Goal: Information Seeking & Learning: Learn about a topic

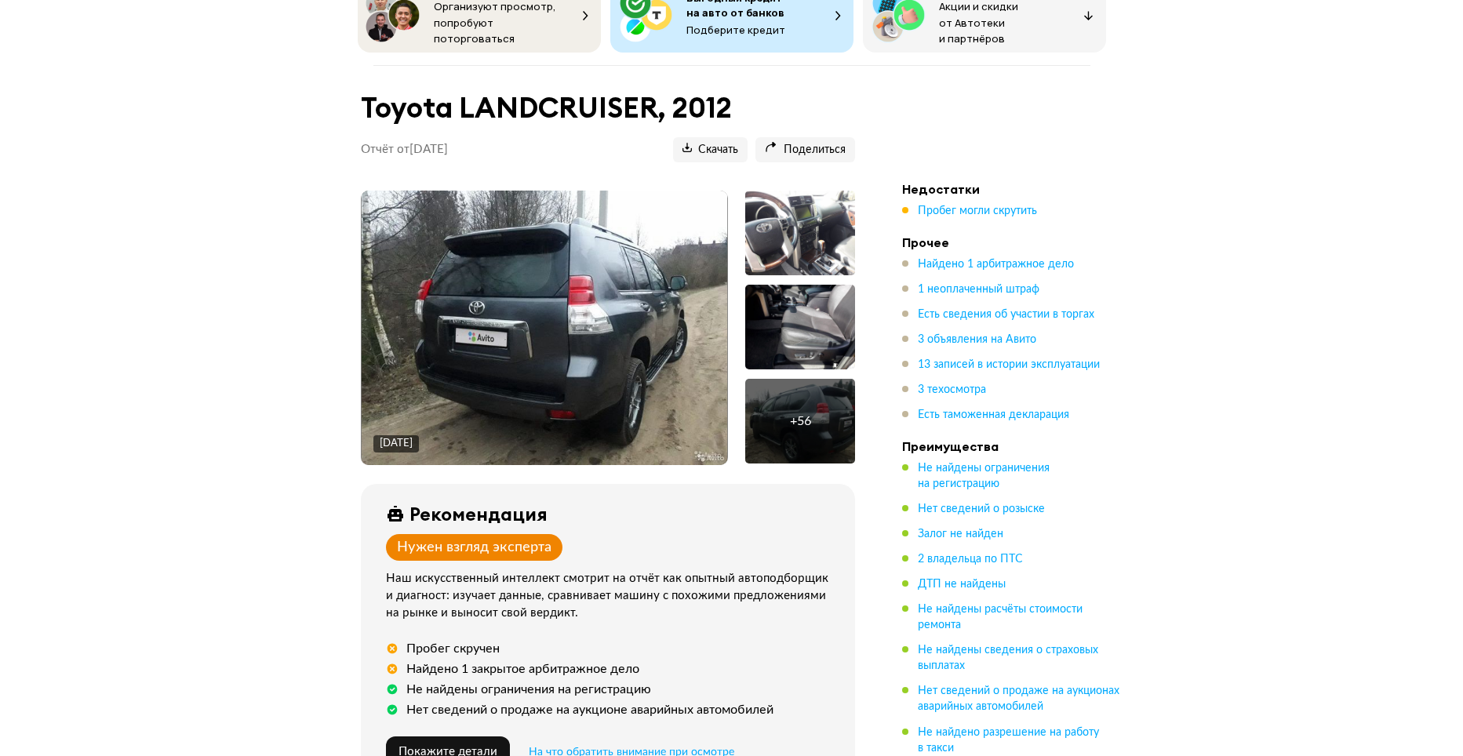
scroll to position [78, 0]
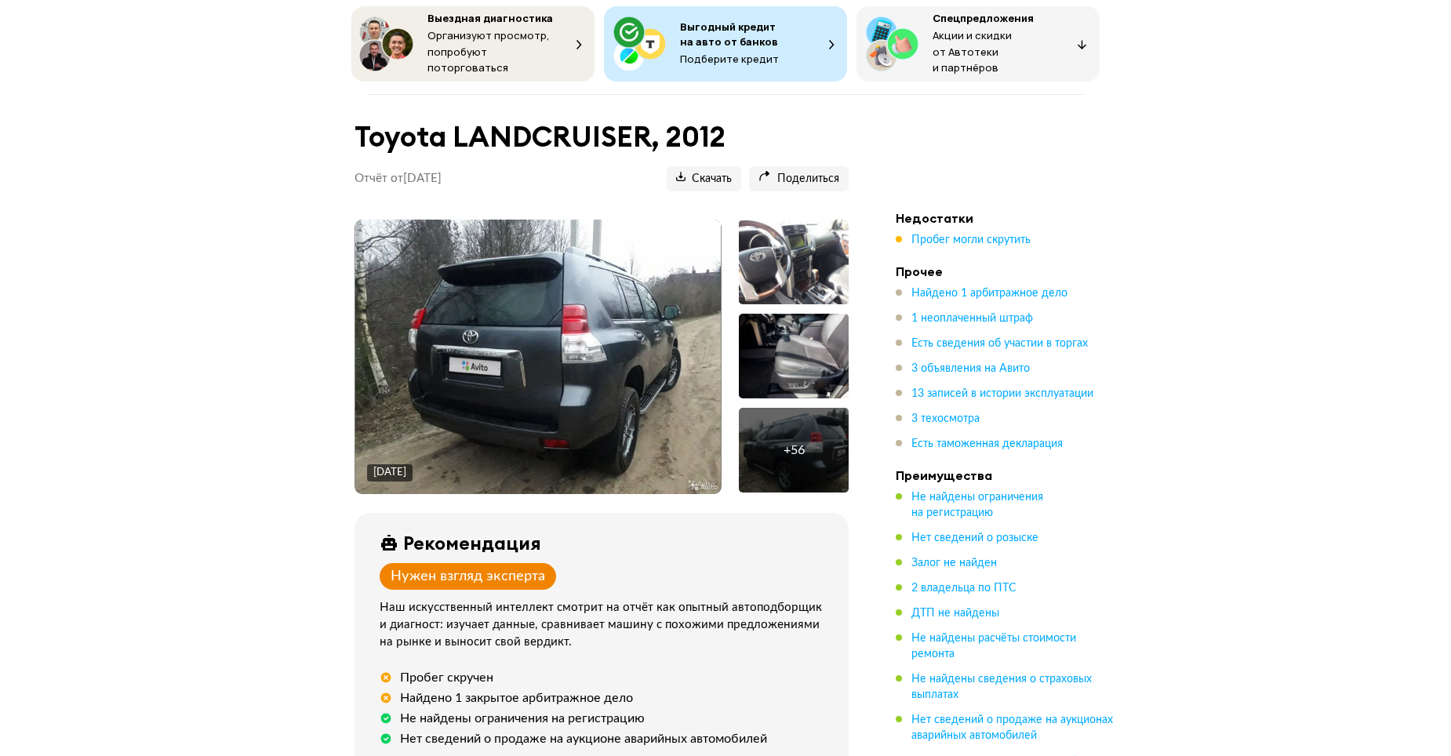
click at [800, 442] on div "+ 56" at bounding box center [793, 450] width 21 height 16
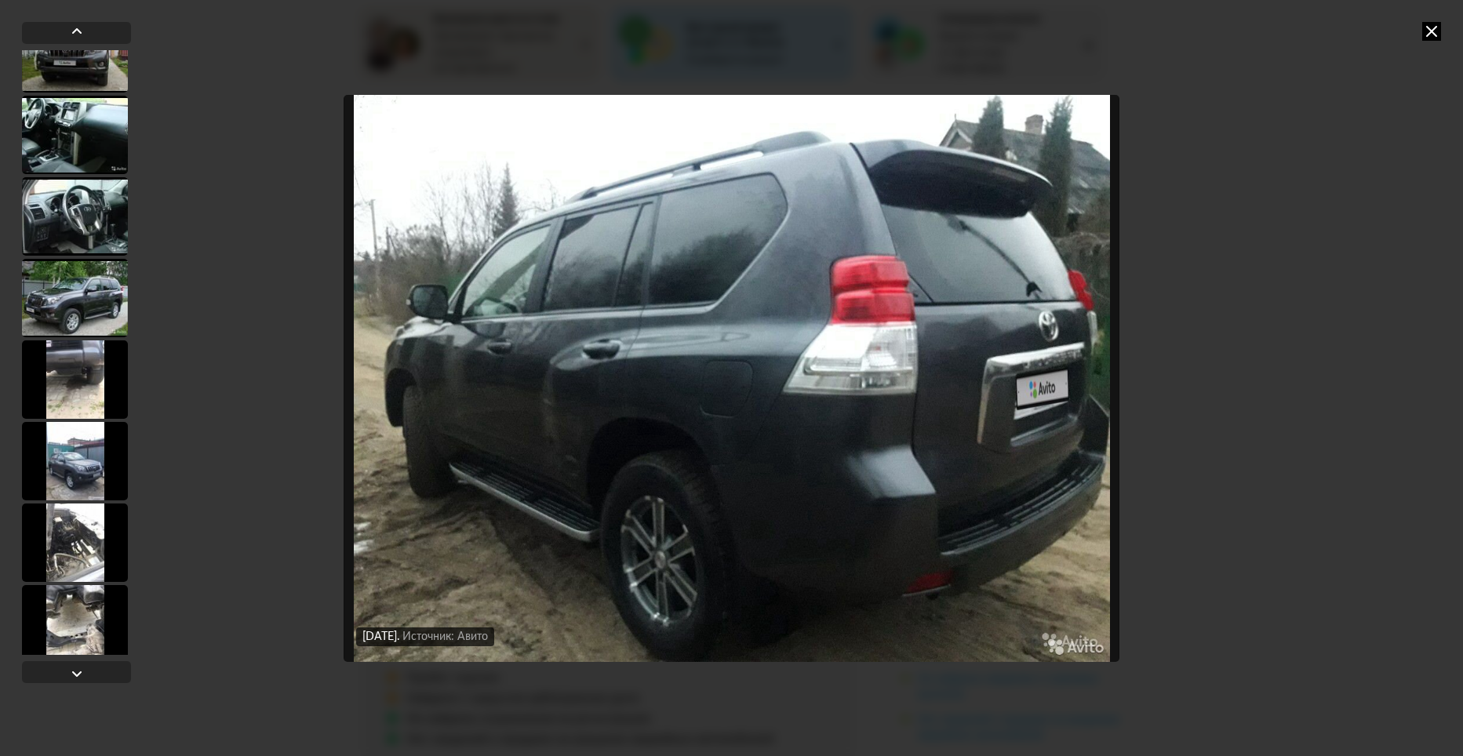
scroll to position [2562, 0]
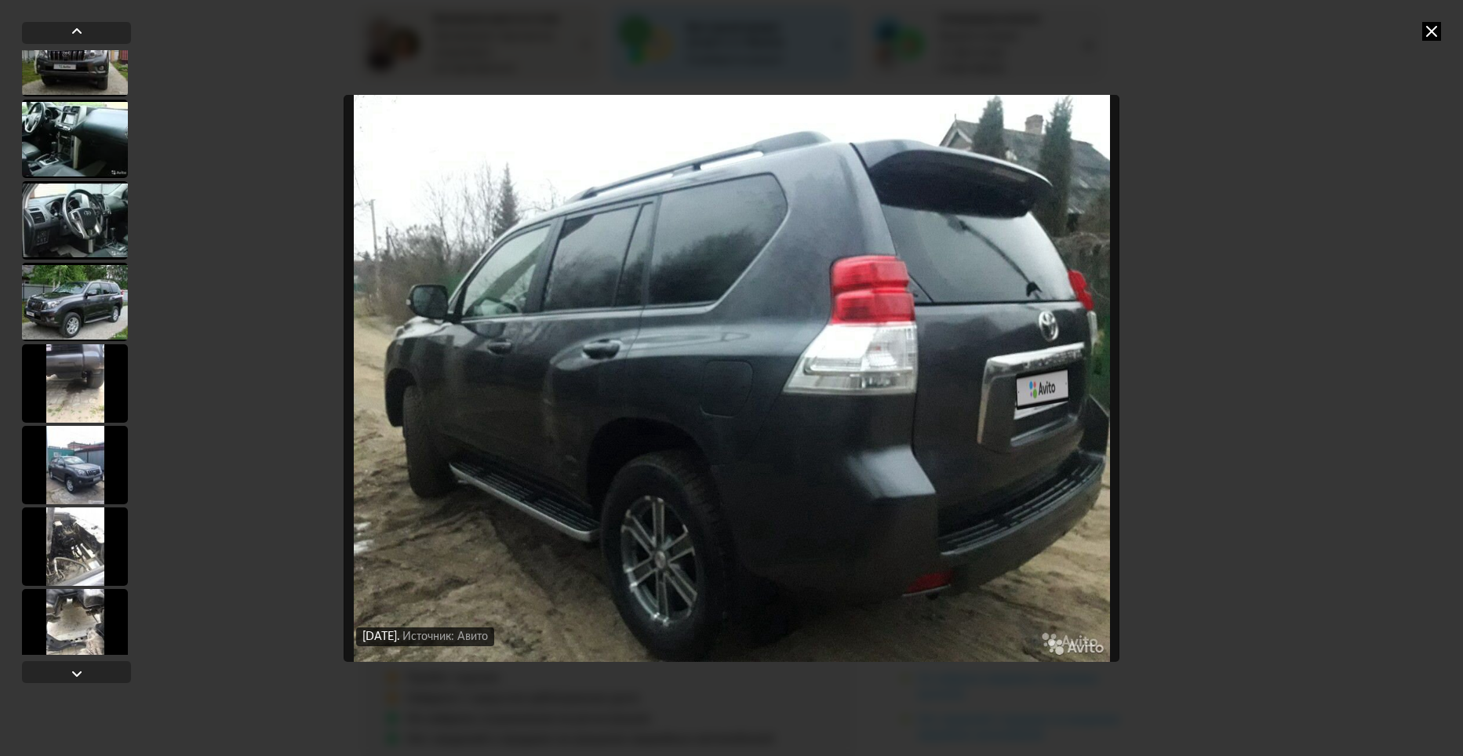
click at [82, 303] on div at bounding box center [75, 302] width 106 height 78
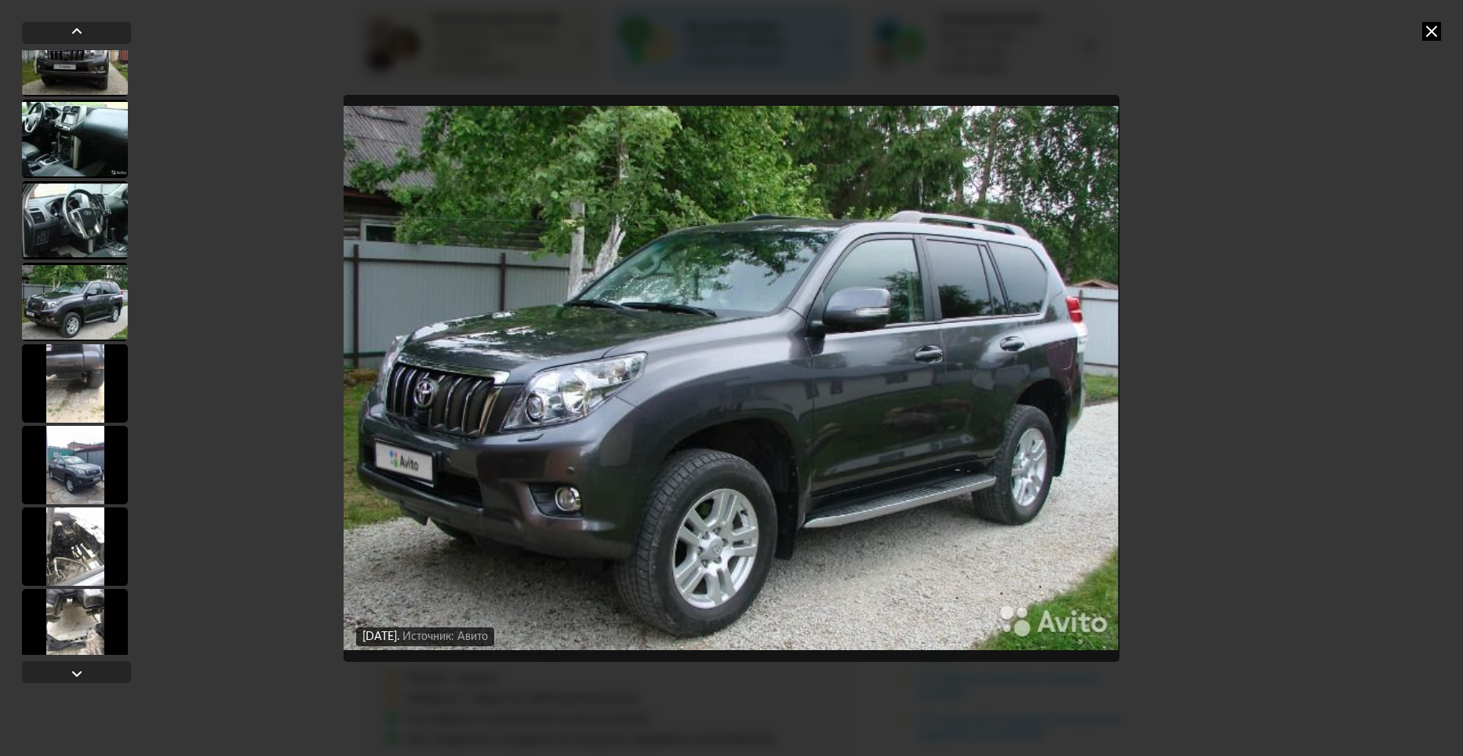
scroll to position [2560, 0]
click at [1436, 29] on icon at bounding box center [1431, 31] width 19 height 19
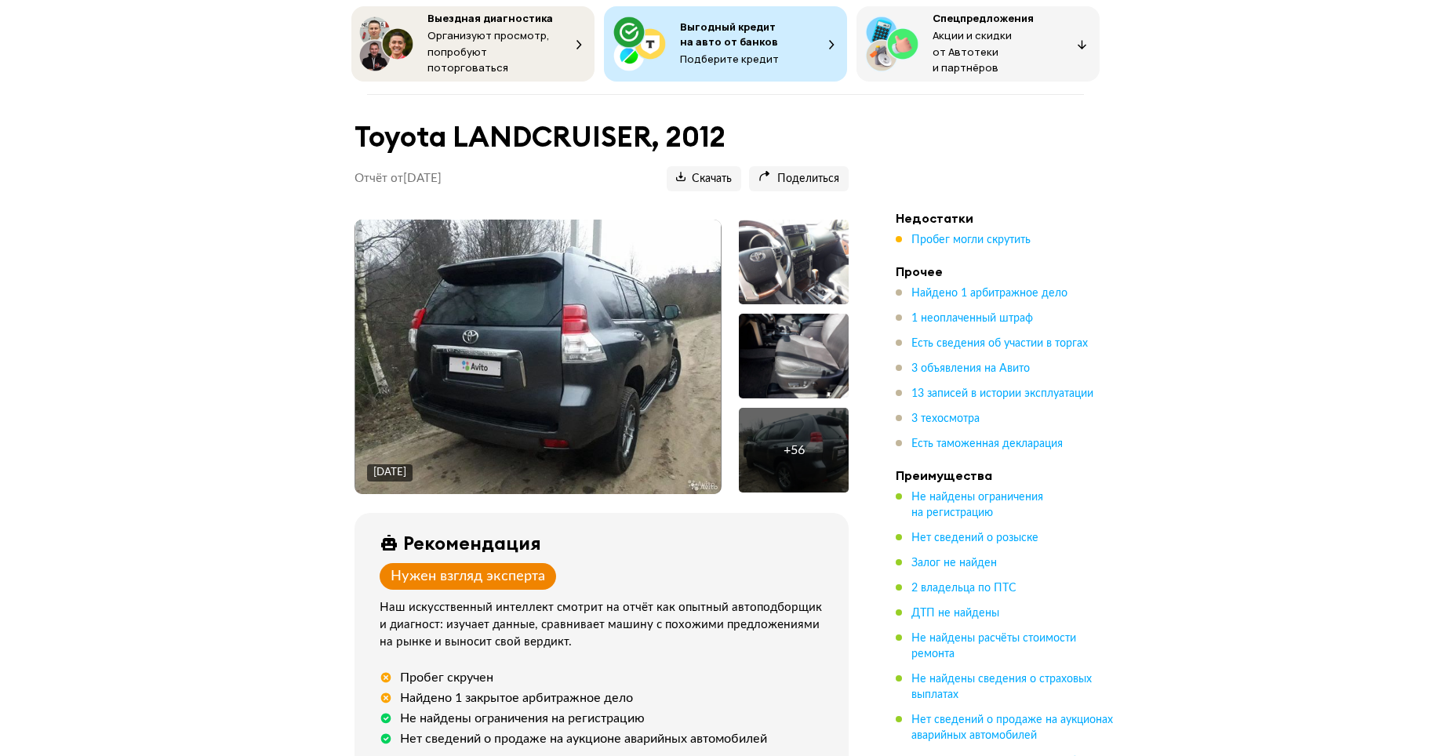
click at [809, 454] on div "+ 56" at bounding box center [794, 450] width 110 height 85
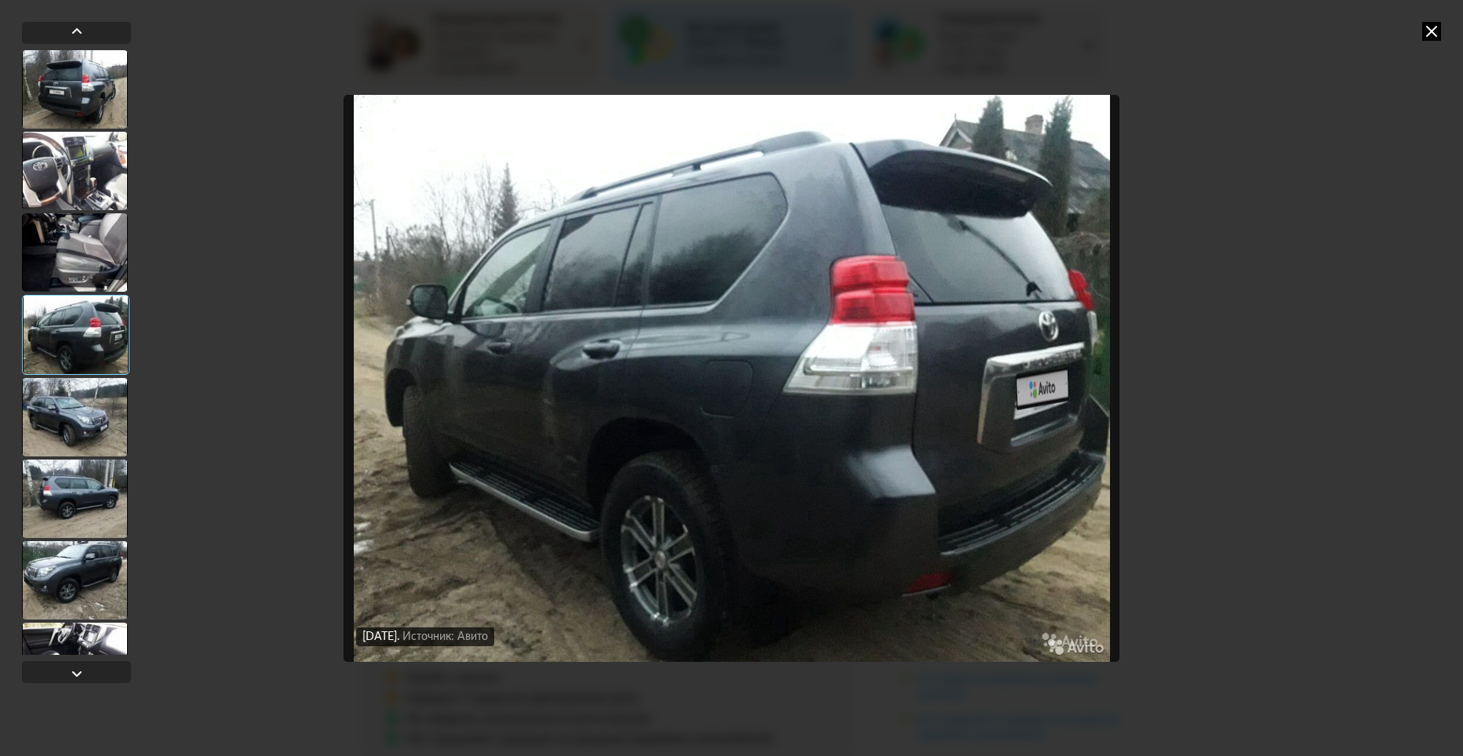
click at [91, 424] on div at bounding box center [75, 417] width 106 height 78
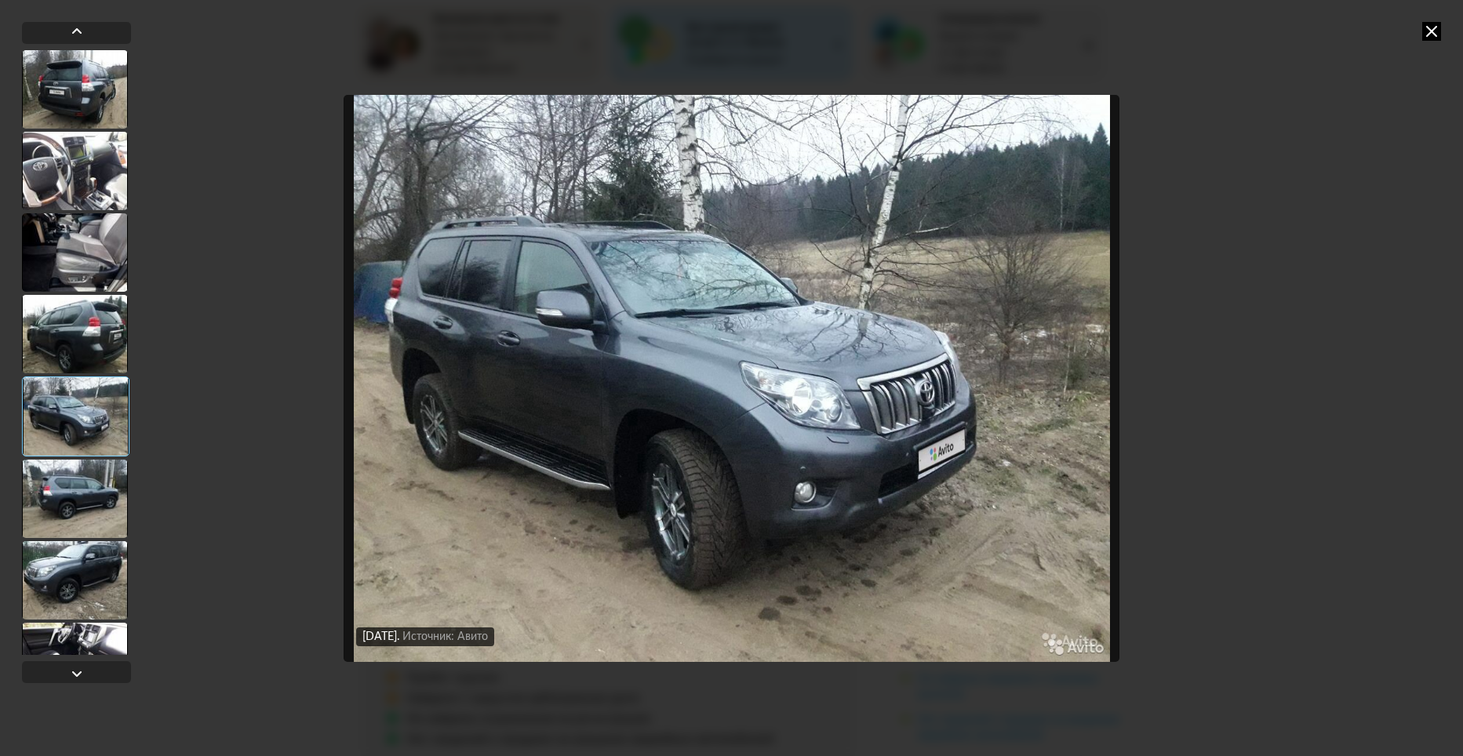
click at [85, 482] on div at bounding box center [75, 499] width 106 height 78
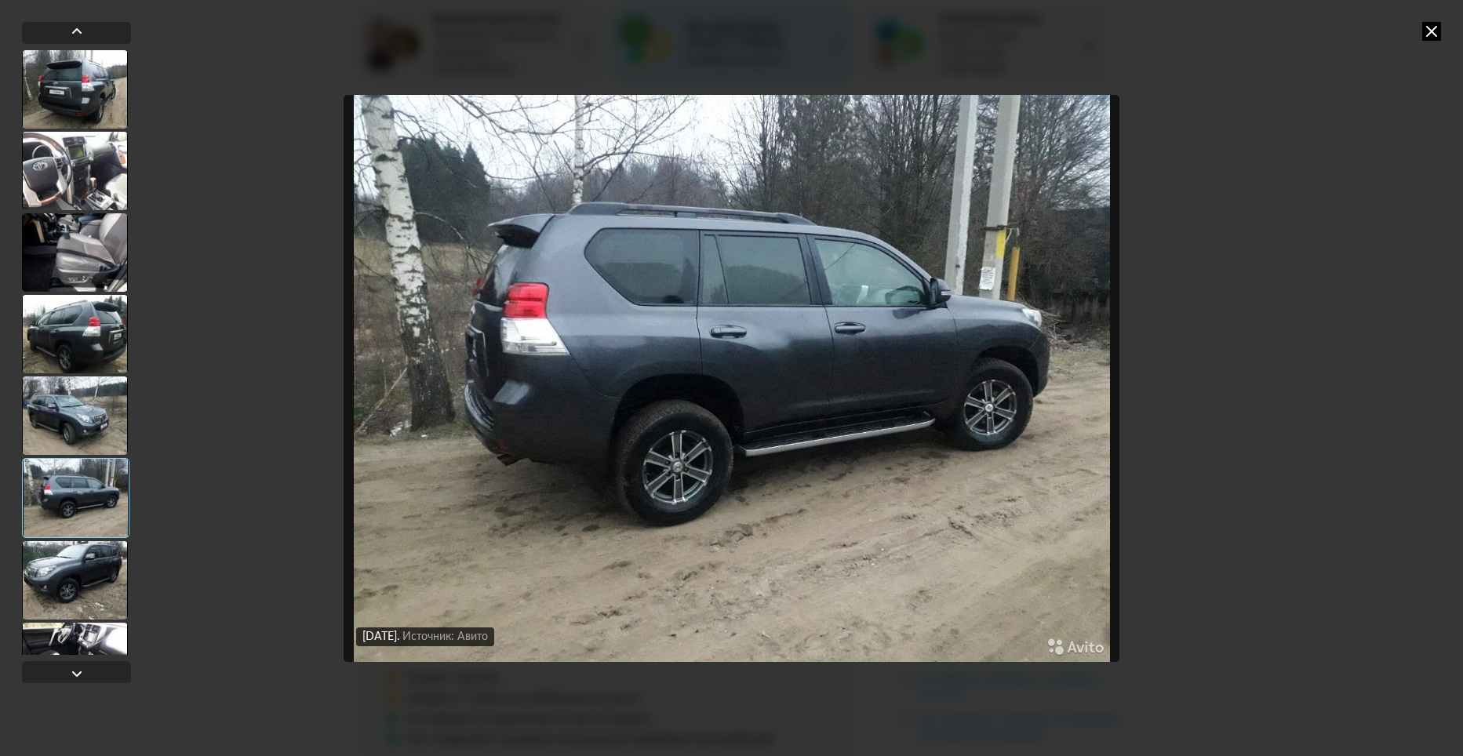
click at [81, 577] on div at bounding box center [75, 580] width 106 height 78
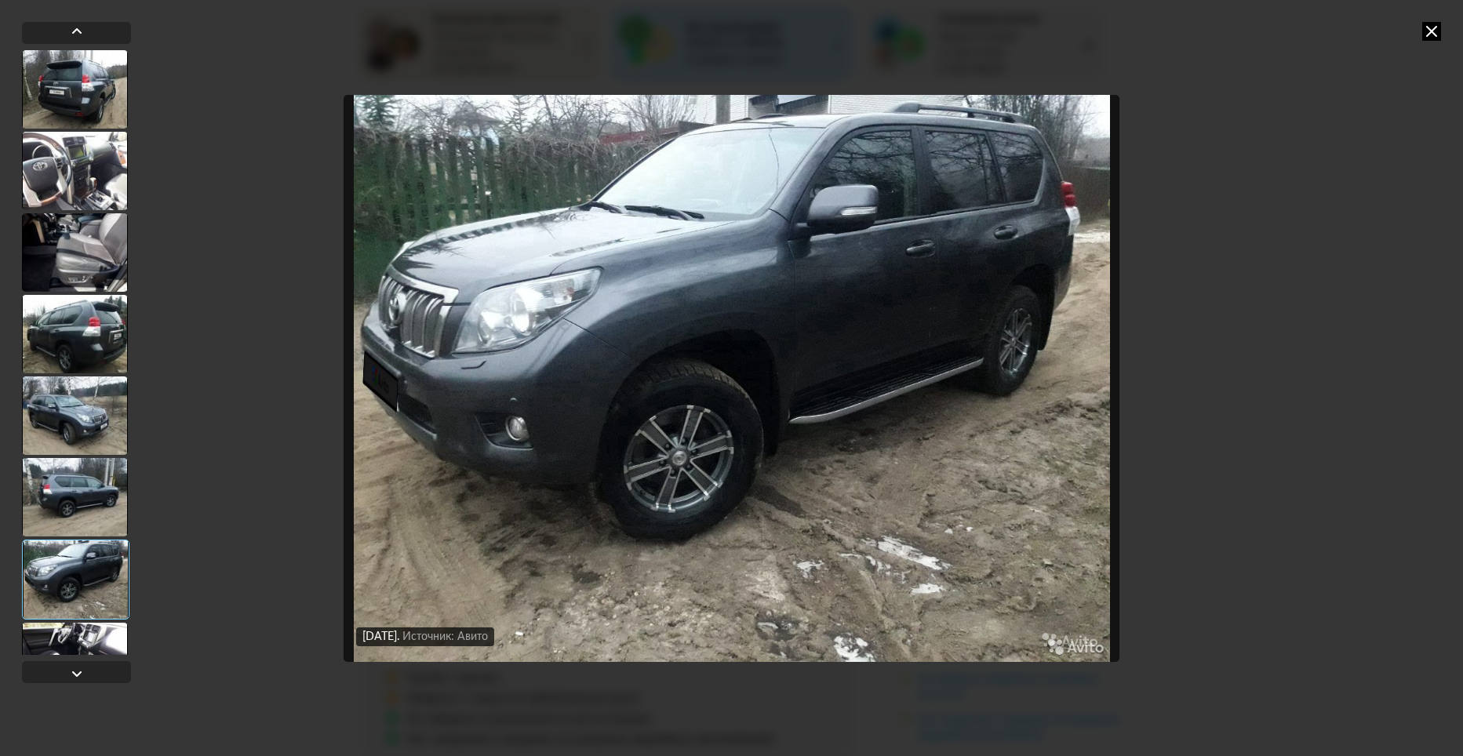
click at [70, 623] on div at bounding box center [75, 662] width 106 height 78
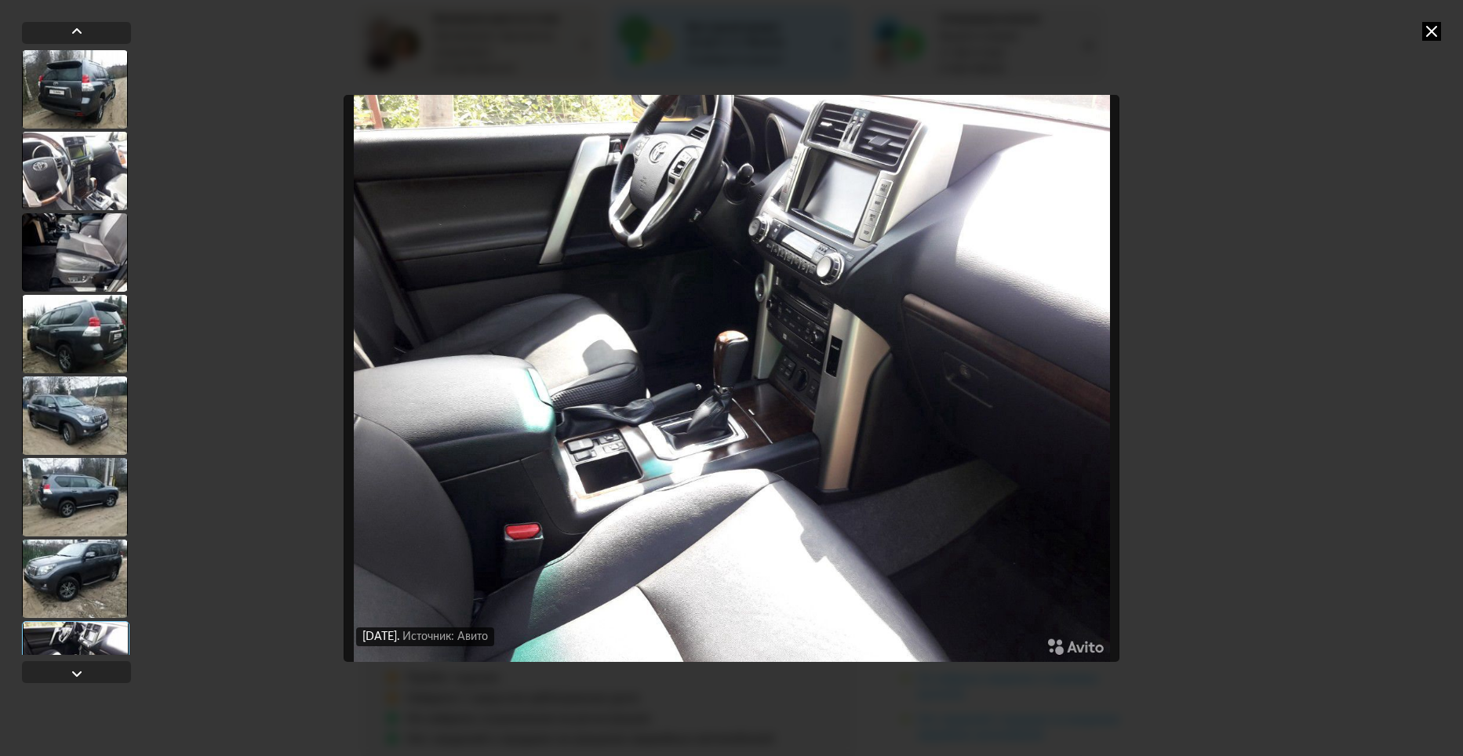
click at [69, 639] on div at bounding box center [75, 661] width 107 height 80
click at [1371, 379] on div "[DATE] Источник: Авито [DATE] Источник: Авито [DATE] Источник: Авито [DATE] Ист…" at bounding box center [731, 378] width 1463 height 756
click at [943, 389] on img "Go to Slide 8" at bounding box center [730, 378] width 775 height 567
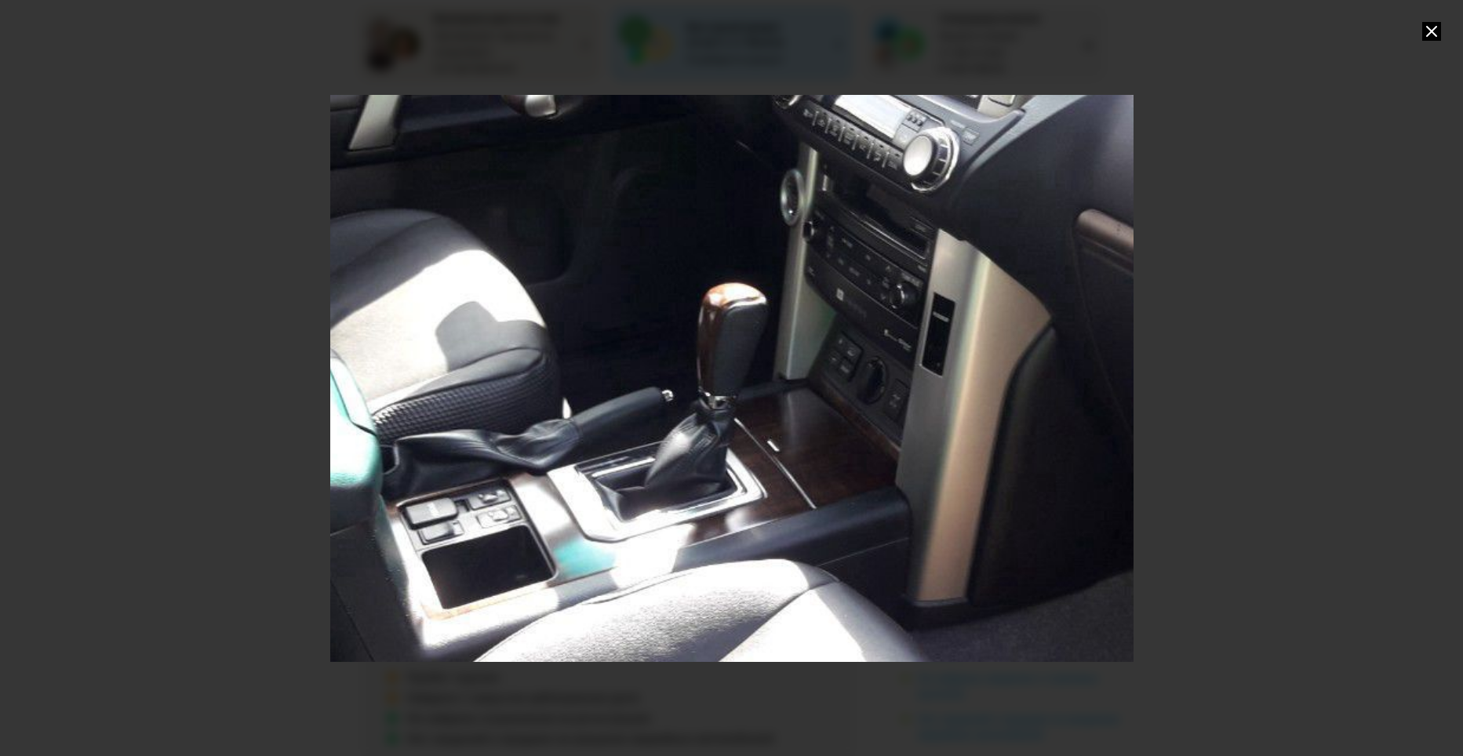
click at [932, 438] on div "Go to Slide 8" at bounding box center [734, 378] width 1606 height 1134
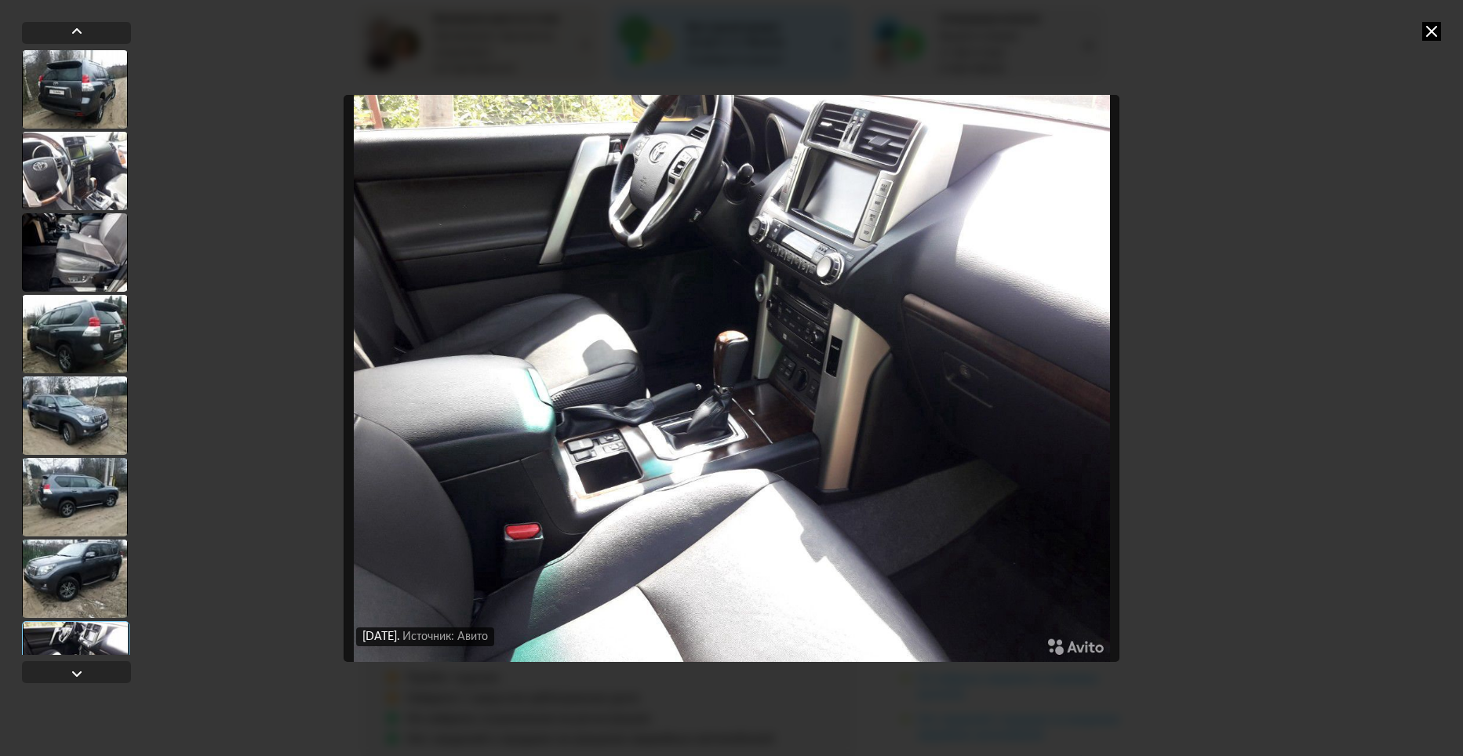
click at [932, 438] on img "Go to Slide 8" at bounding box center [730, 378] width 775 height 567
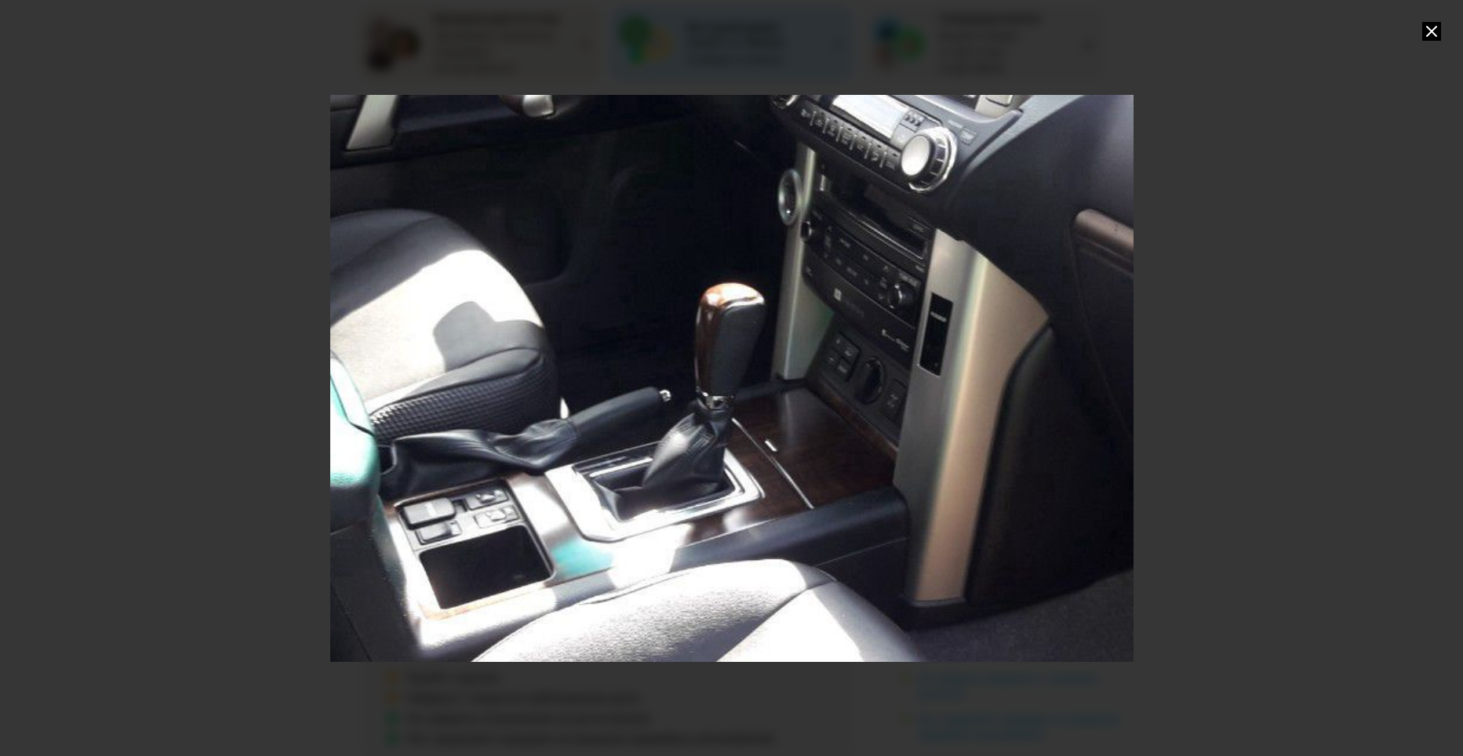
click at [933, 438] on div "Go to Slide 8" at bounding box center [732, 378] width 1606 height 1134
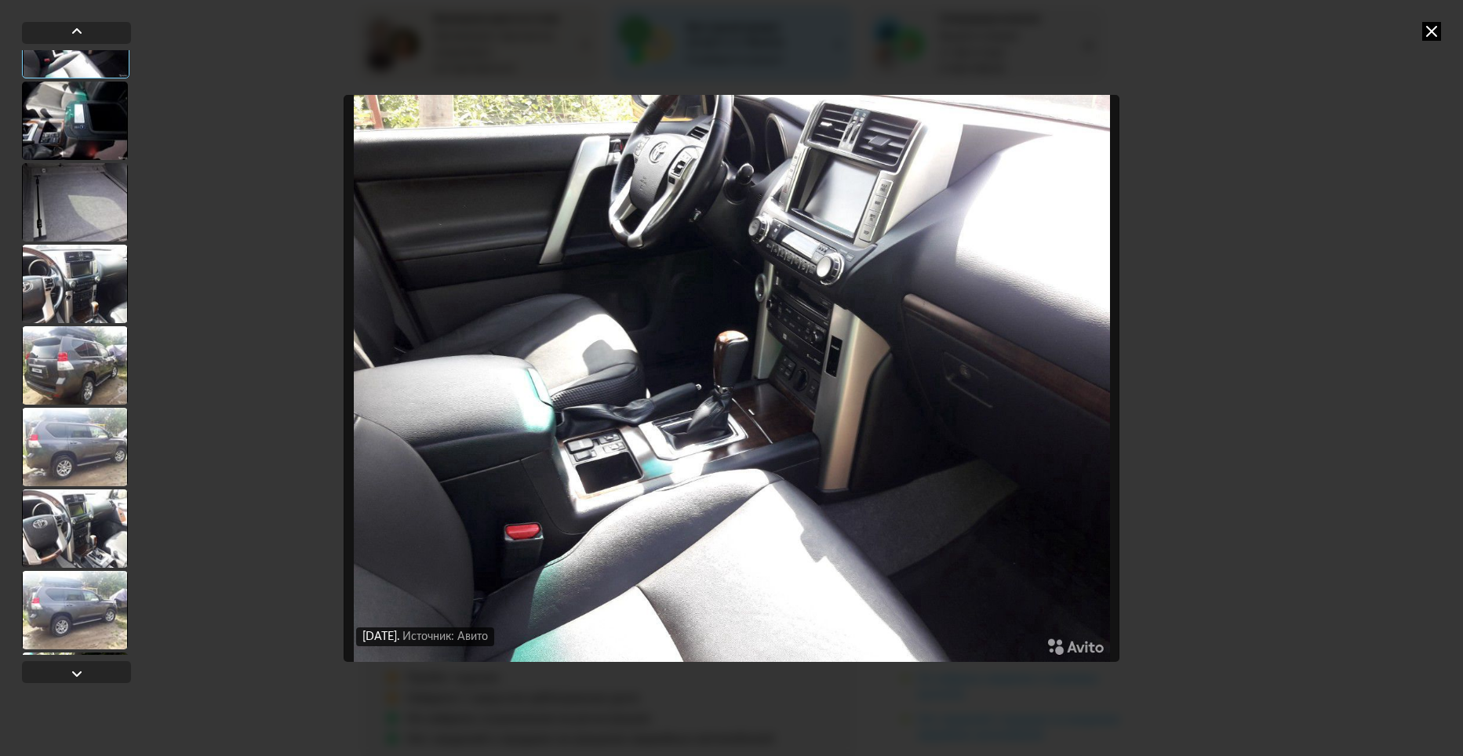
scroll to position [627, 0]
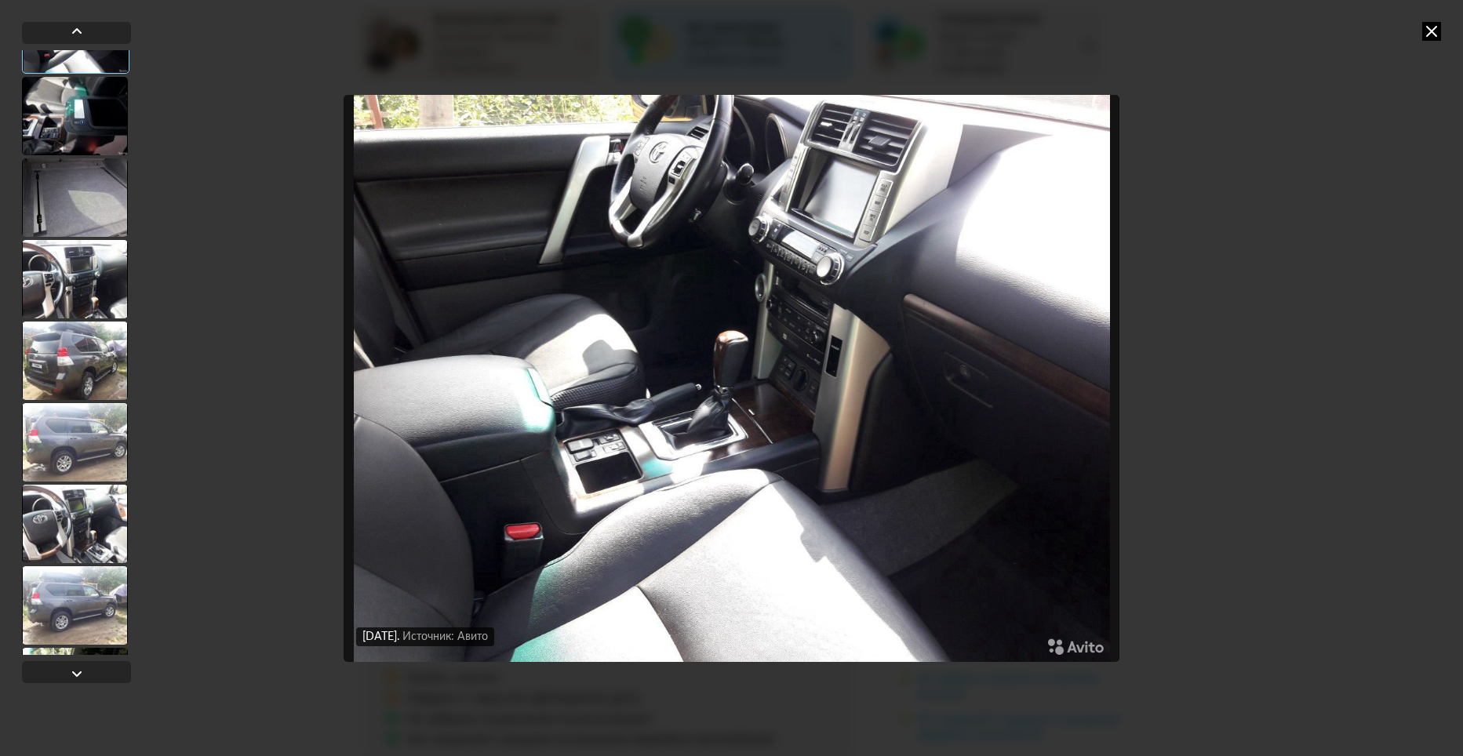
click at [104, 115] on div at bounding box center [75, 116] width 106 height 78
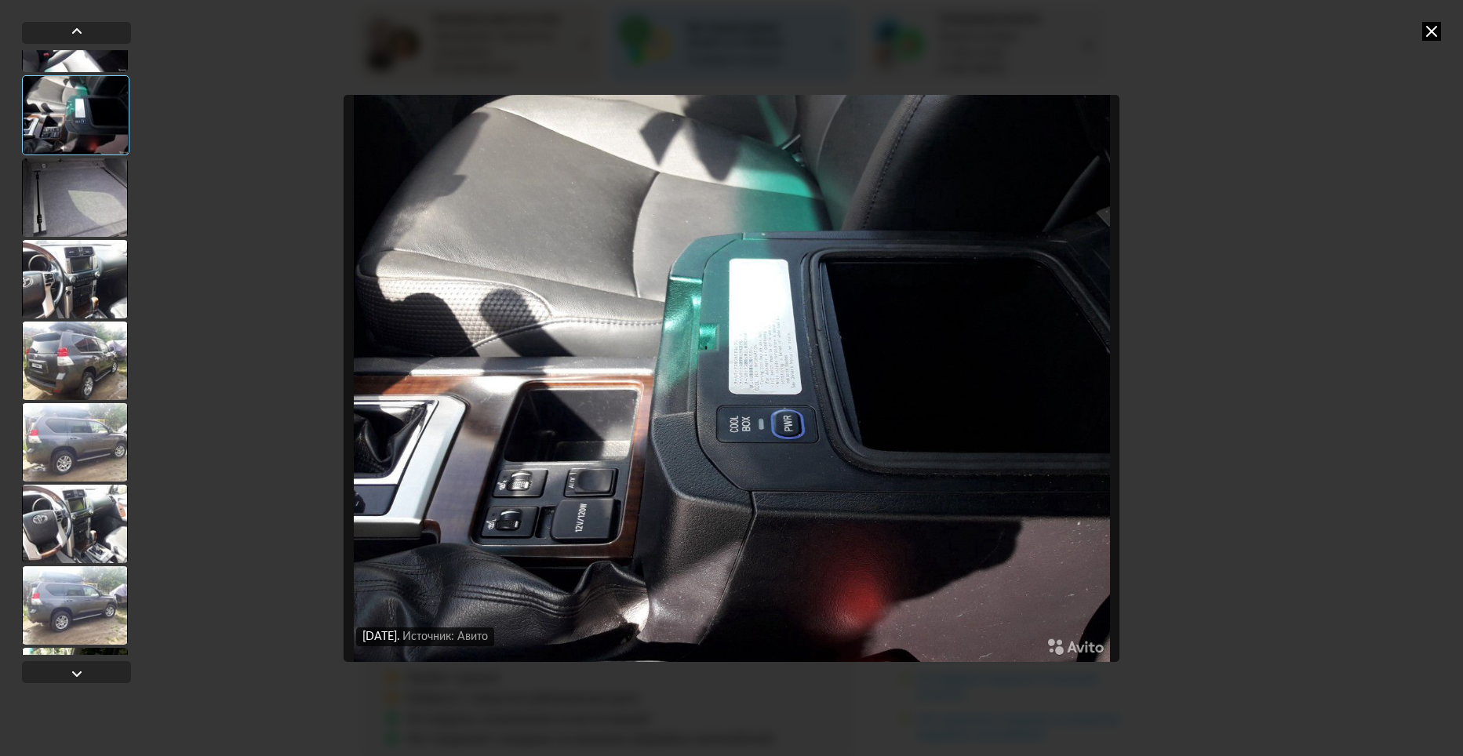
click at [72, 191] on div at bounding box center [75, 197] width 106 height 78
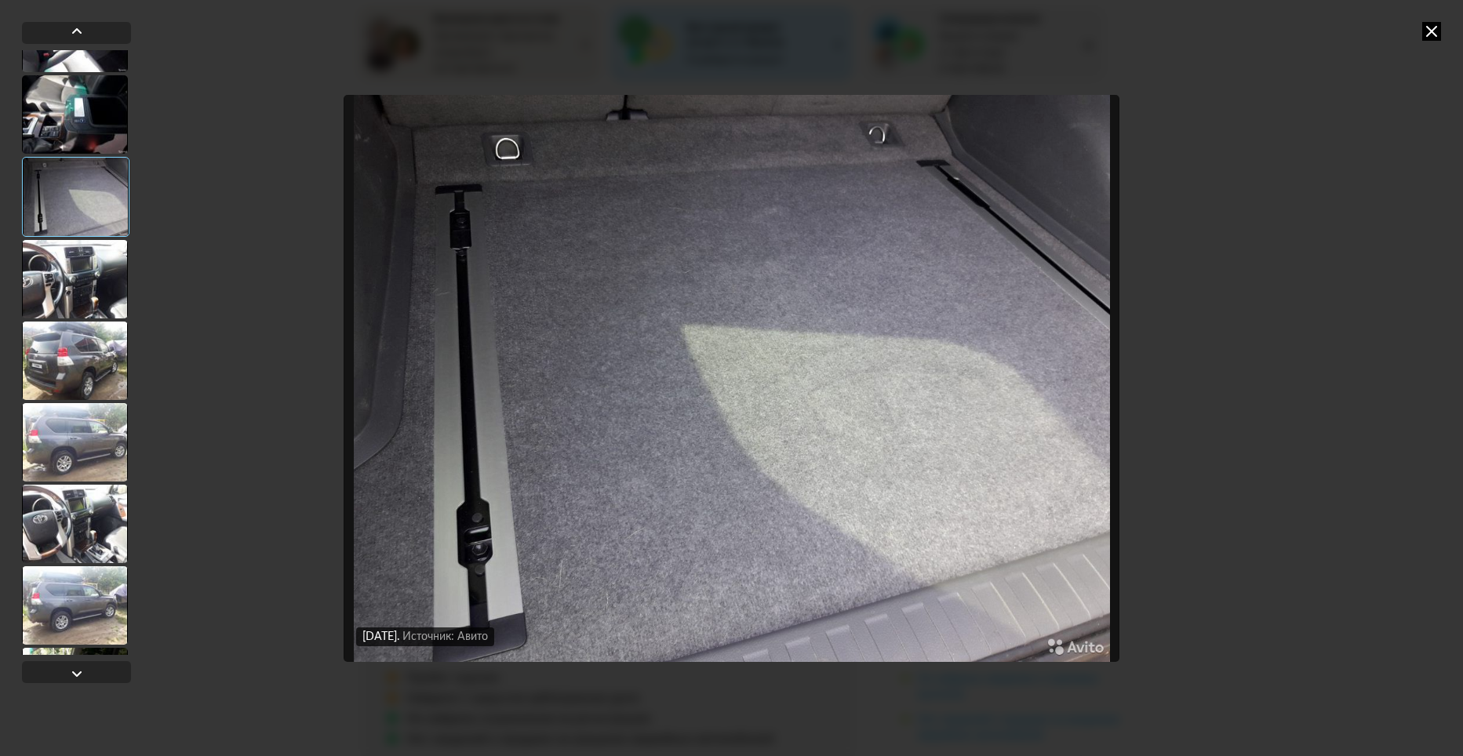
click at [75, 270] on div at bounding box center [75, 279] width 106 height 78
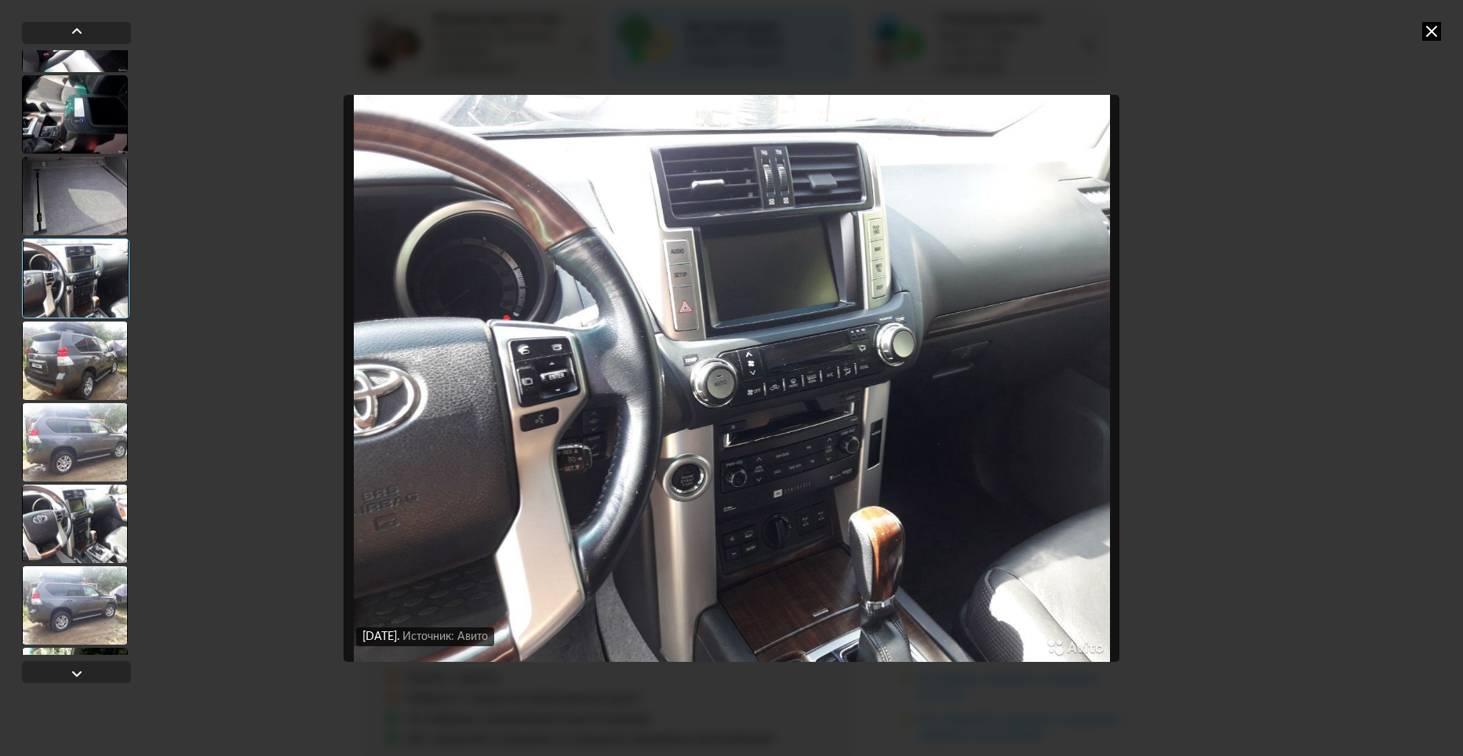
click at [85, 357] on div at bounding box center [75, 361] width 106 height 78
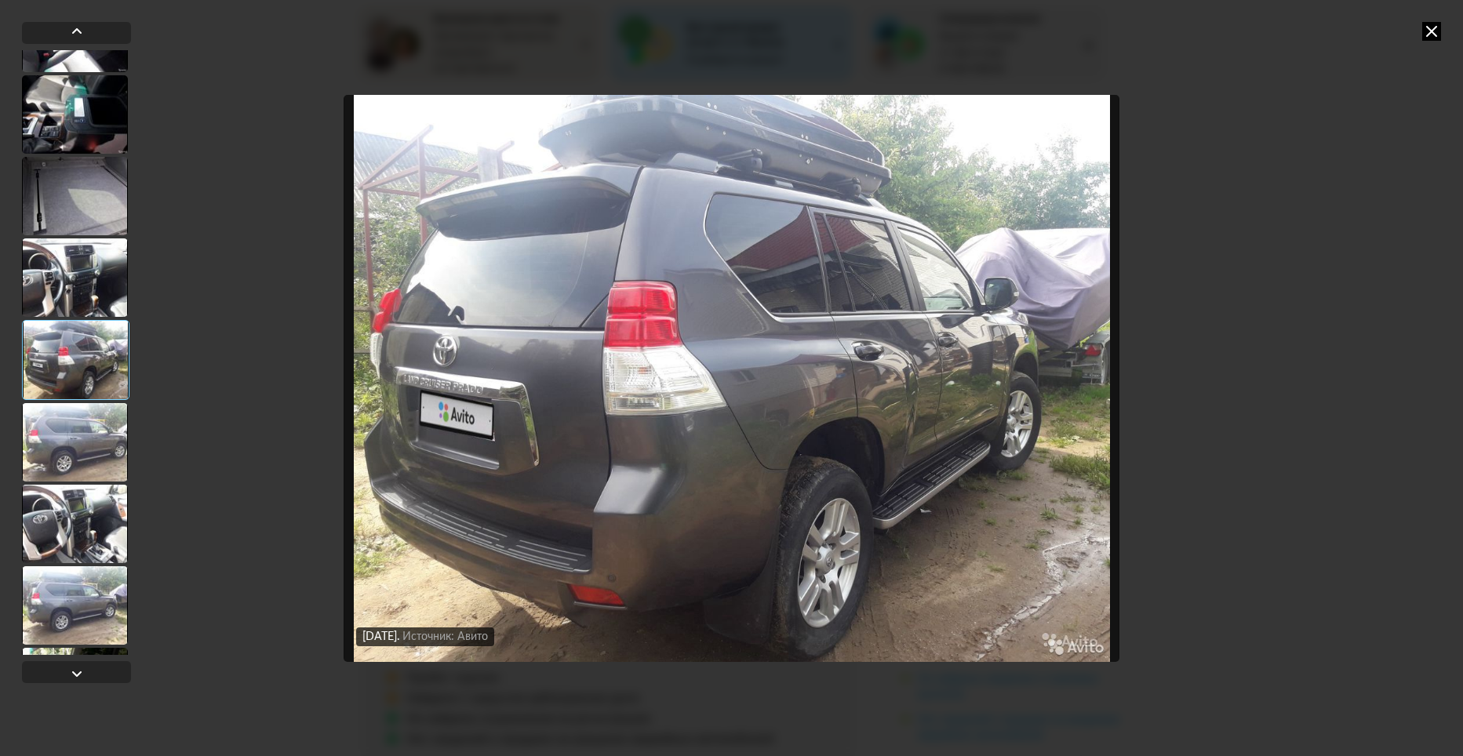
click at [91, 434] on div at bounding box center [75, 442] width 106 height 78
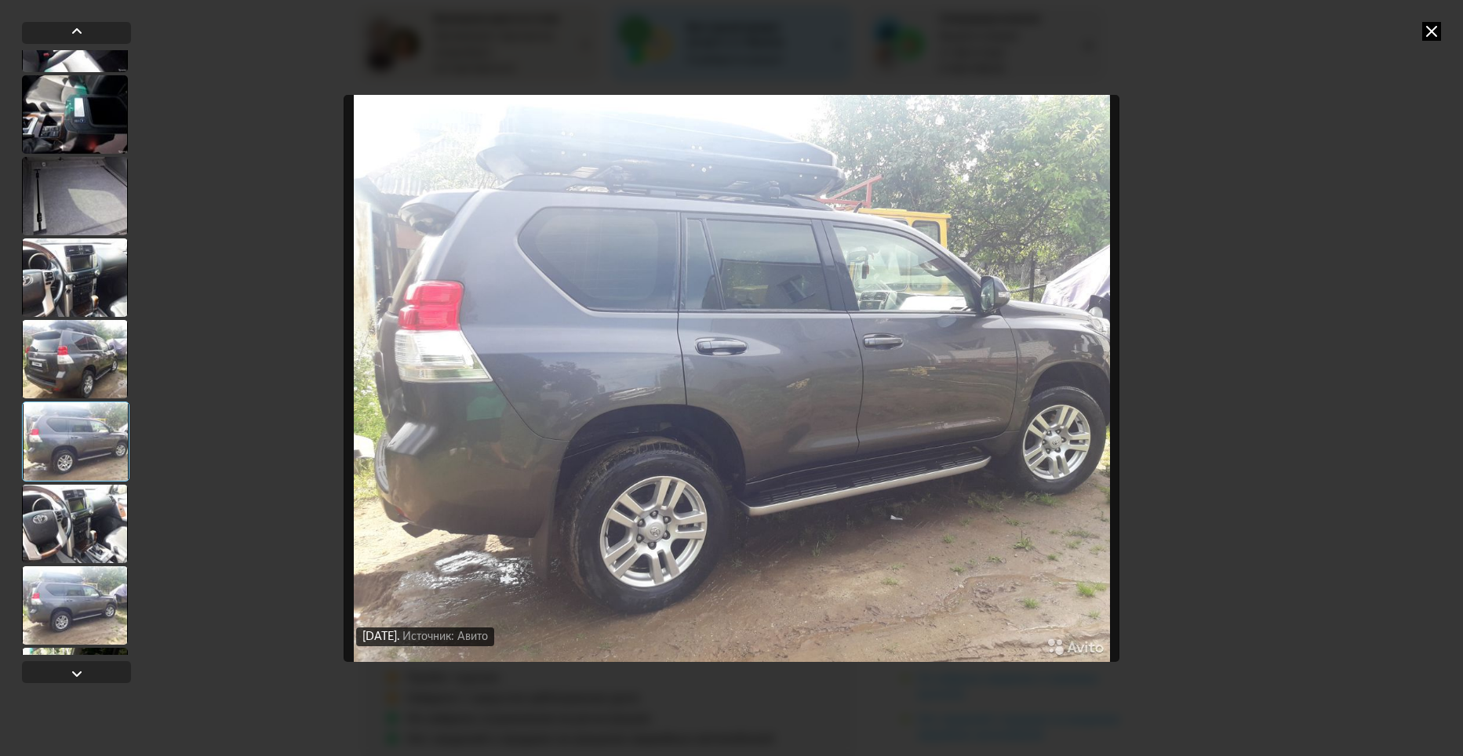
click at [74, 511] on div at bounding box center [75, 524] width 106 height 78
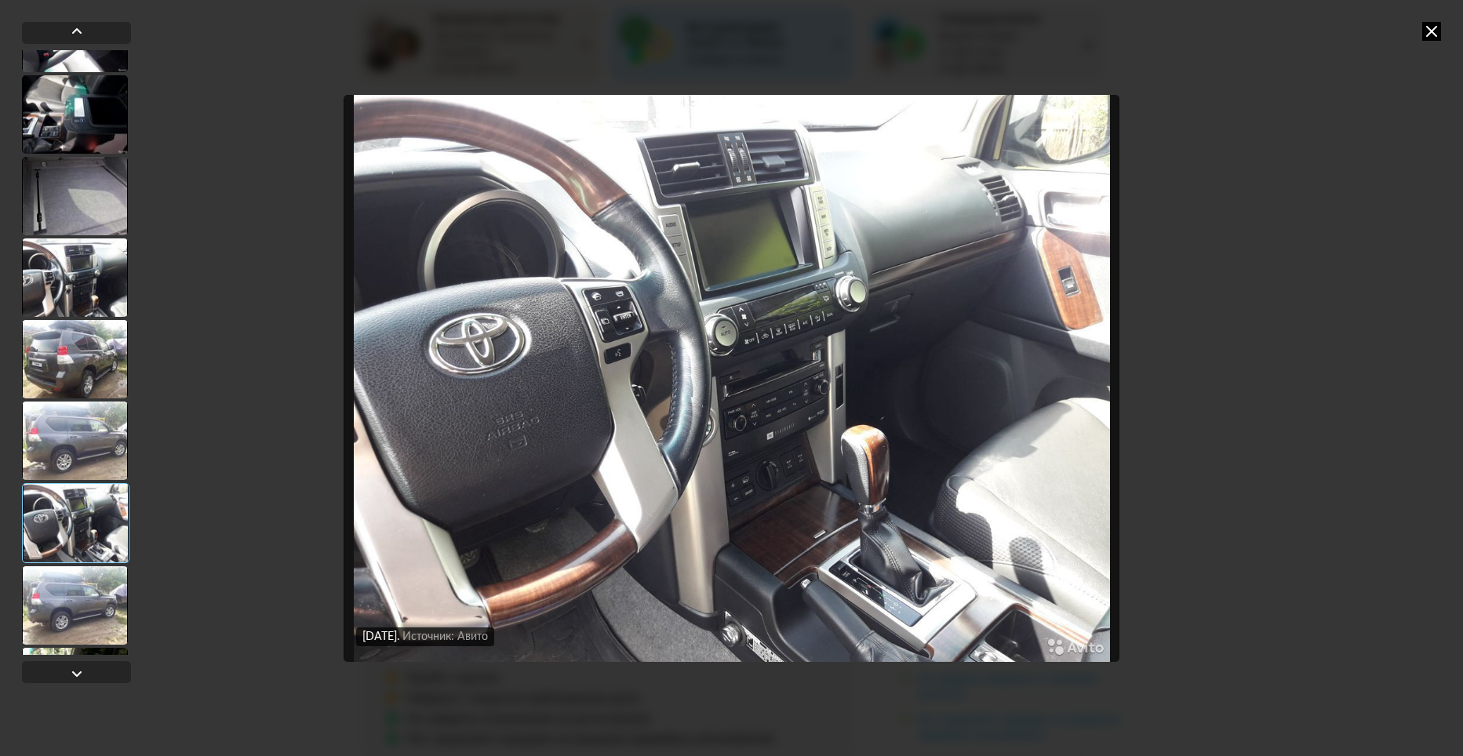
click at [70, 586] on div at bounding box center [75, 605] width 106 height 78
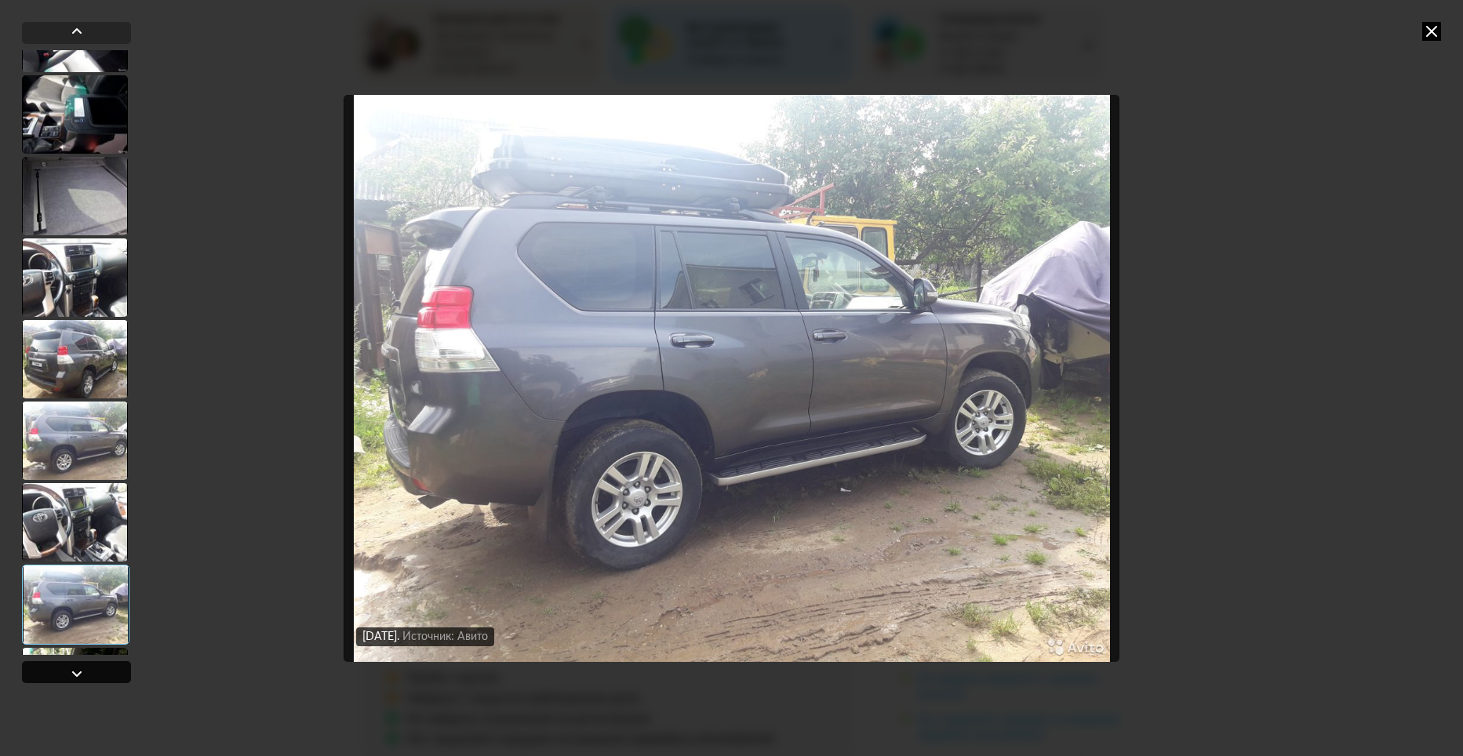
click at [83, 670] on div at bounding box center [76, 673] width 19 height 19
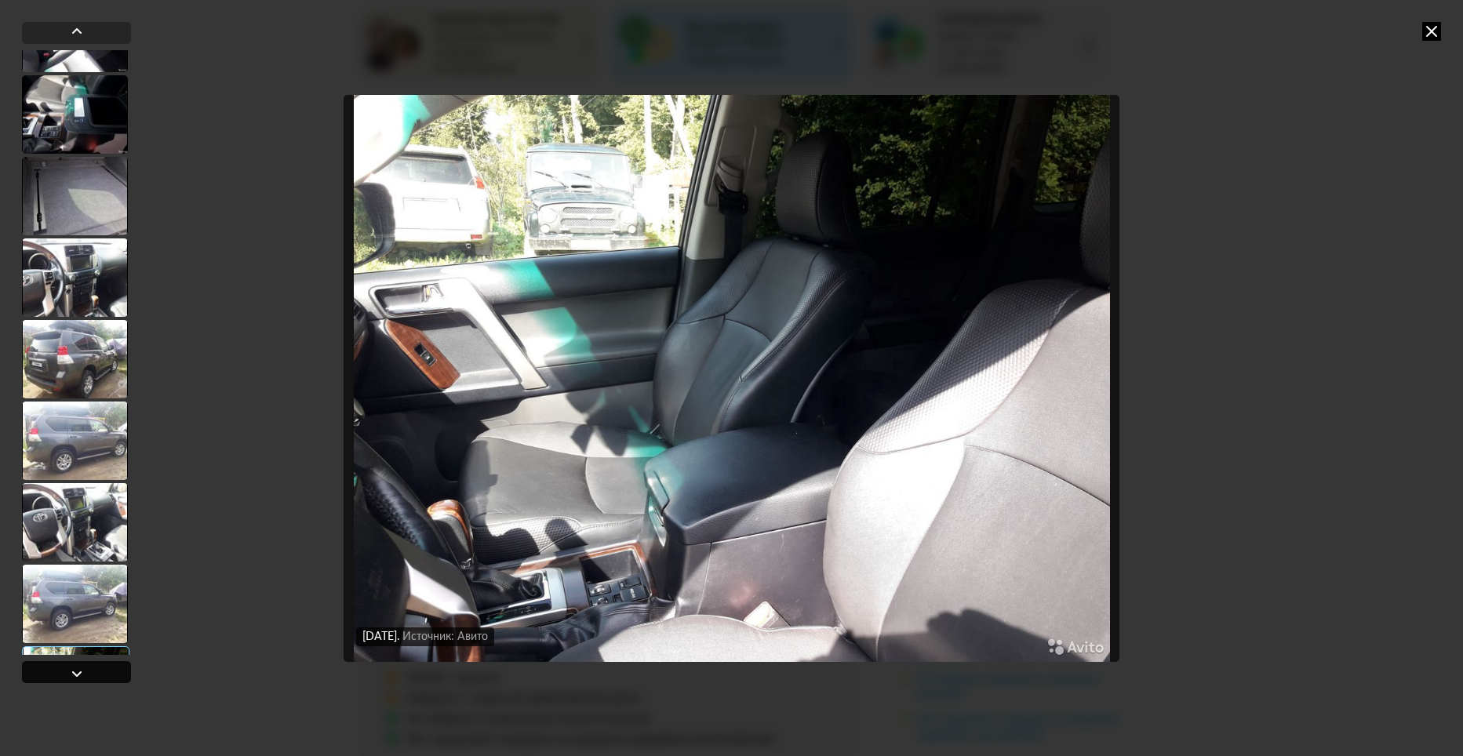
click at [85, 669] on div at bounding box center [76, 673] width 19 height 19
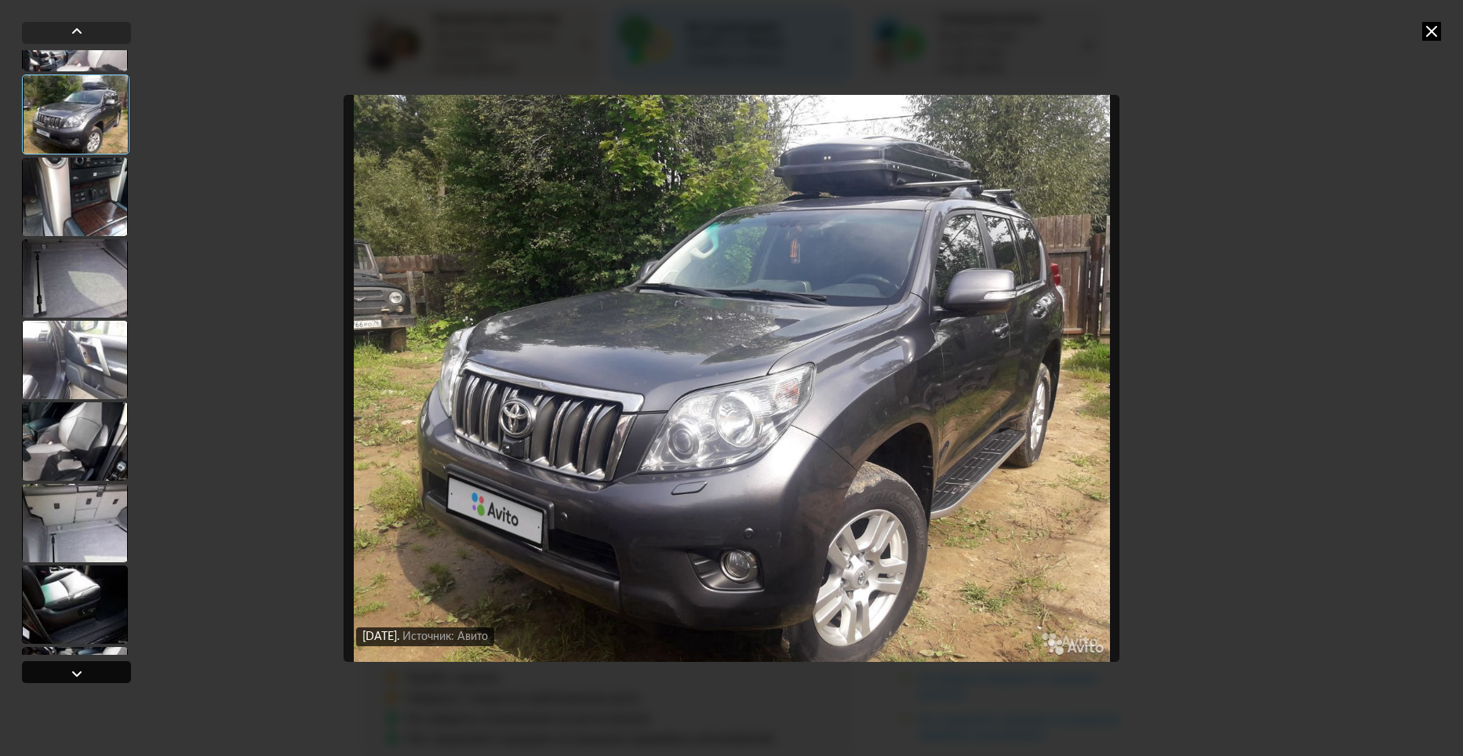
click at [85, 669] on div at bounding box center [76, 673] width 19 height 19
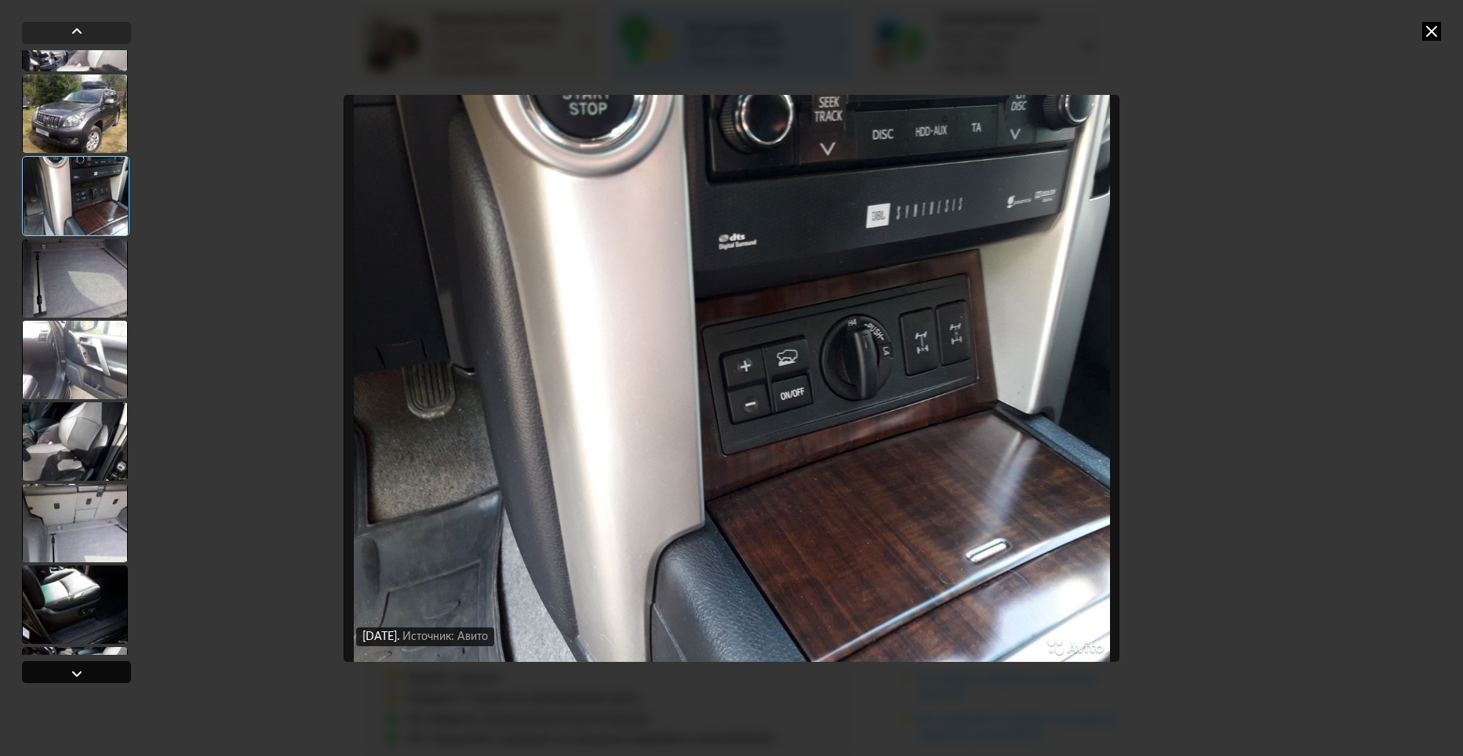
click at [85, 669] on div at bounding box center [76, 673] width 19 height 19
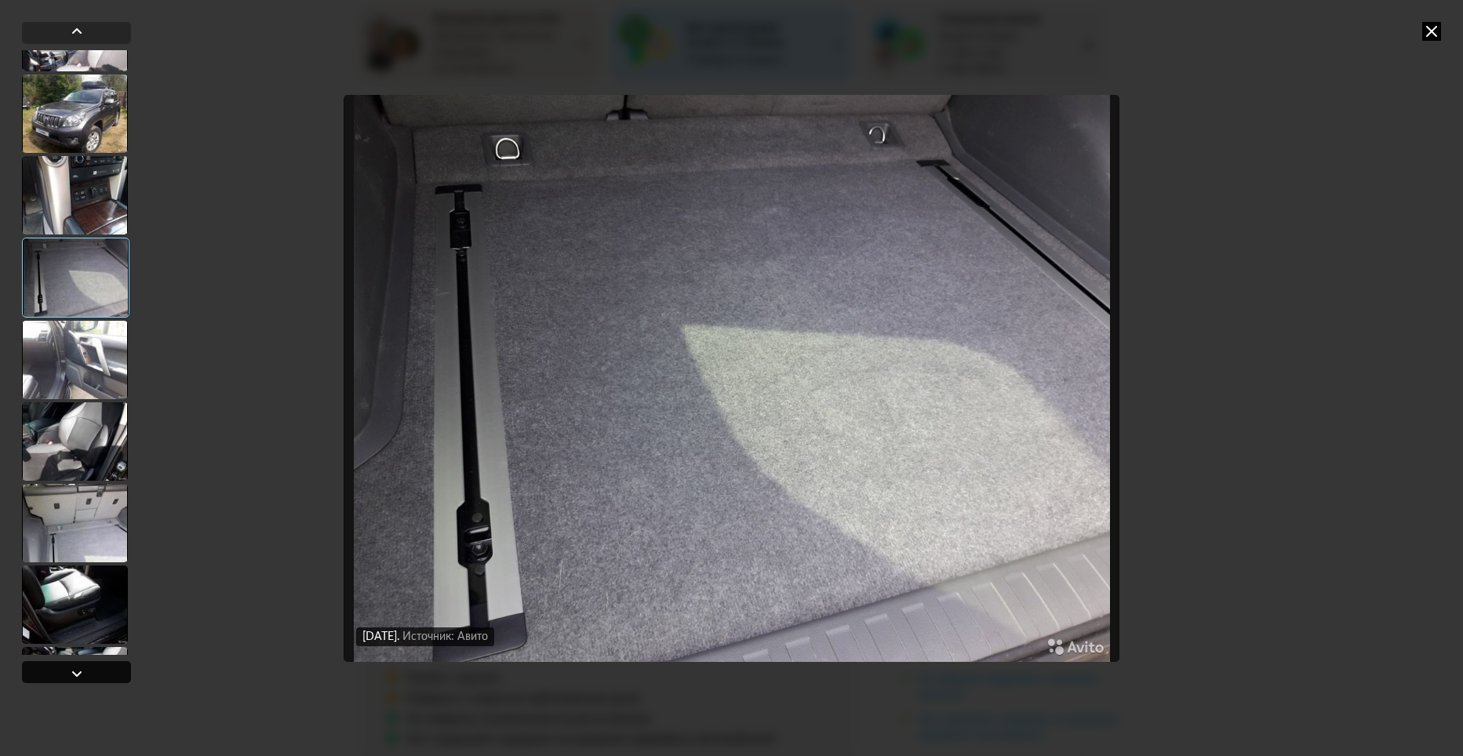
click at [85, 669] on div at bounding box center [76, 673] width 19 height 19
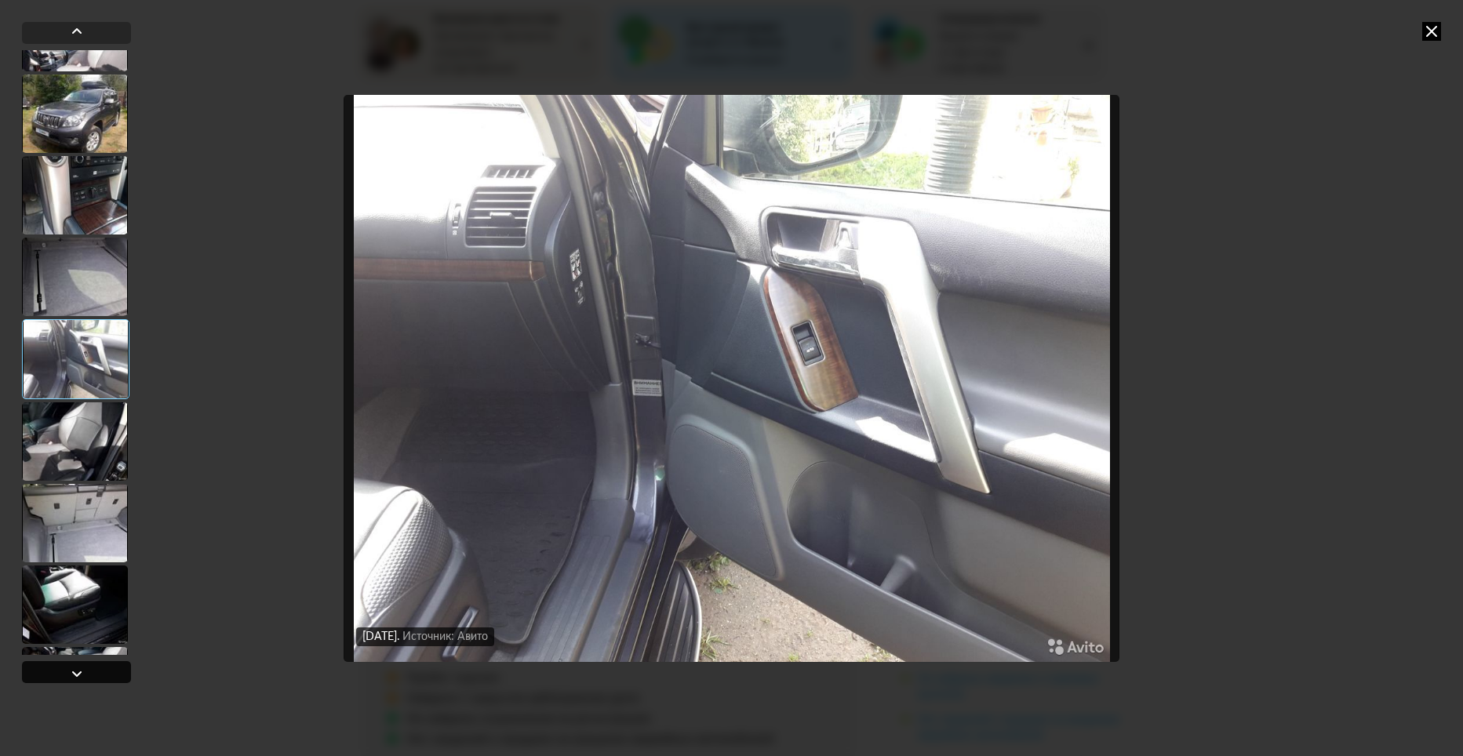
click at [85, 669] on div at bounding box center [76, 673] width 19 height 19
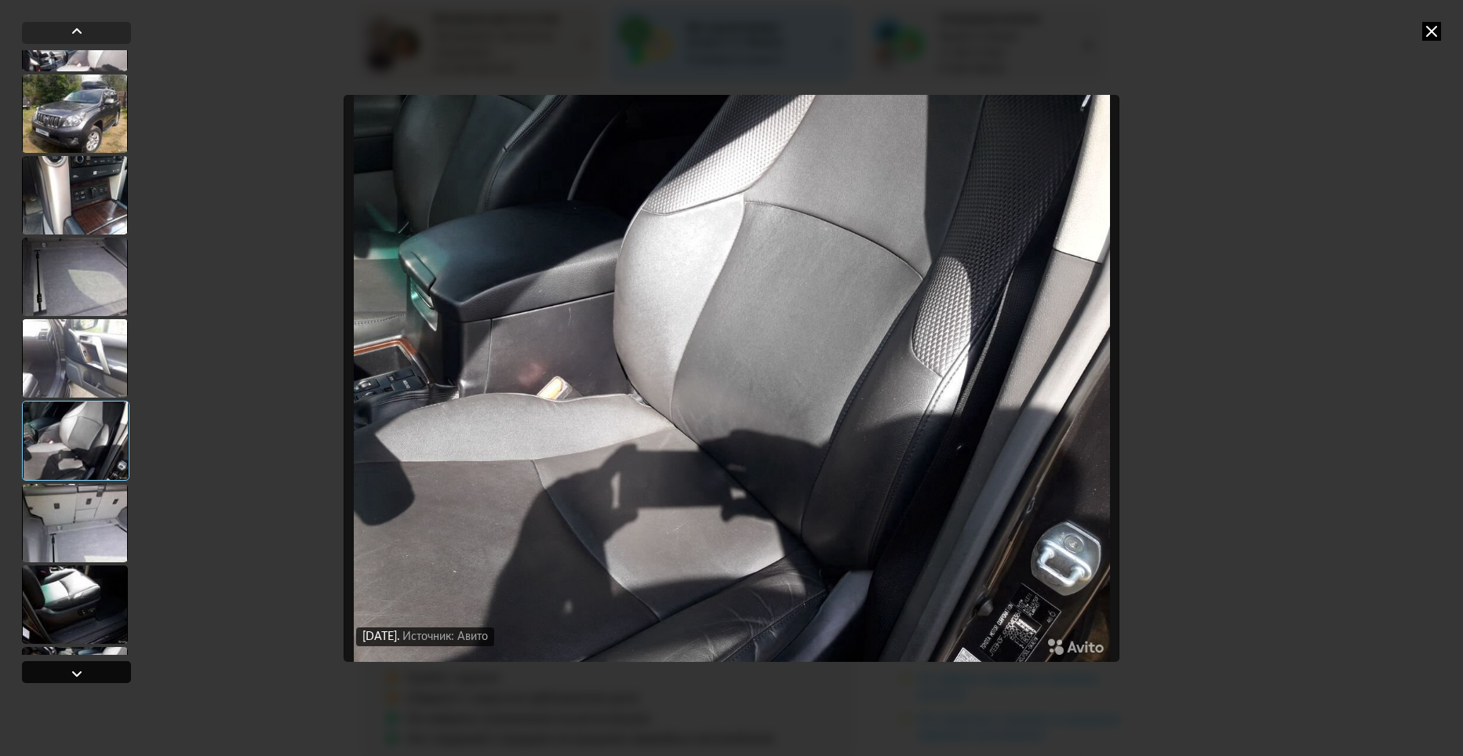
click at [85, 669] on div at bounding box center [76, 673] width 19 height 19
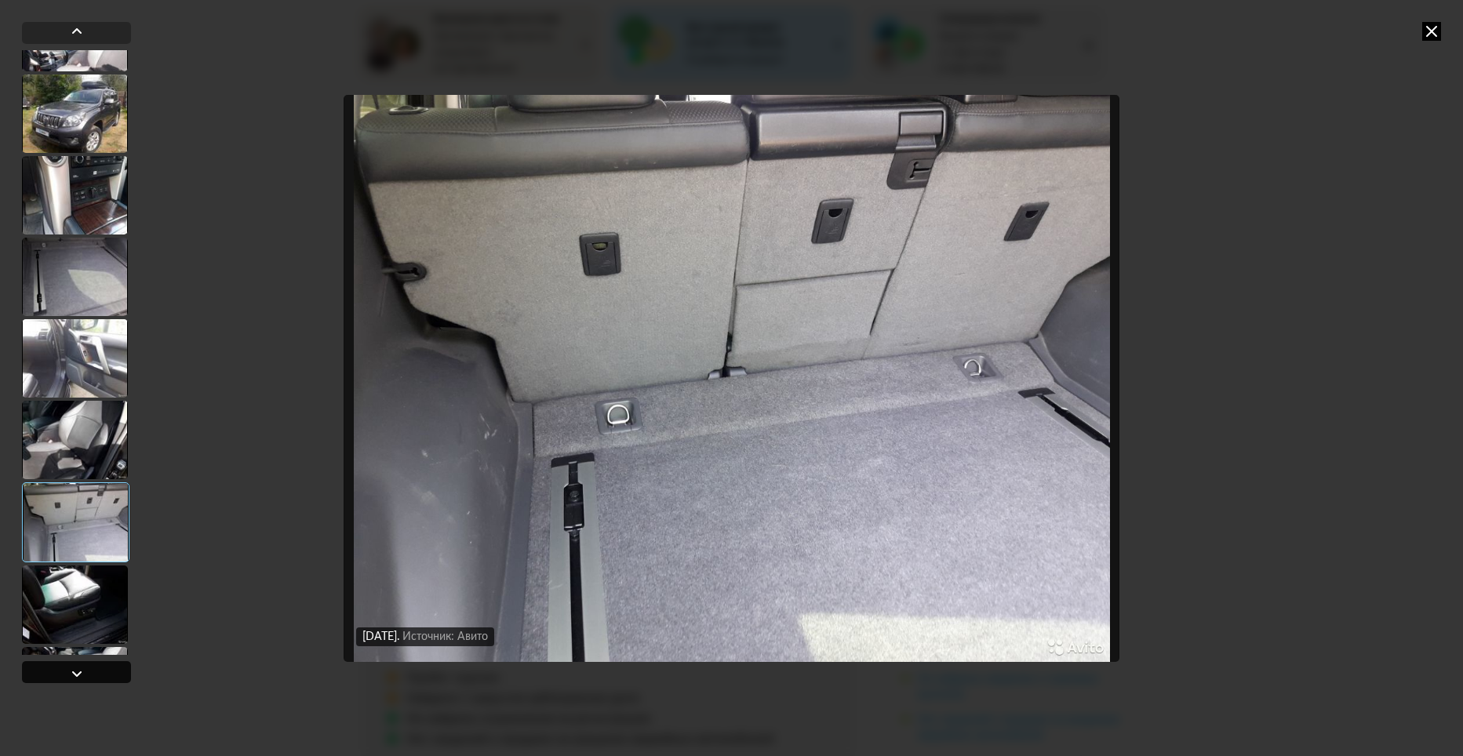
click at [85, 669] on div at bounding box center [76, 673] width 19 height 19
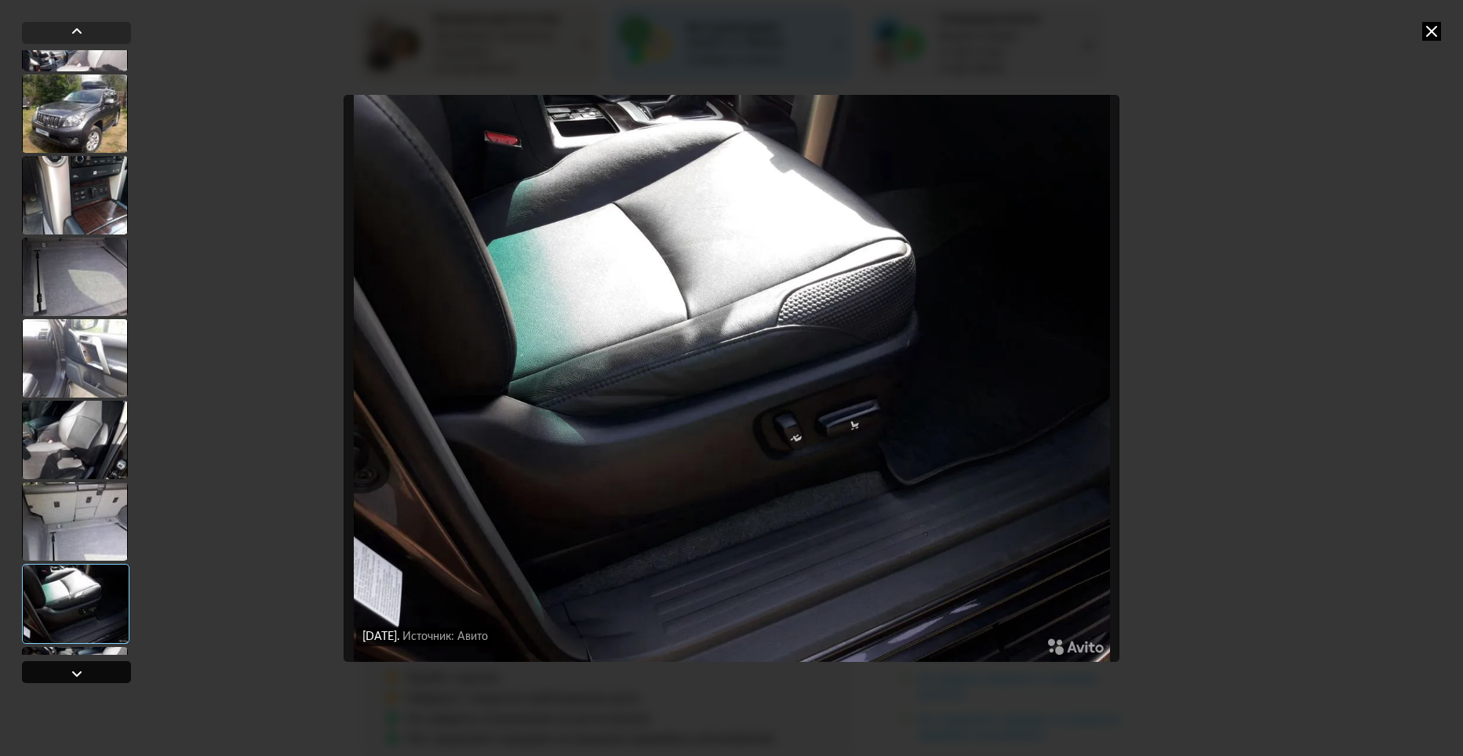
click at [85, 669] on div at bounding box center [76, 673] width 19 height 19
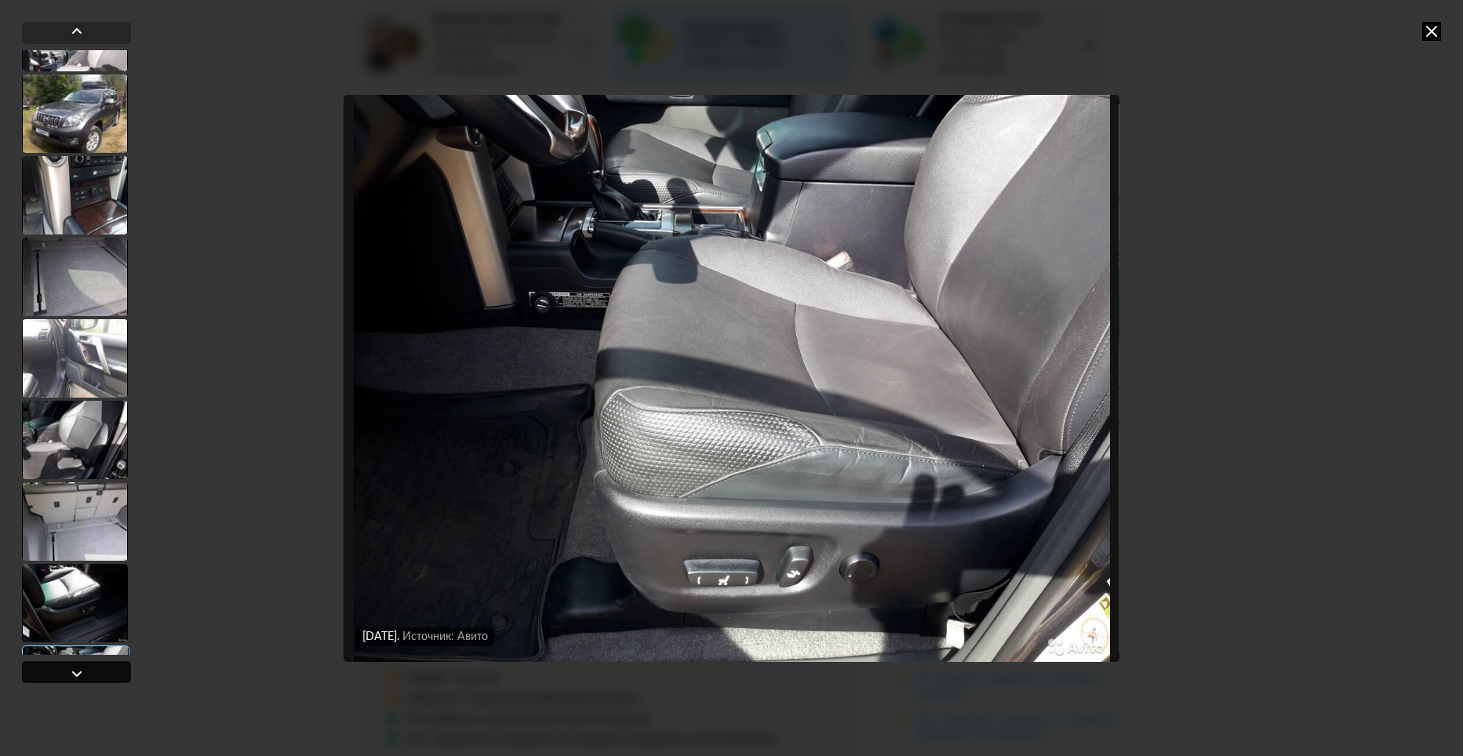
click at [85, 669] on div at bounding box center [76, 673] width 19 height 19
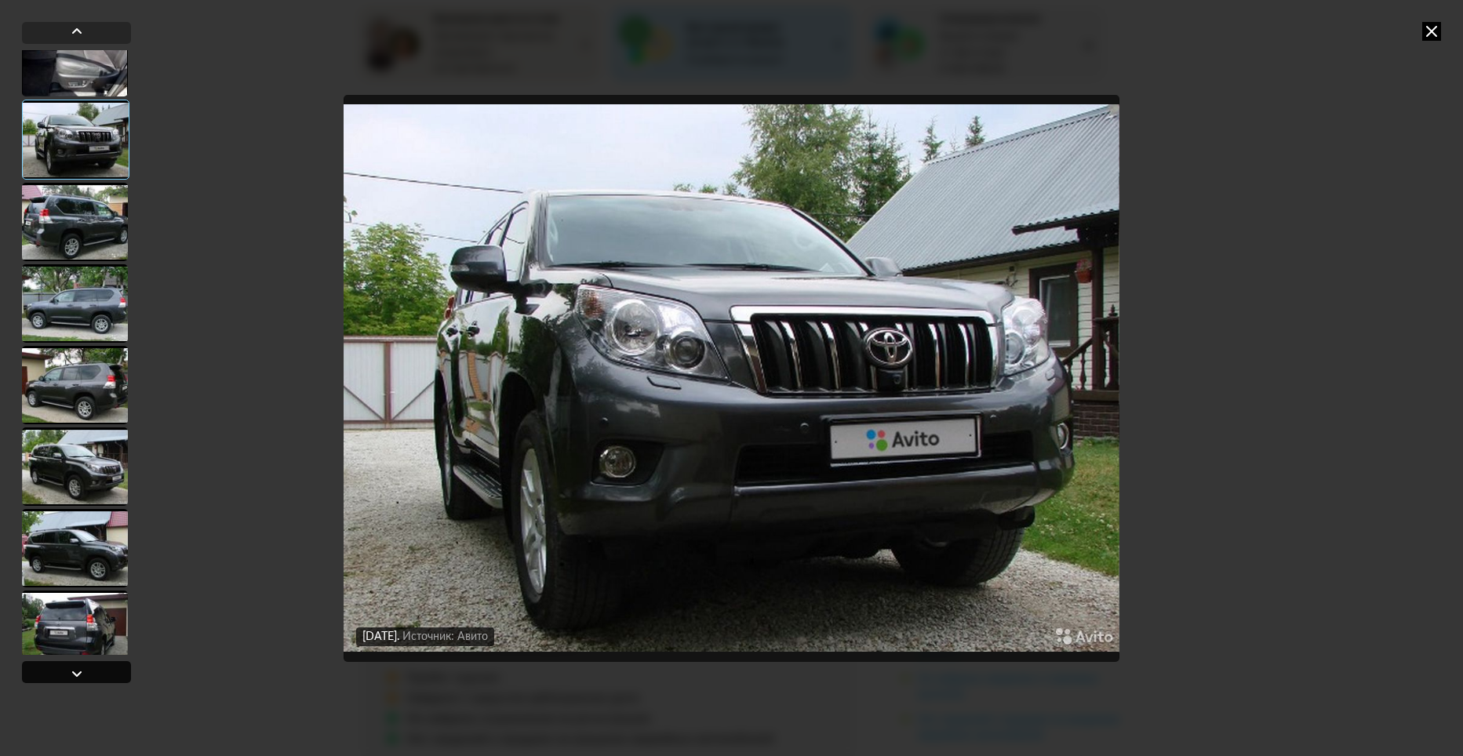
click at [85, 669] on div at bounding box center [76, 673] width 19 height 19
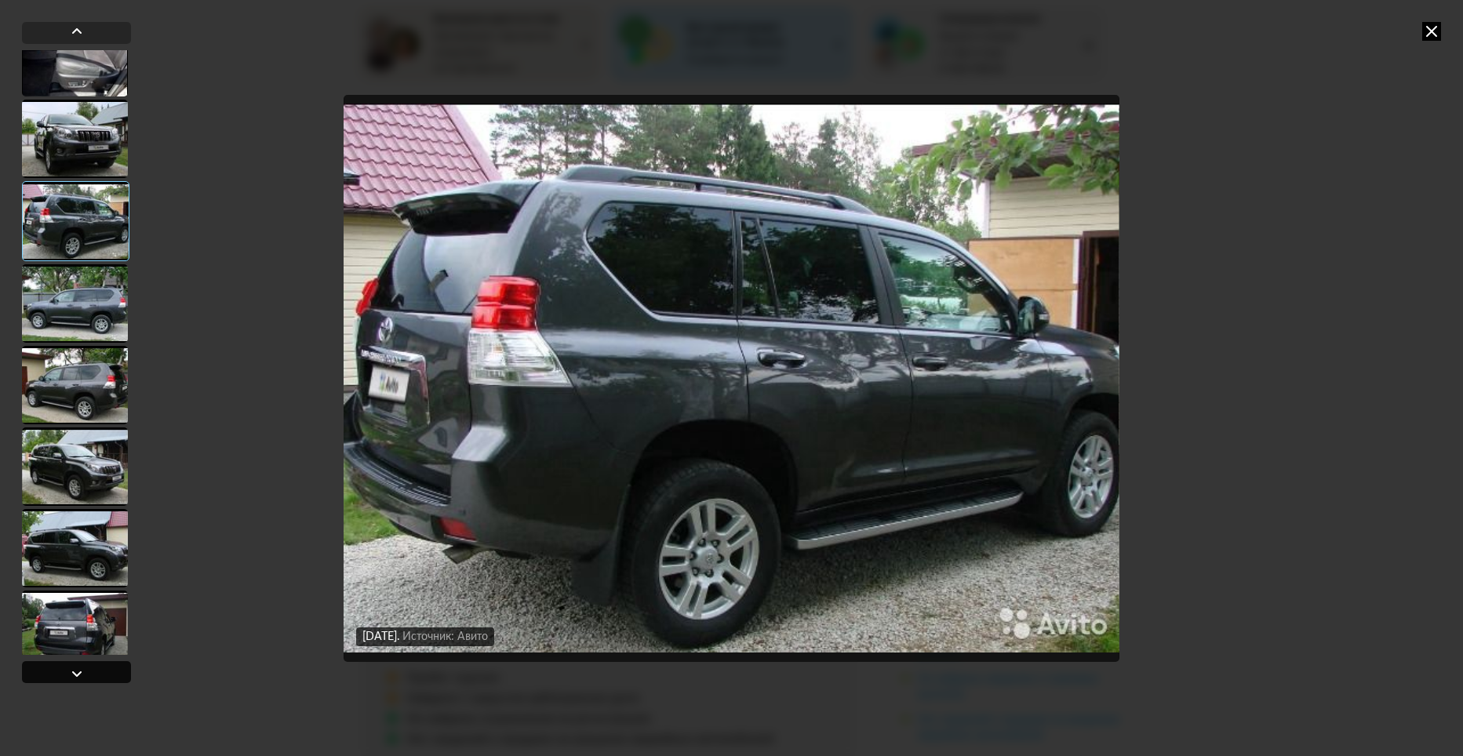
click at [85, 669] on div at bounding box center [76, 673] width 19 height 19
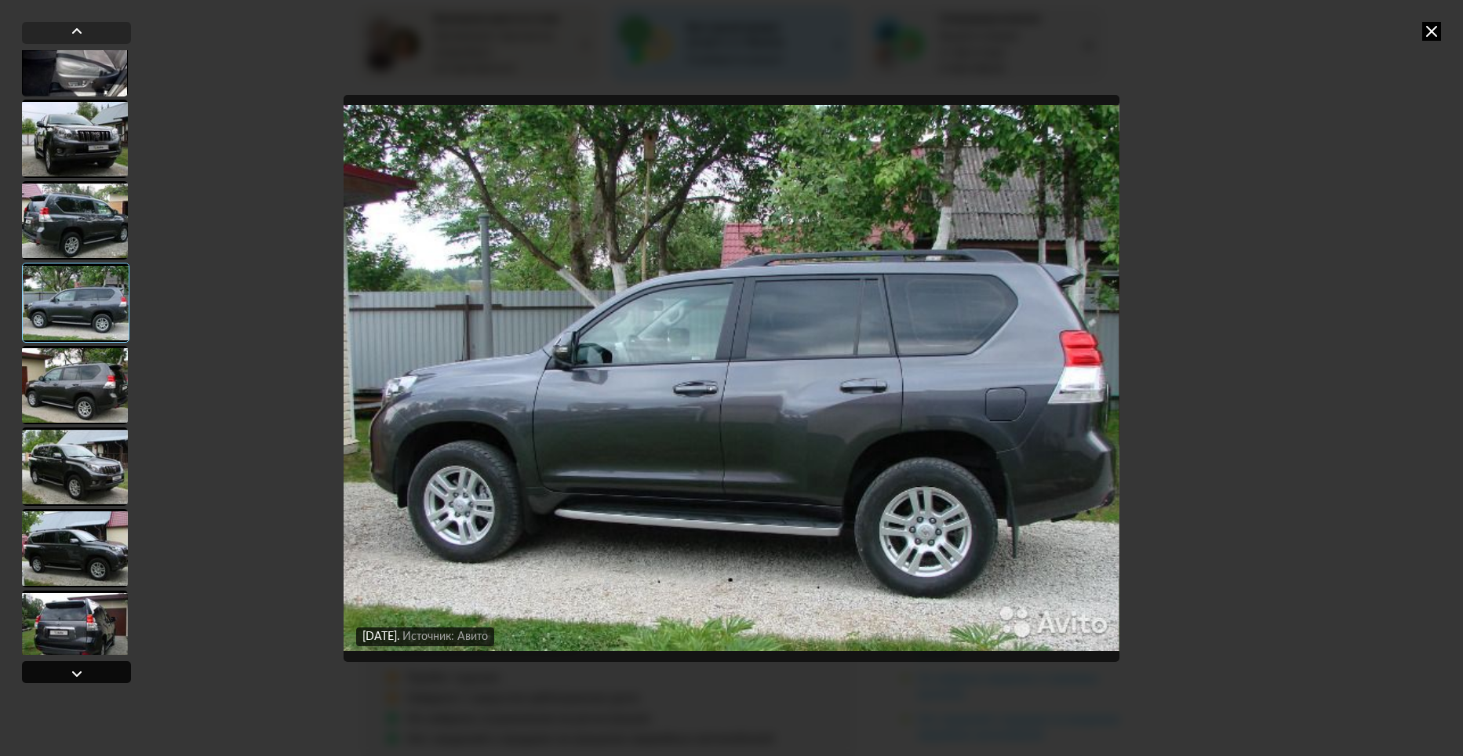
click at [85, 669] on div at bounding box center [76, 673] width 19 height 19
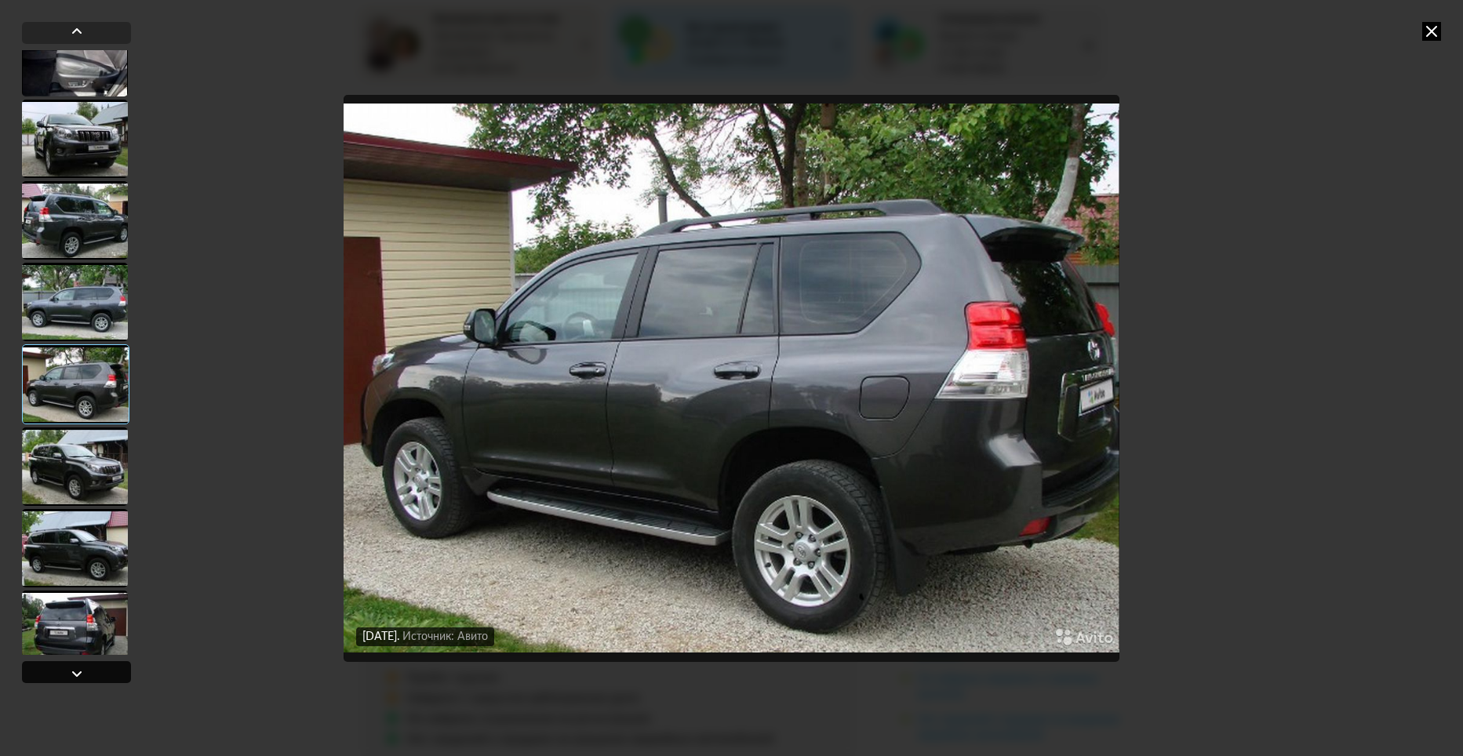
click at [85, 669] on div at bounding box center [76, 673] width 19 height 19
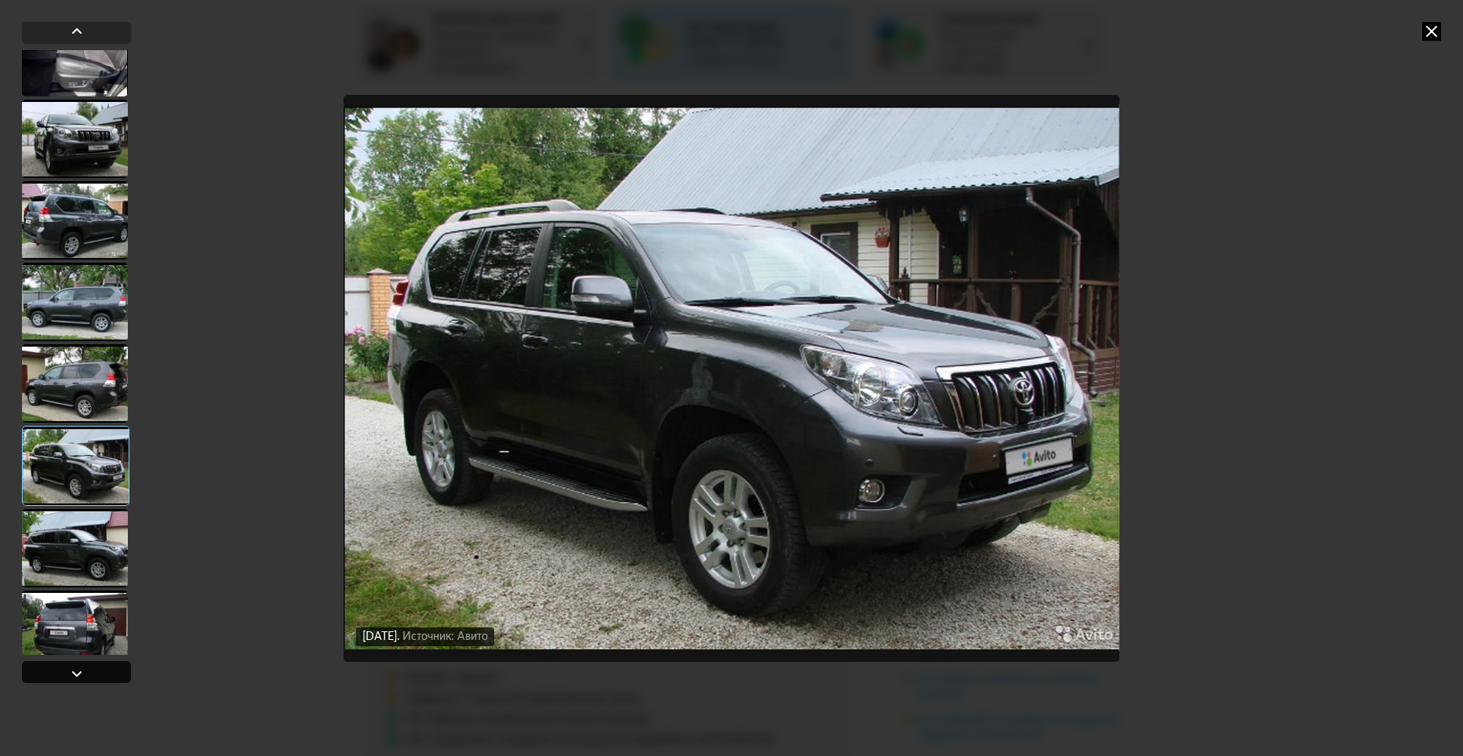
click at [85, 669] on div at bounding box center [76, 673] width 19 height 19
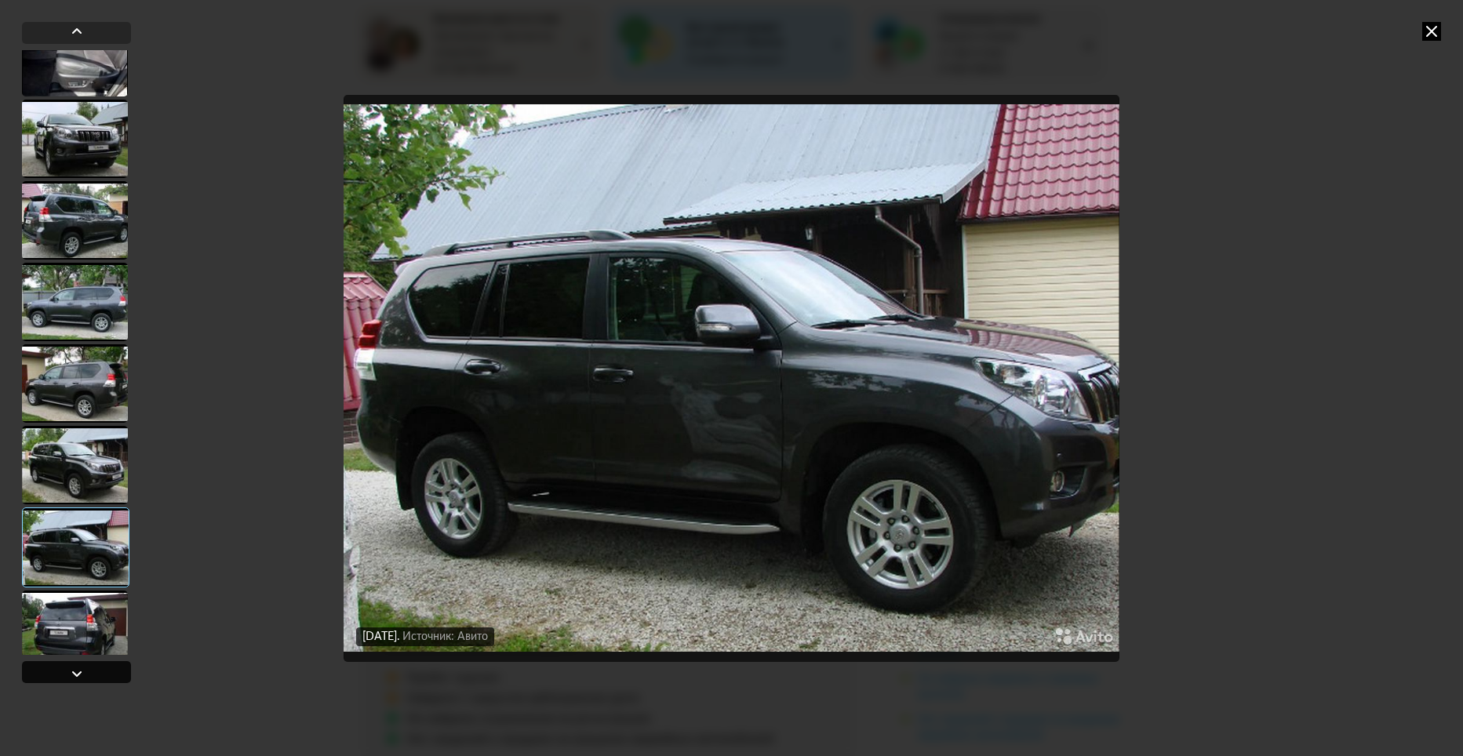
click at [85, 669] on div at bounding box center [76, 673] width 19 height 19
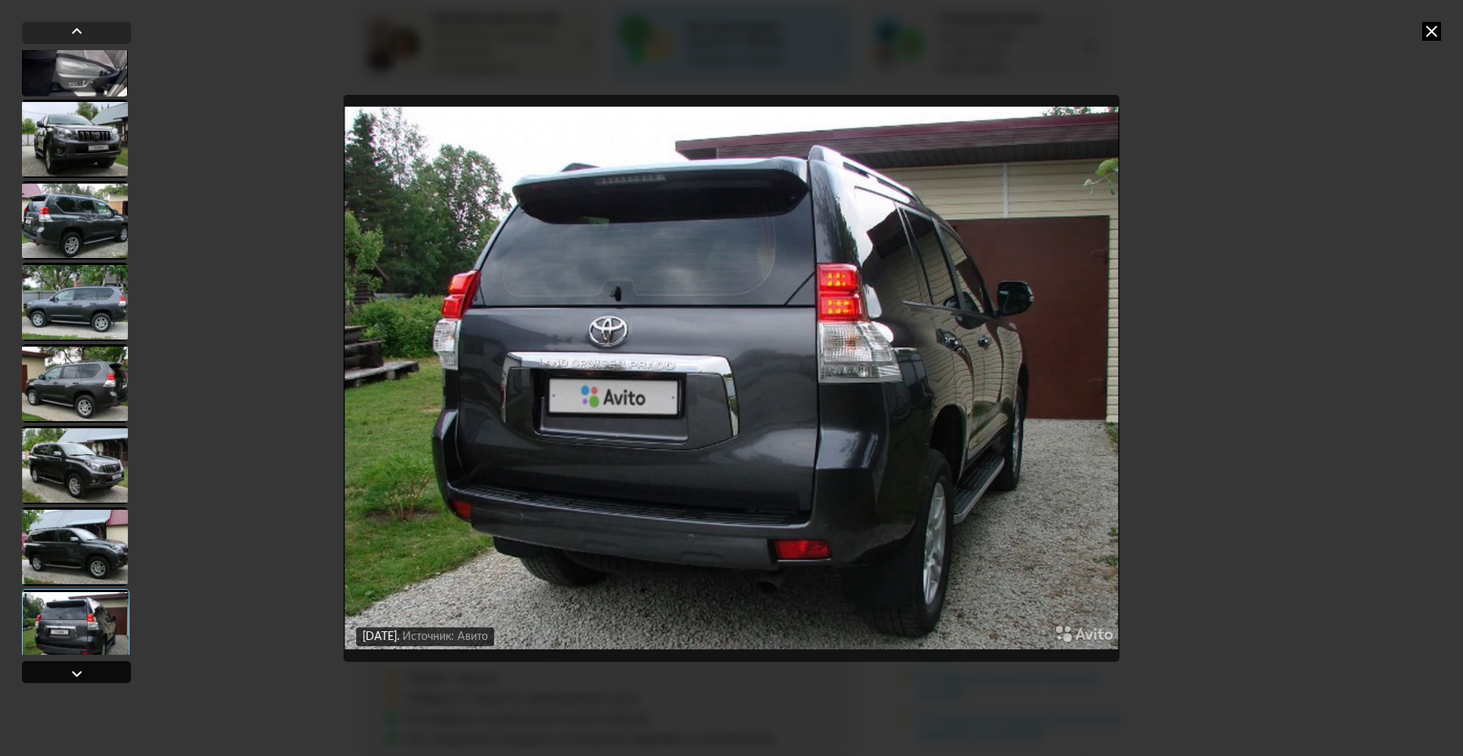
click at [85, 668] on div at bounding box center [76, 673] width 19 height 19
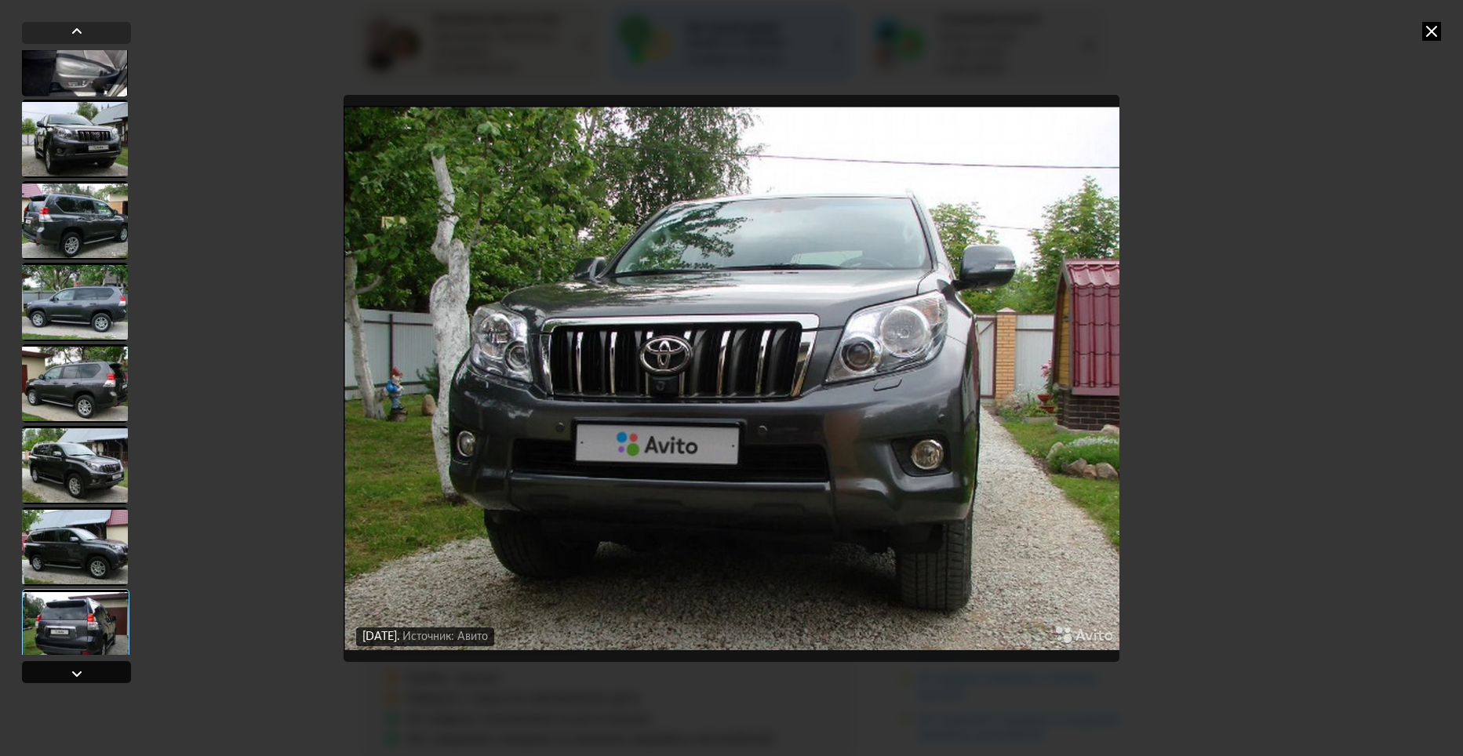
scroll to position [2457, 0]
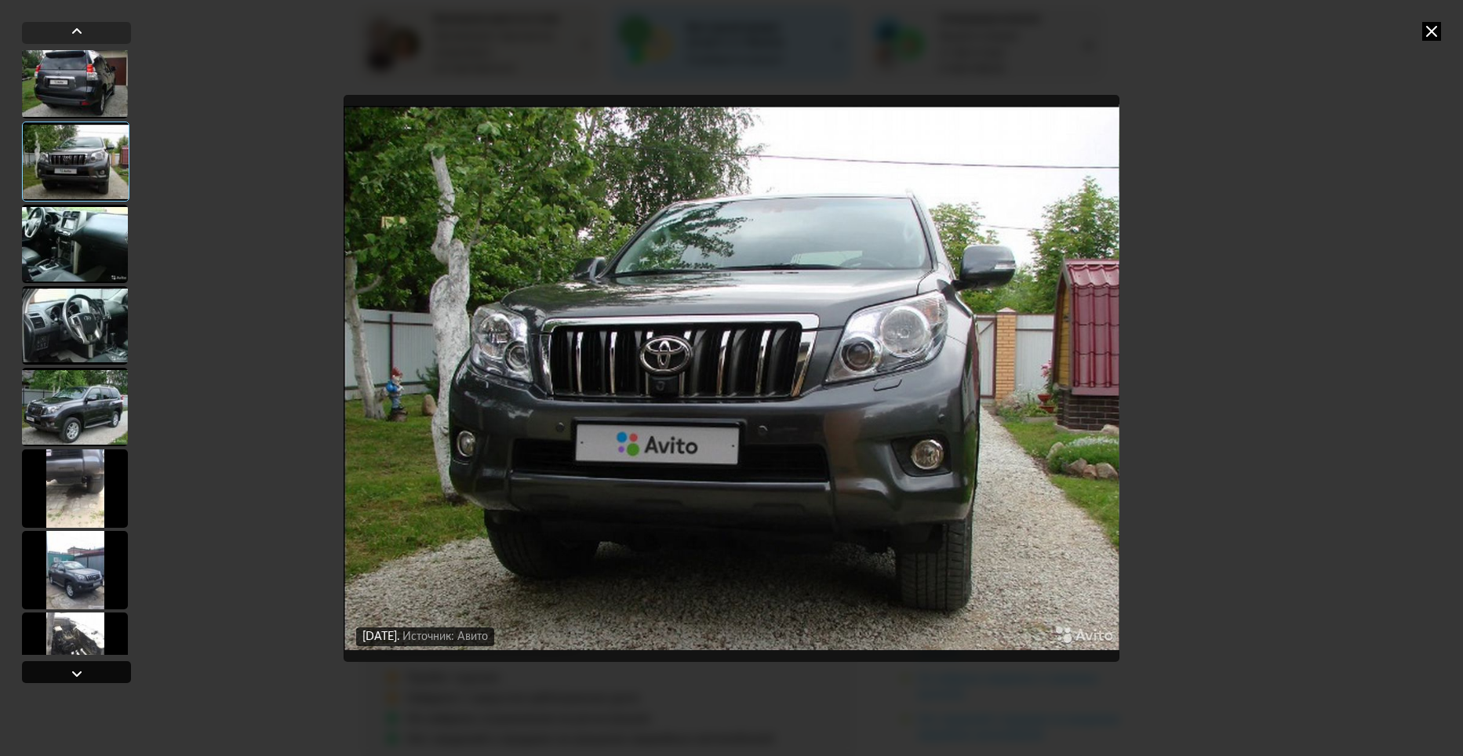
click at [85, 668] on div at bounding box center [76, 673] width 19 height 19
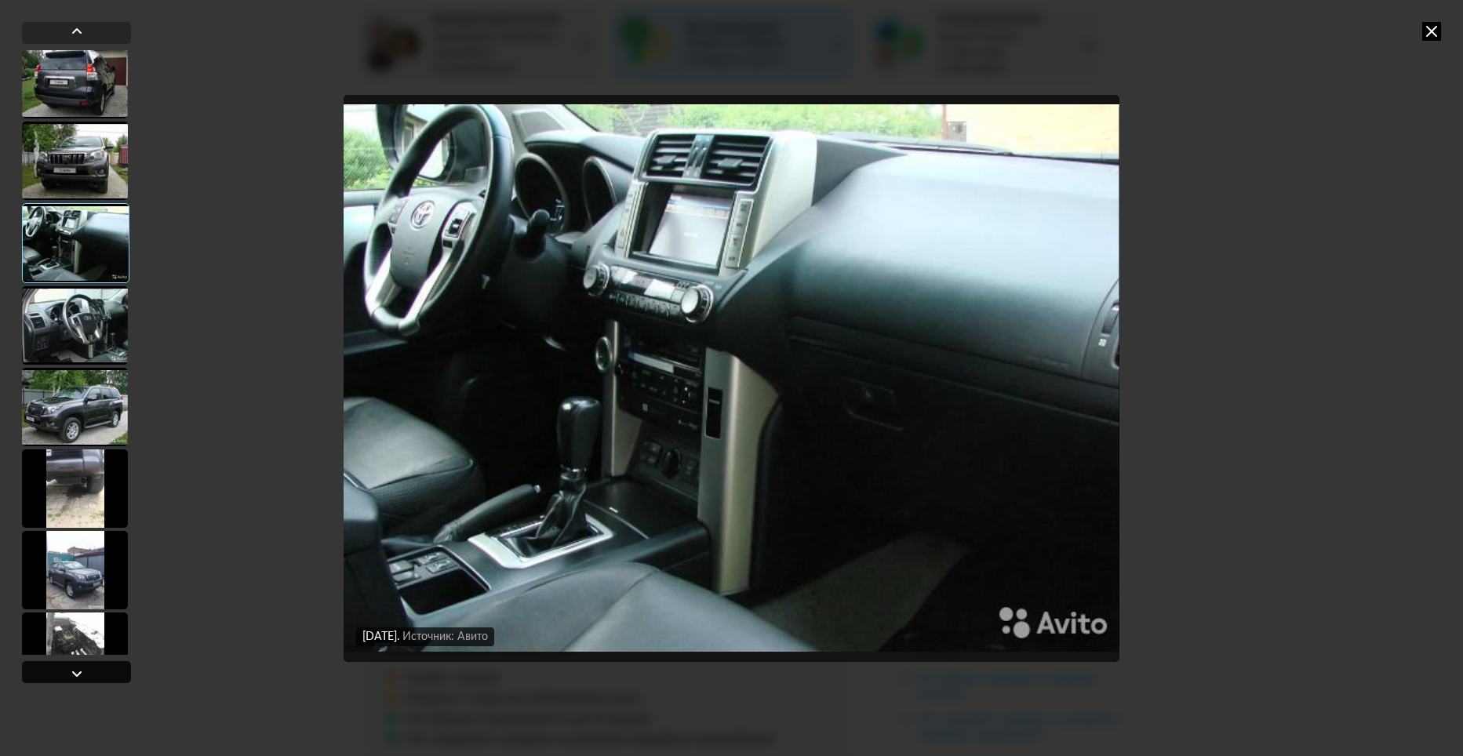
click at [85, 668] on div at bounding box center [76, 673] width 19 height 19
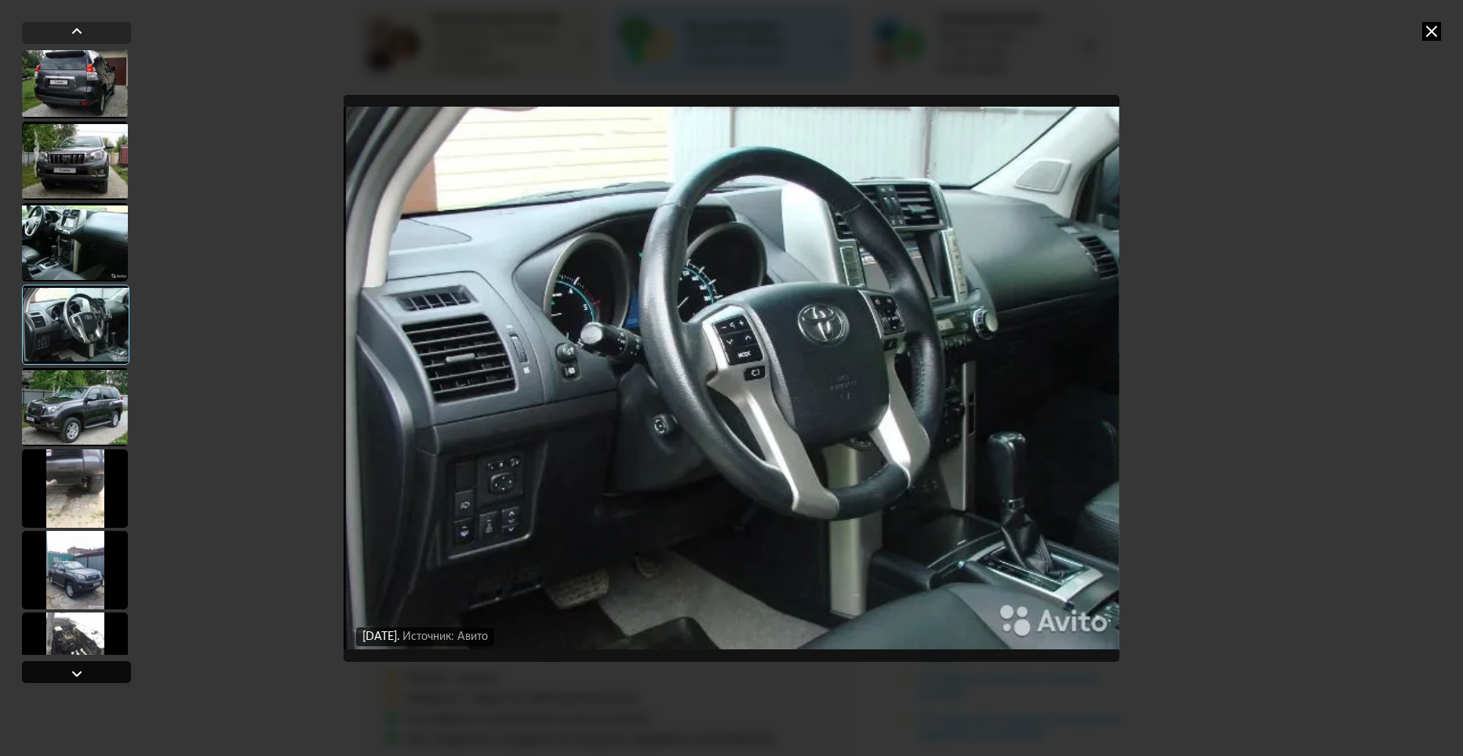
click at [85, 668] on div at bounding box center [76, 673] width 19 height 19
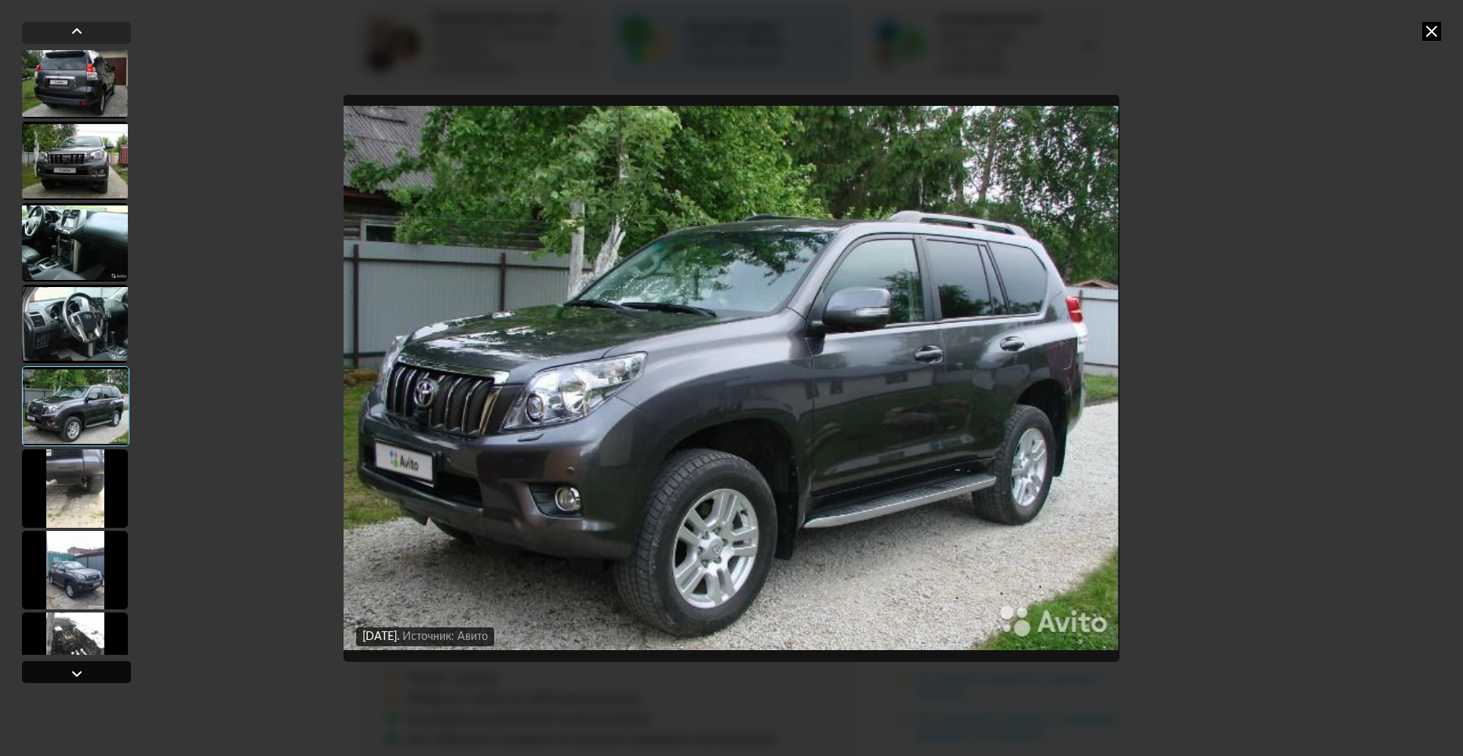
click at [85, 668] on div at bounding box center [76, 673] width 19 height 19
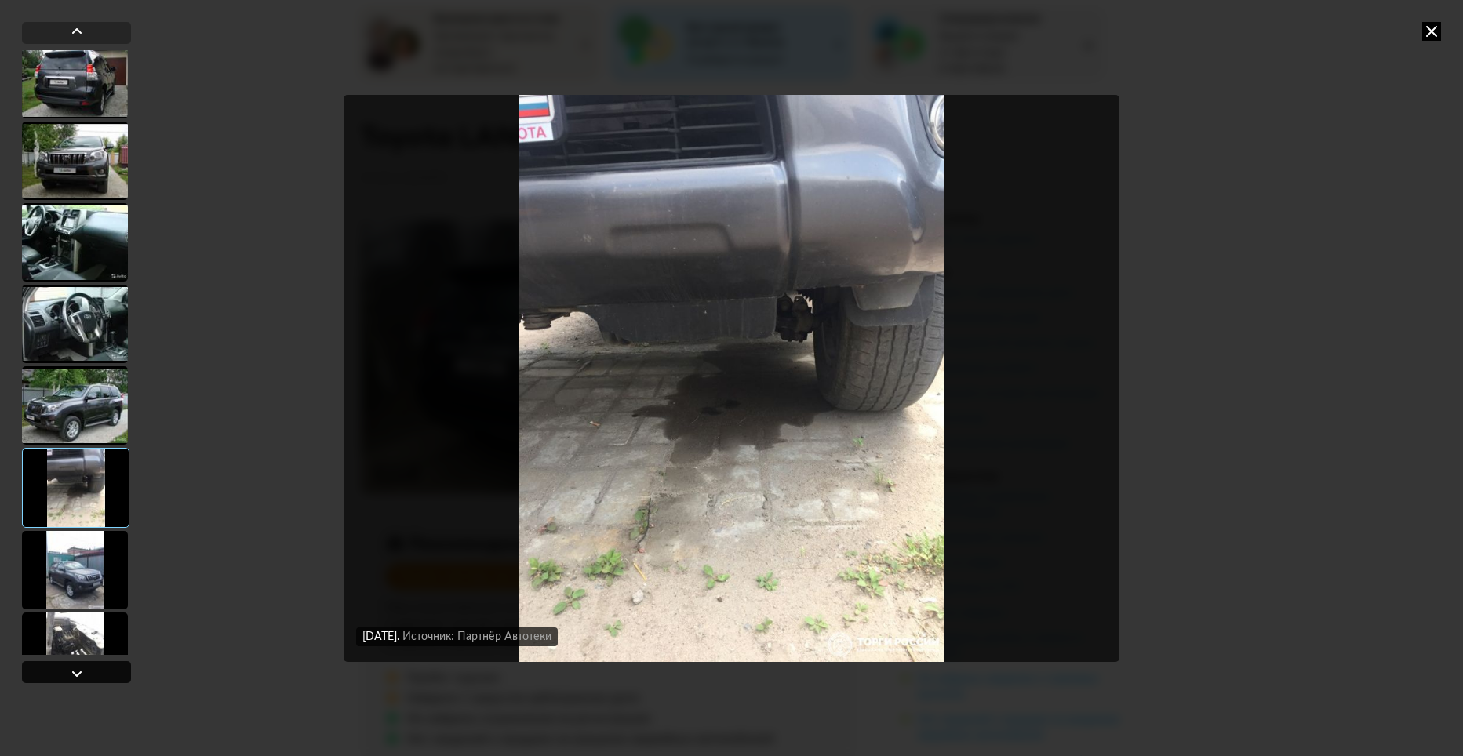
click at [85, 668] on div at bounding box center [76, 673] width 19 height 19
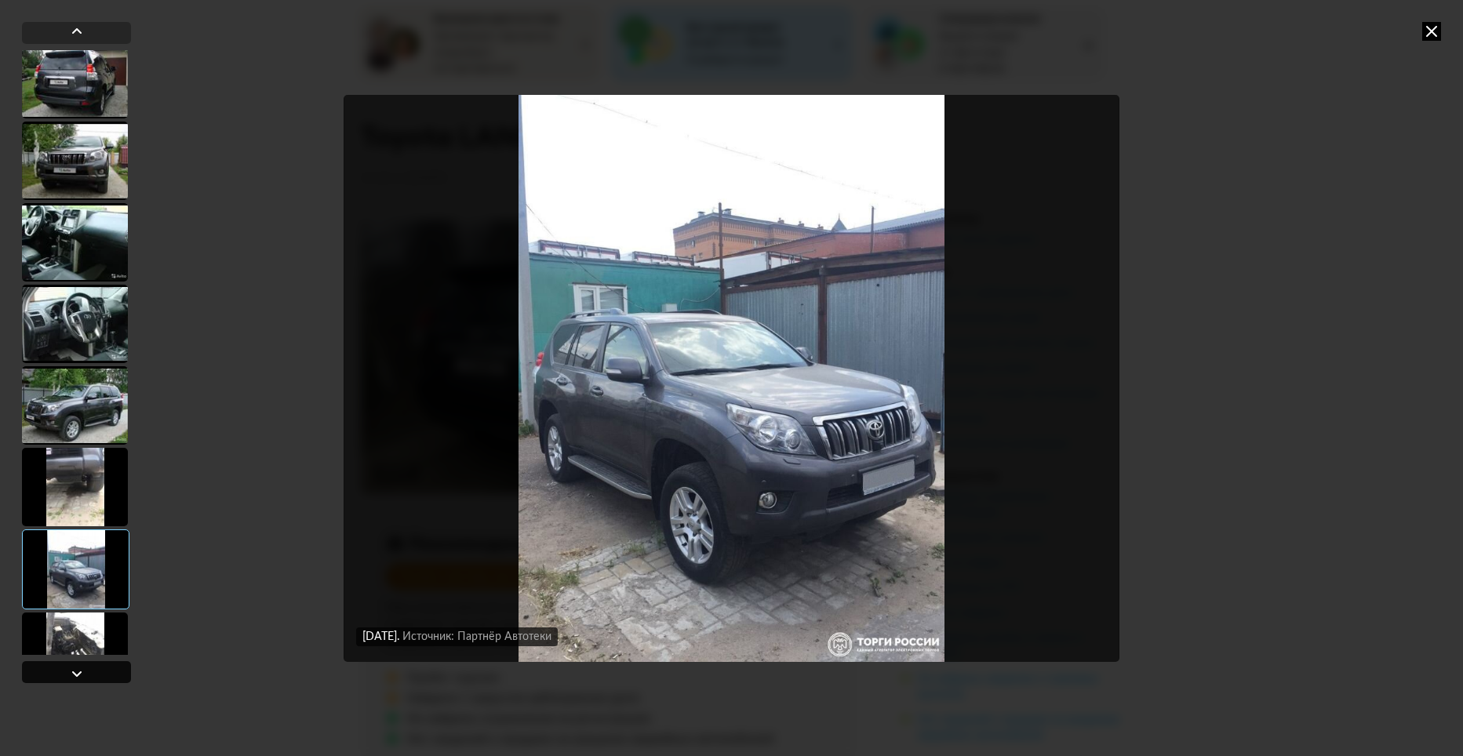
click at [85, 668] on div at bounding box center [76, 673] width 19 height 19
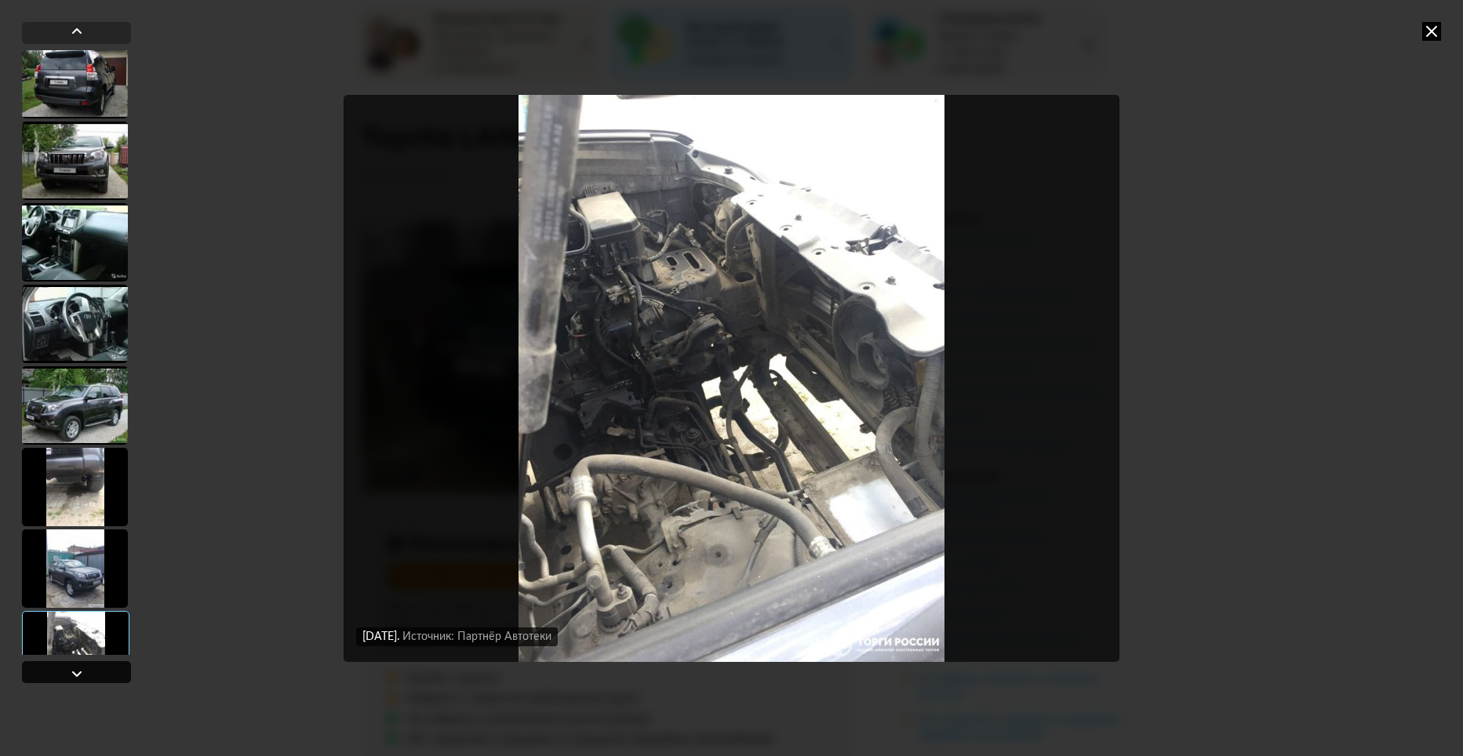
click at [85, 668] on div at bounding box center [76, 673] width 19 height 19
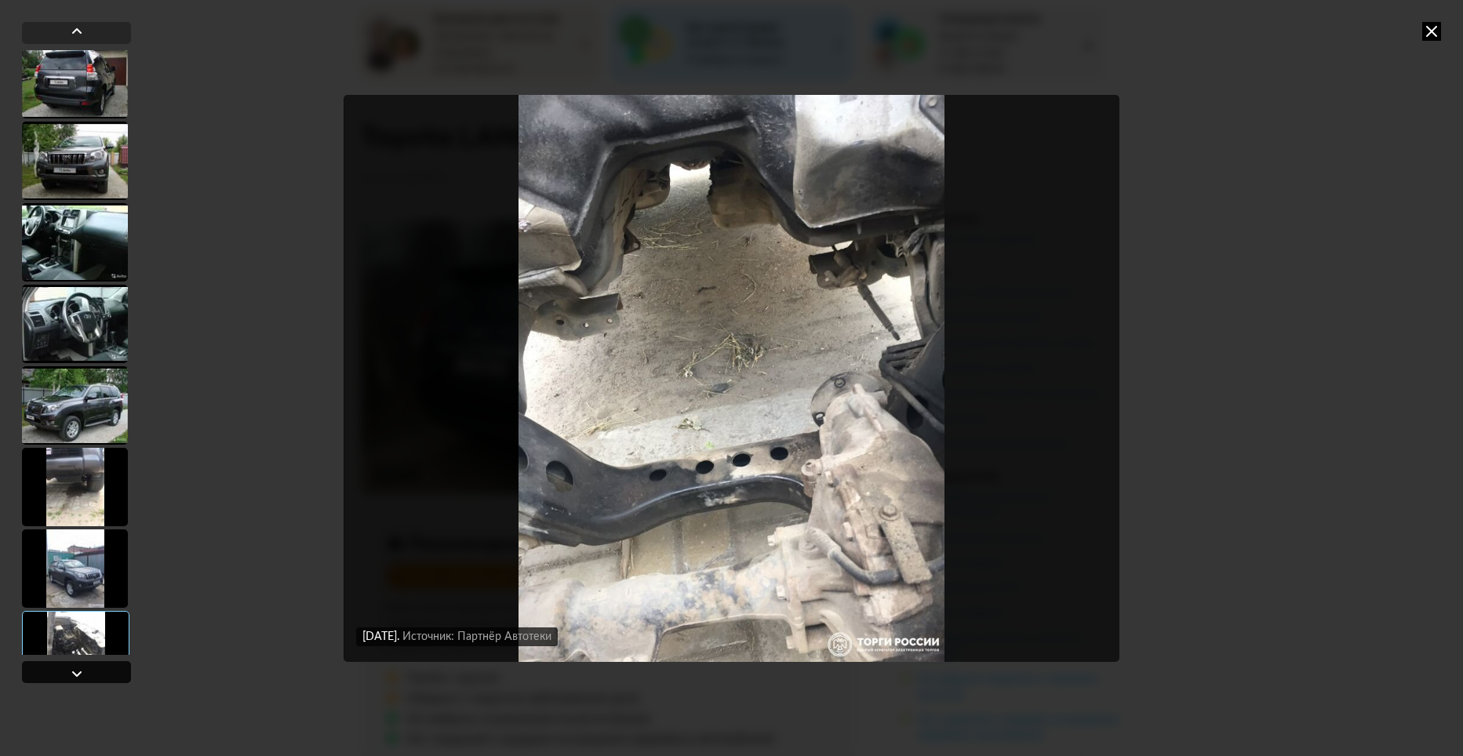
scroll to position [3006, 0]
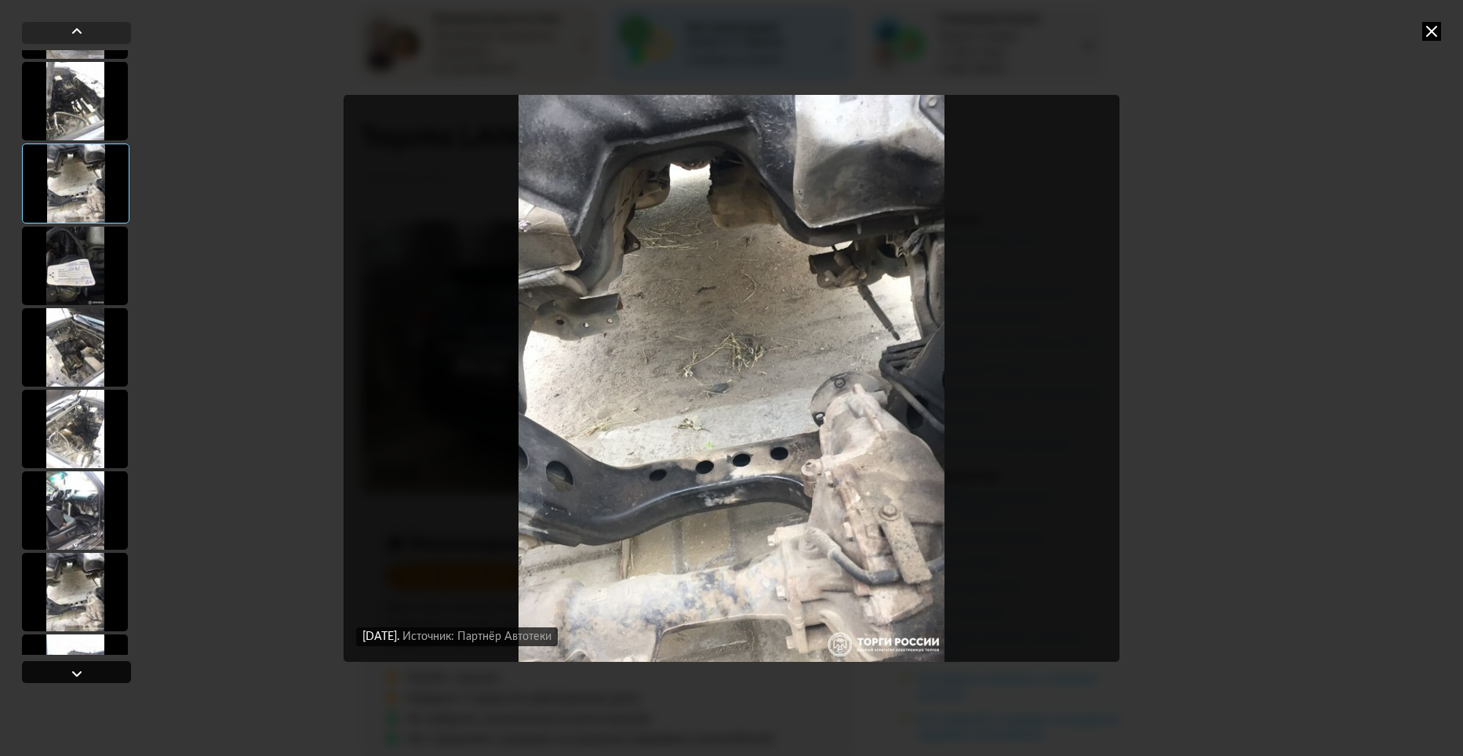
click at [85, 668] on div at bounding box center [76, 673] width 19 height 19
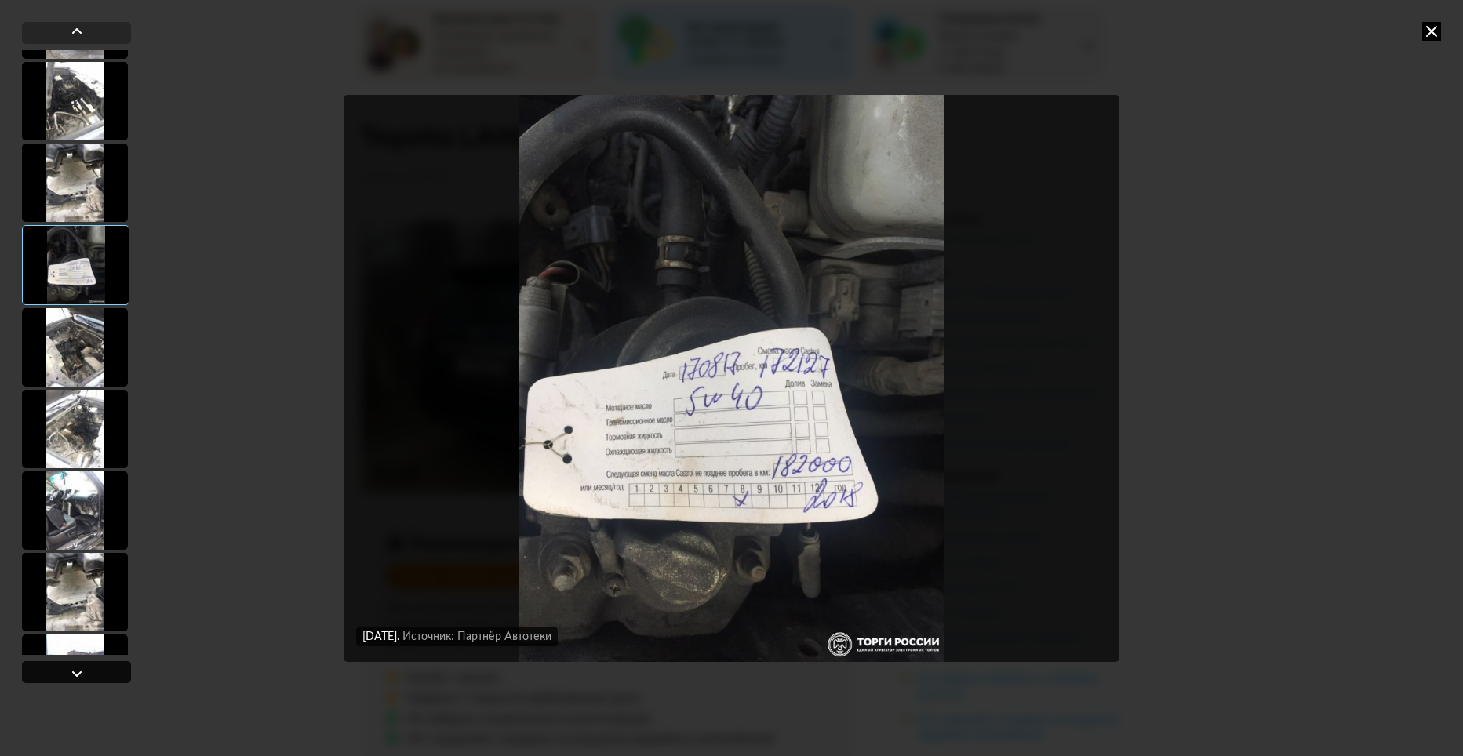
click at [85, 668] on div at bounding box center [76, 673] width 19 height 19
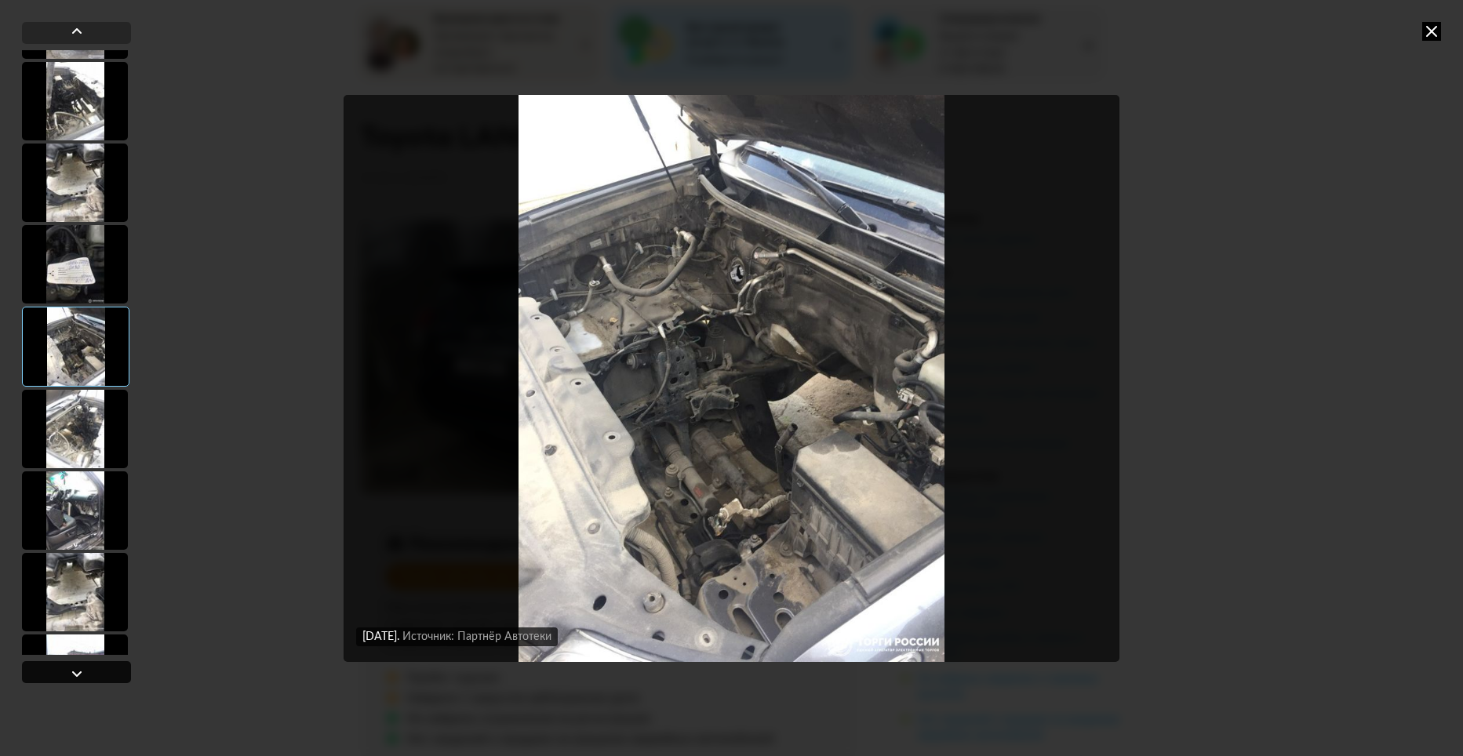
click at [85, 668] on div at bounding box center [76, 673] width 19 height 19
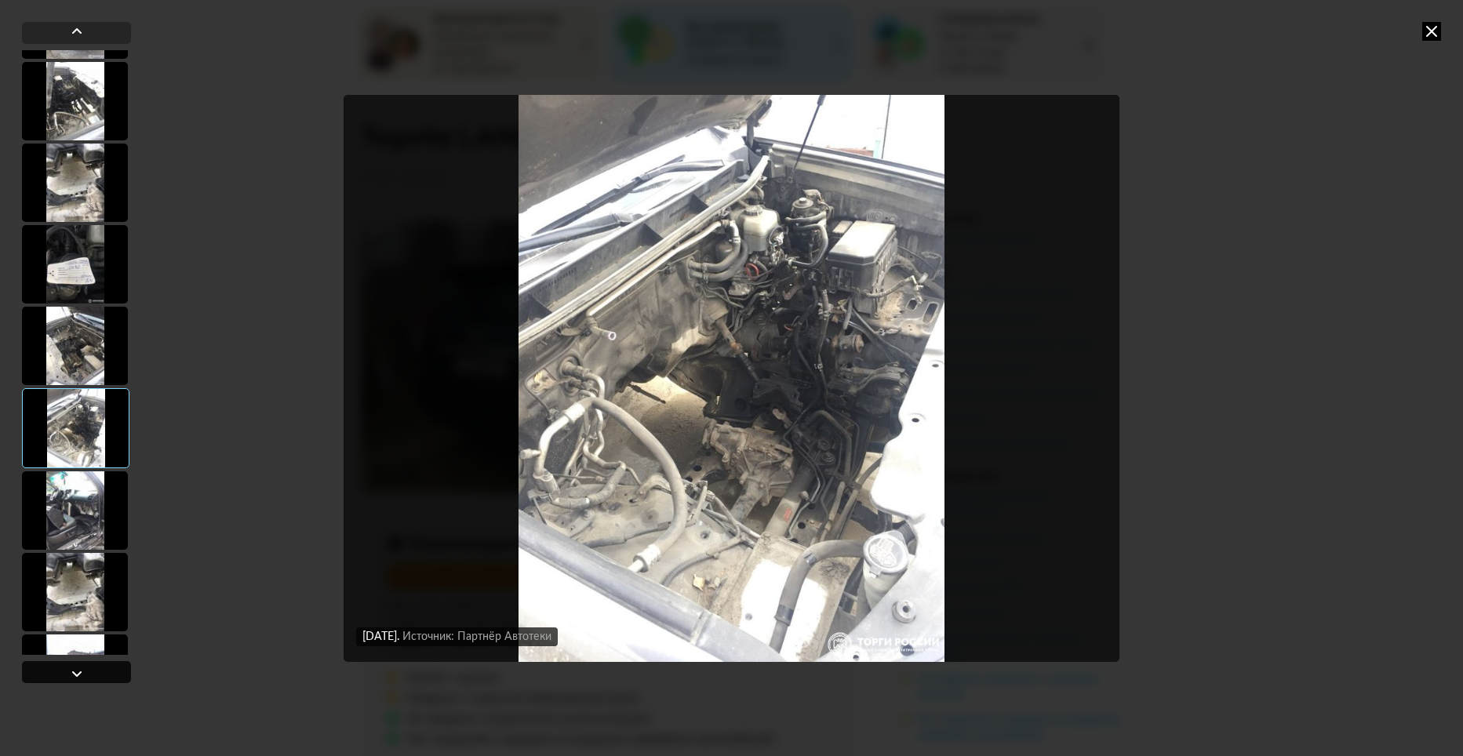
click at [85, 668] on div at bounding box center [76, 673] width 19 height 19
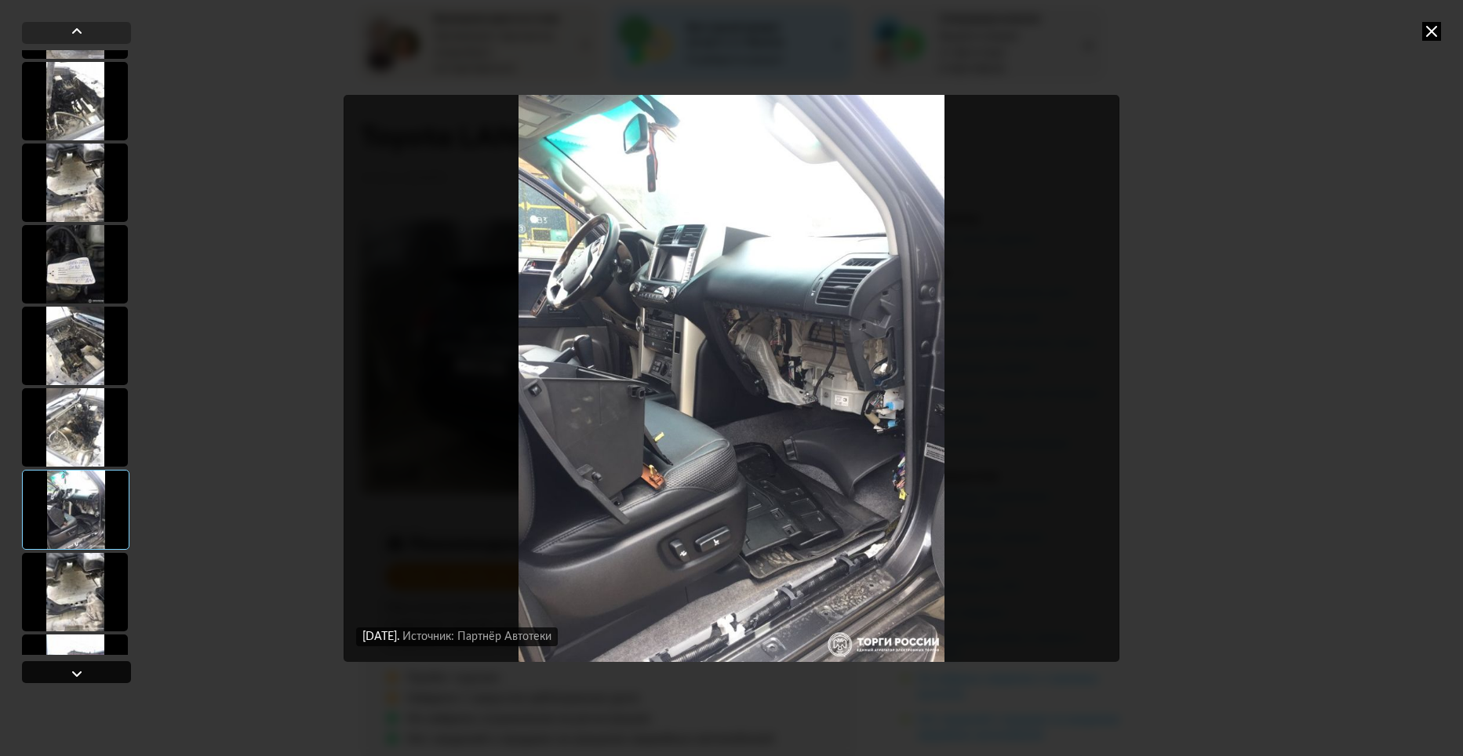
click at [85, 668] on div at bounding box center [76, 673] width 19 height 19
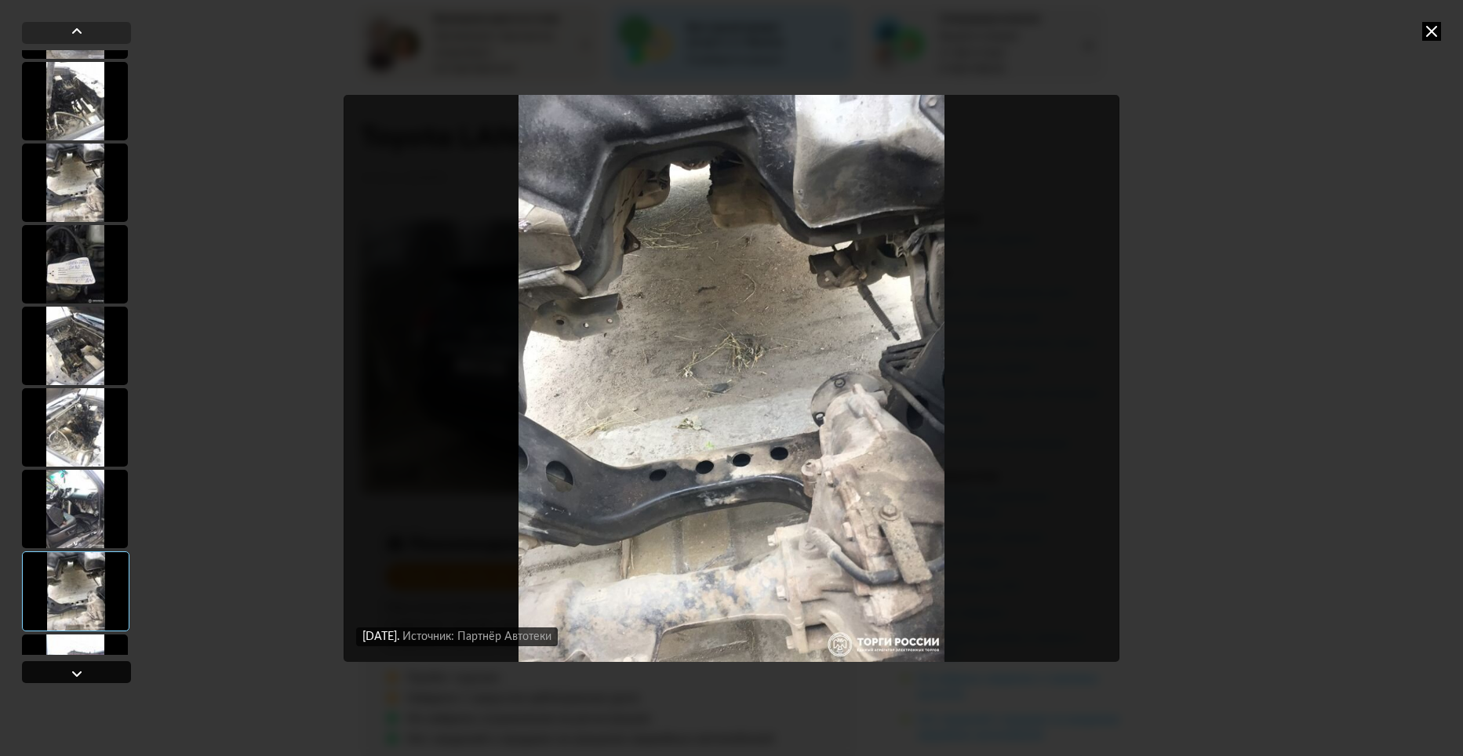
click at [85, 668] on div at bounding box center [76, 673] width 19 height 19
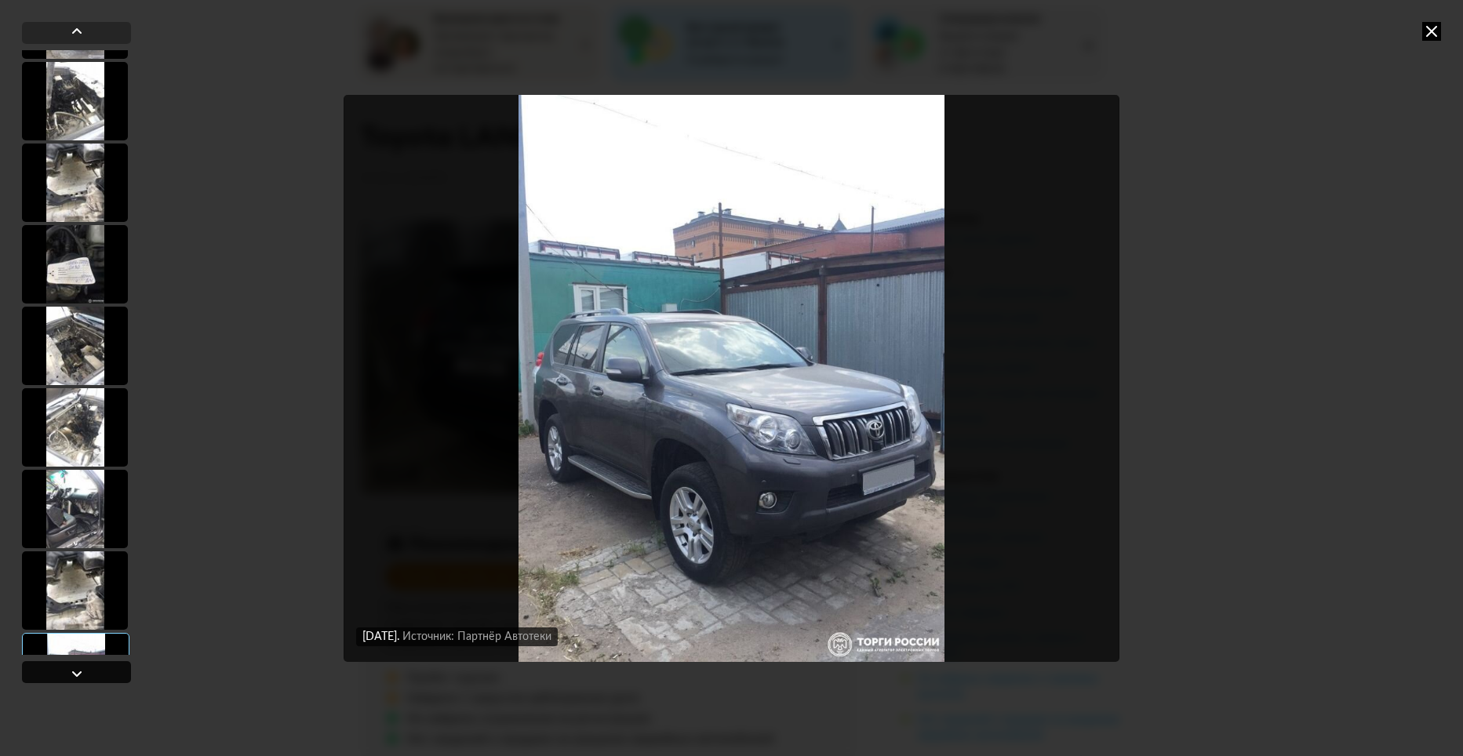
click at [85, 668] on div at bounding box center [76, 673] width 19 height 19
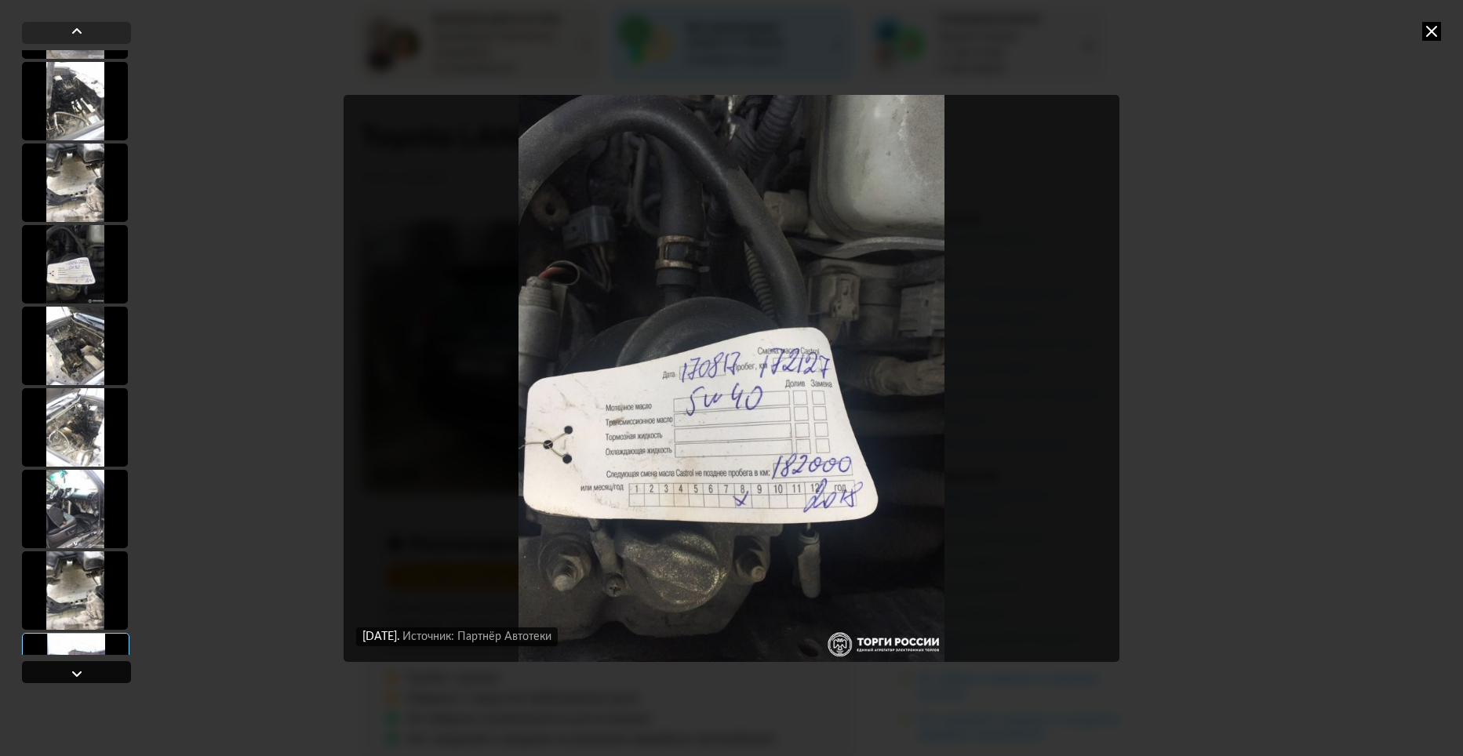
scroll to position [3555, 0]
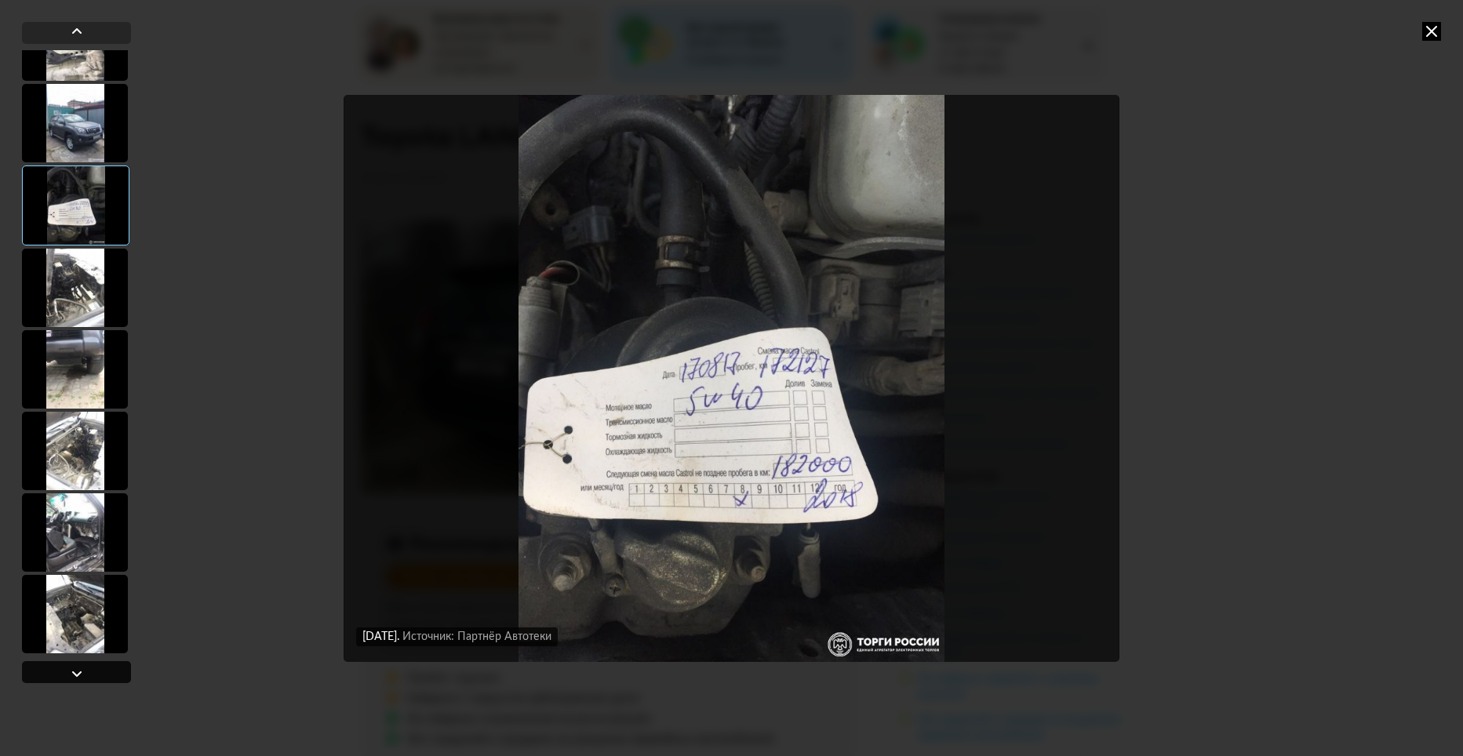
click at [85, 668] on div at bounding box center [76, 673] width 19 height 19
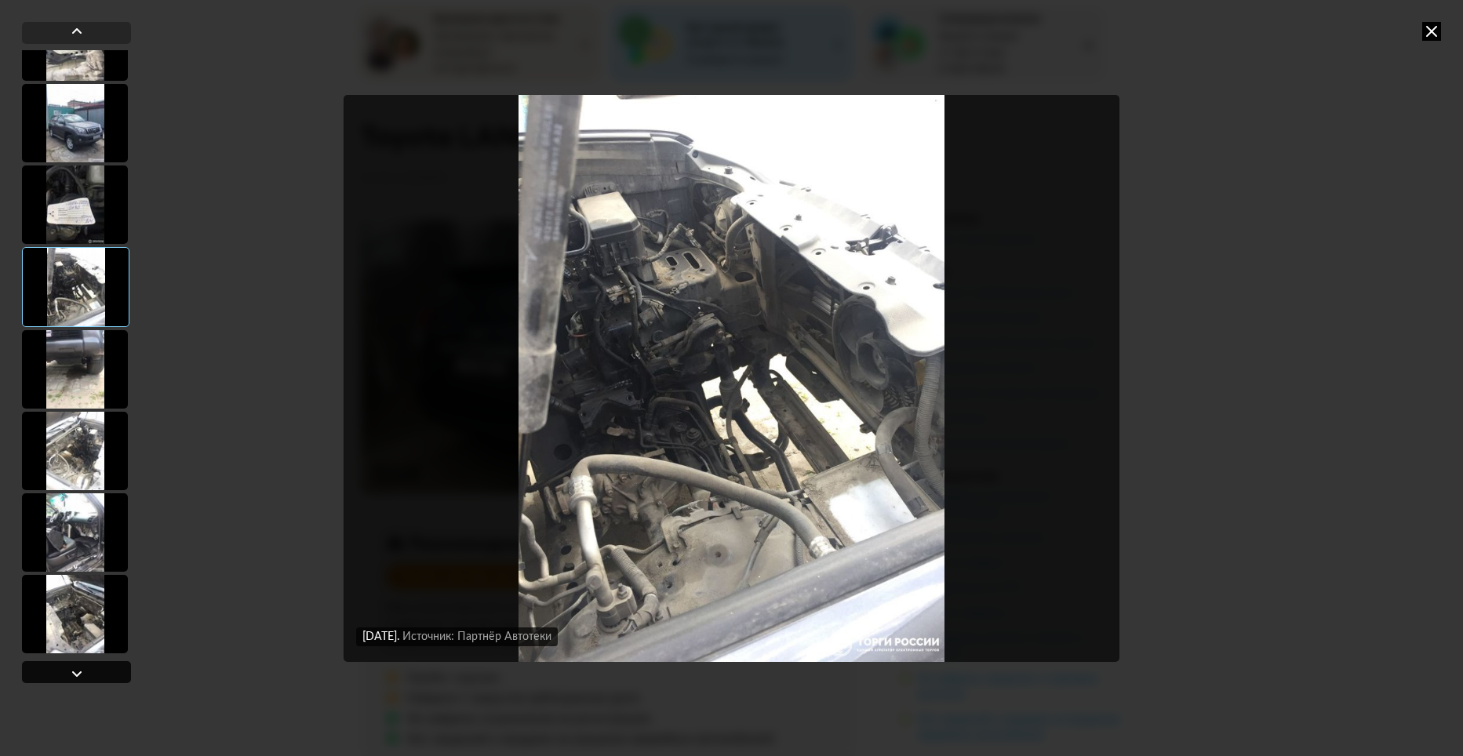
click at [85, 668] on div at bounding box center [76, 673] width 19 height 19
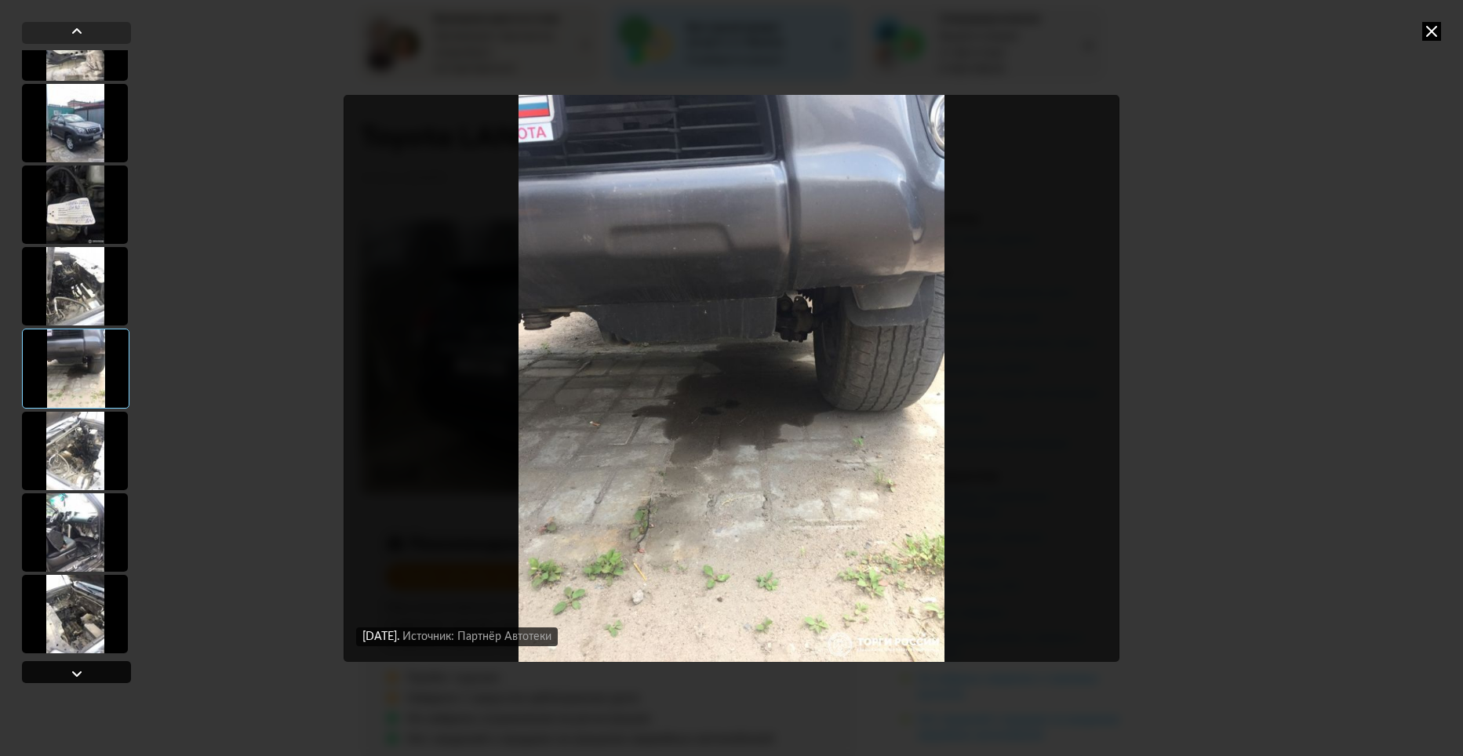
click at [85, 668] on div at bounding box center [76, 673] width 19 height 19
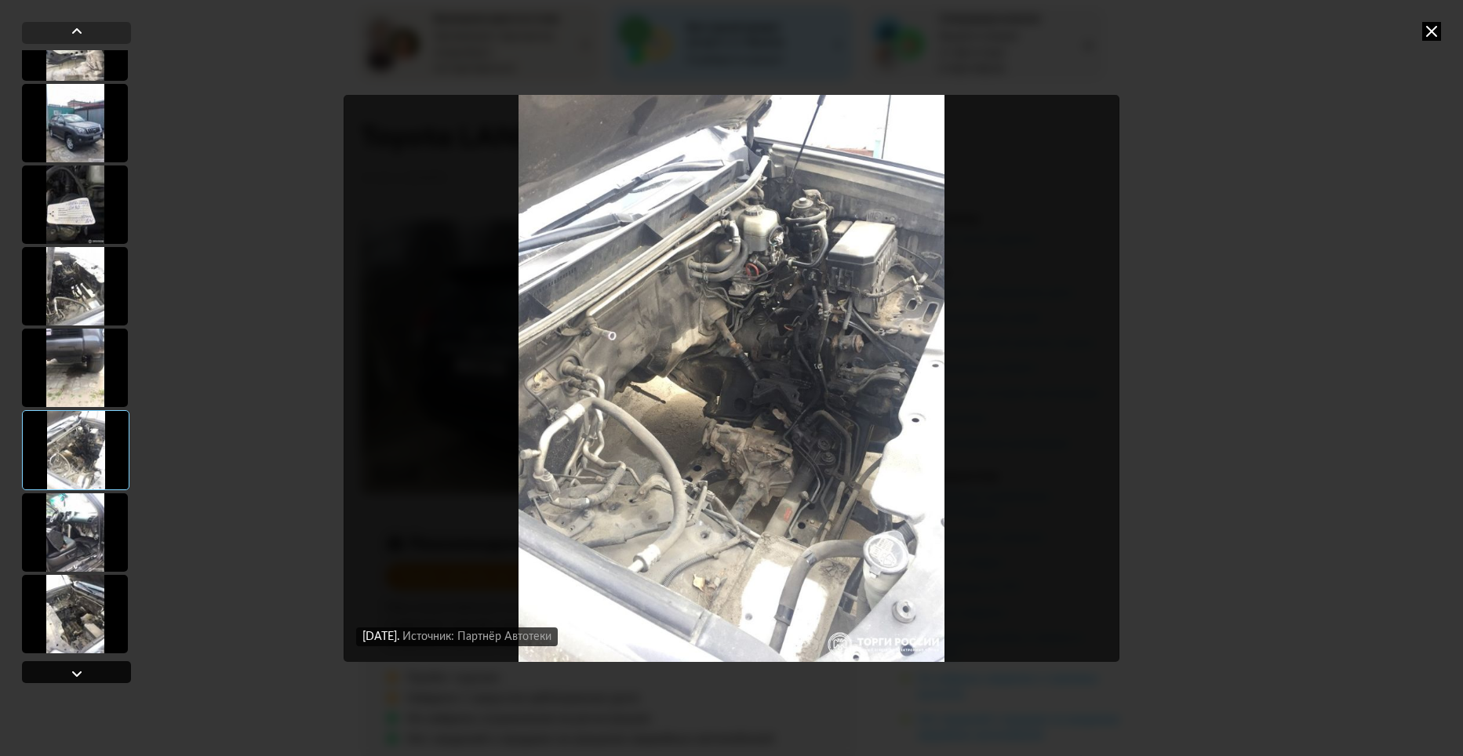
click at [86, 668] on div at bounding box center [76, 672] width 109 height 22
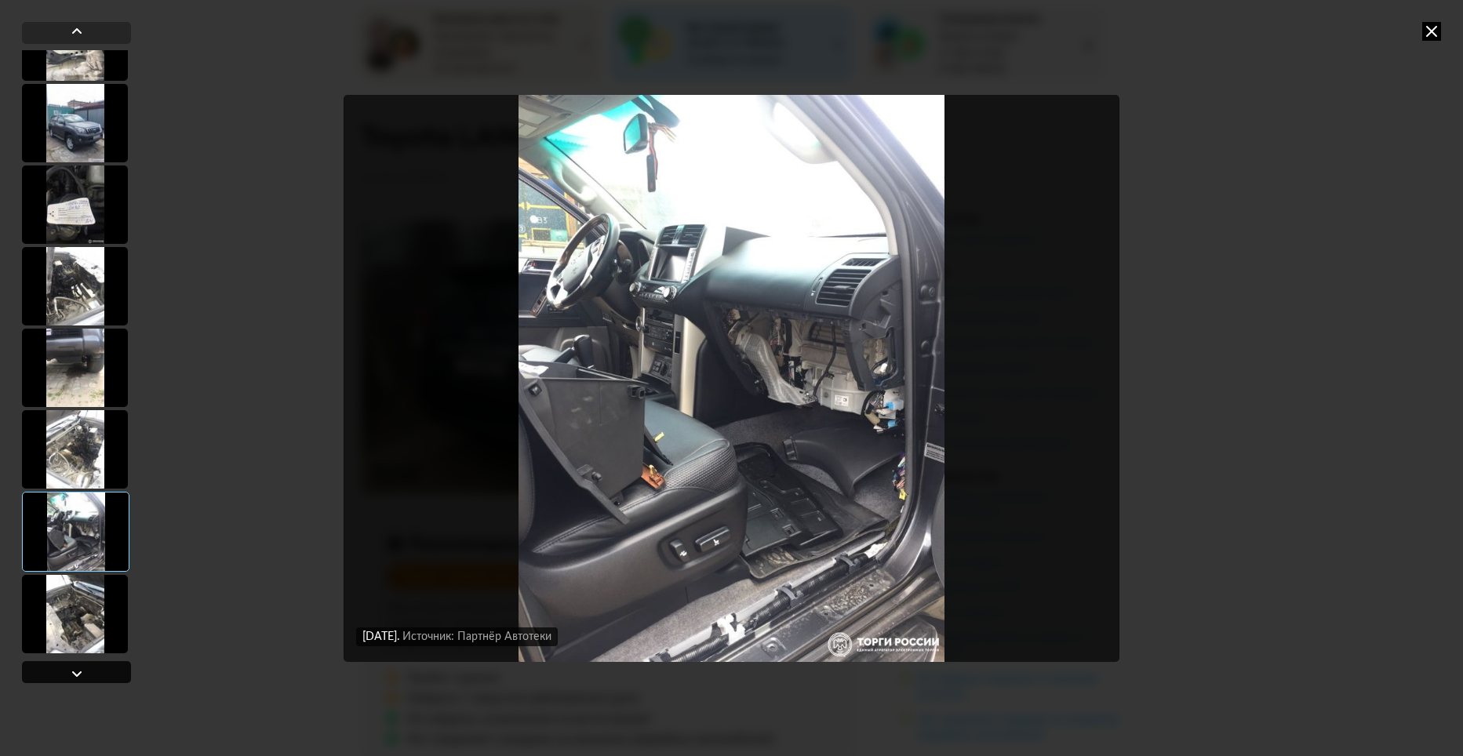
click at [86, 668] on div at bounding box center [76, 672] width 109 height 22
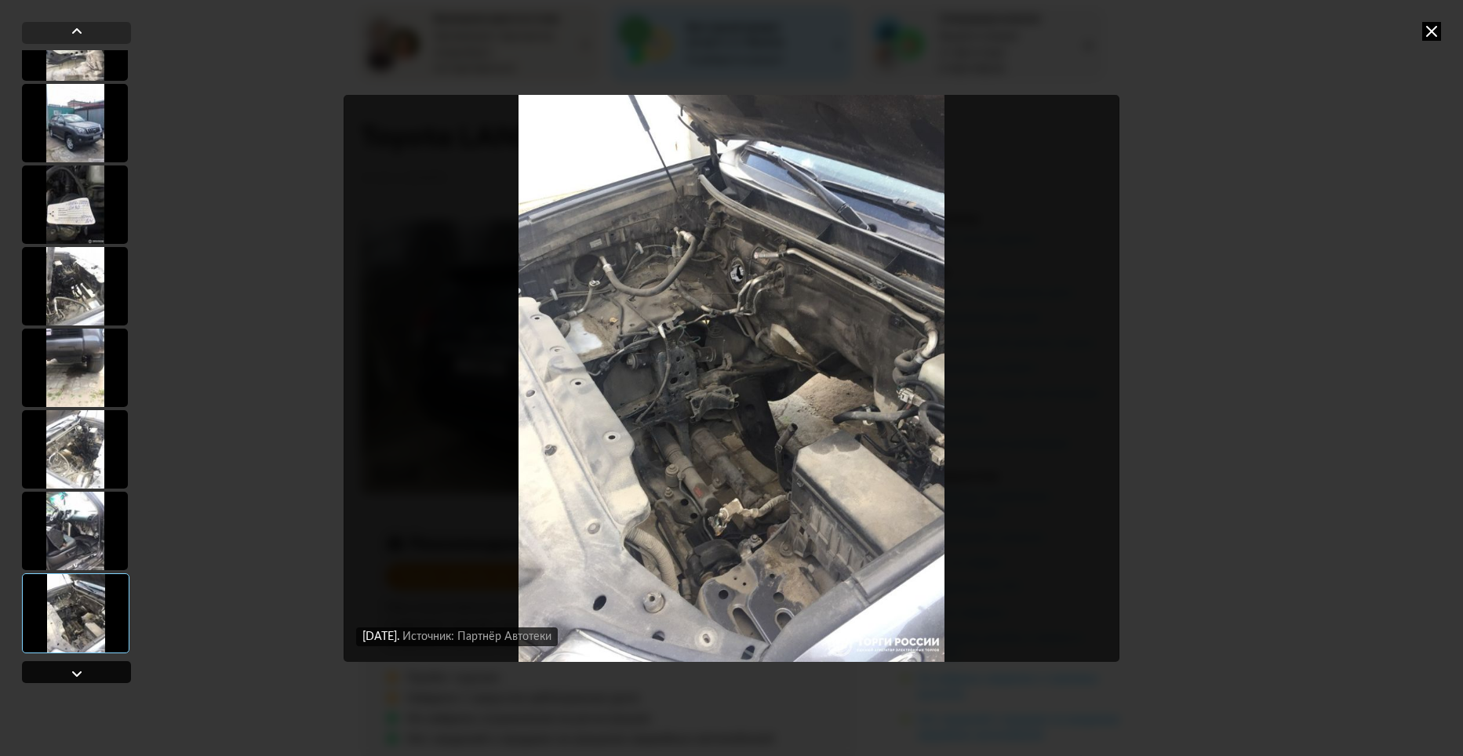
click at [86, 668] on div at bounding box center [76, 672] width 109 height 22
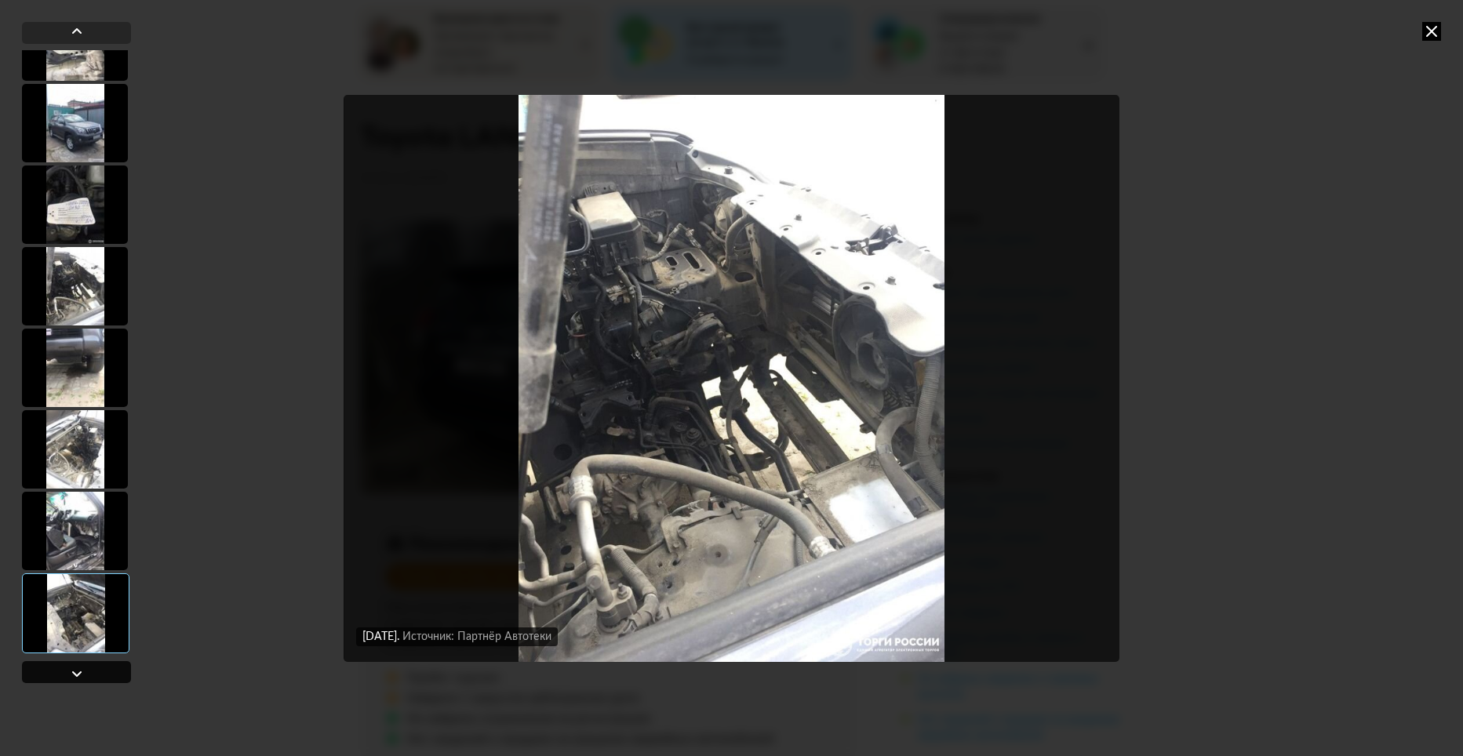
scroll to position [4025, 0]
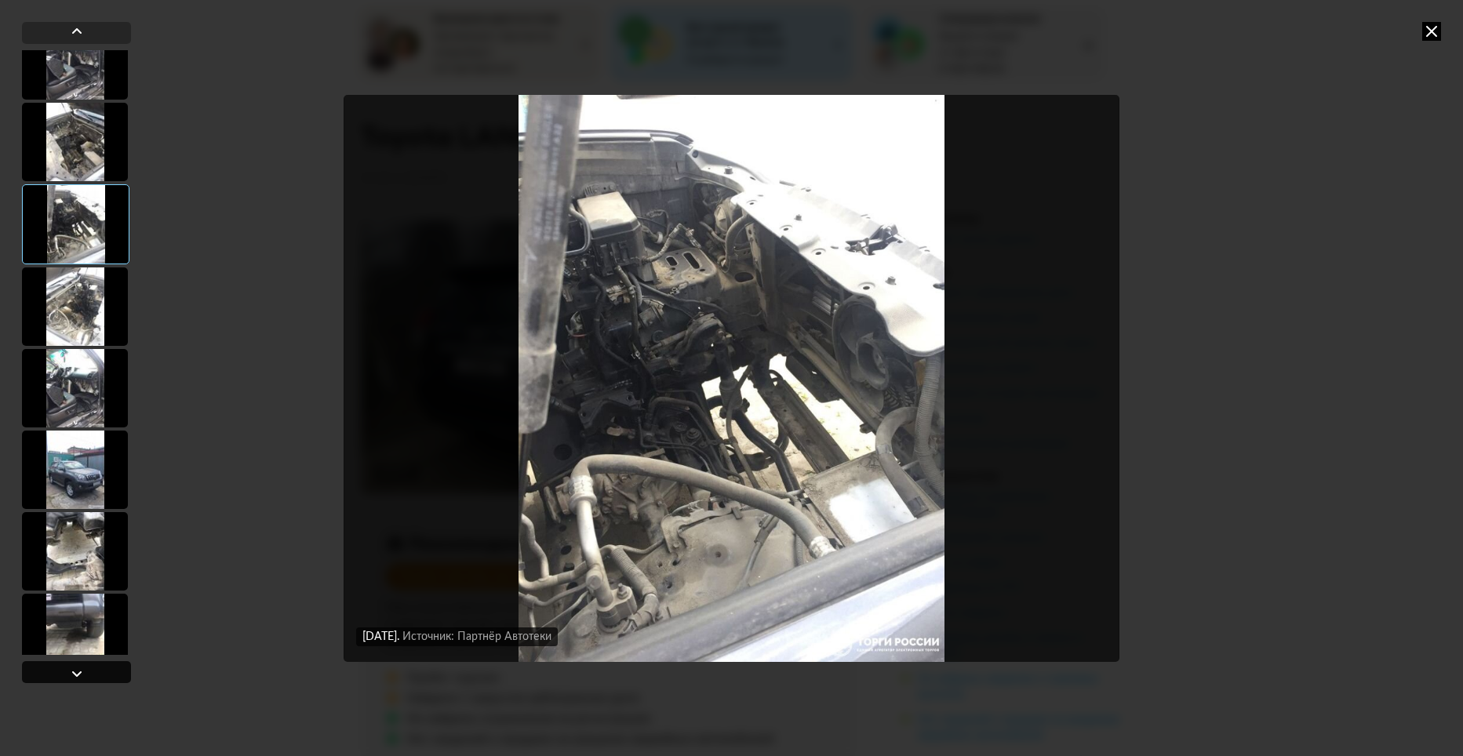
click at [86, 668] on div at bounding box center [76, 672] width 109 height 22
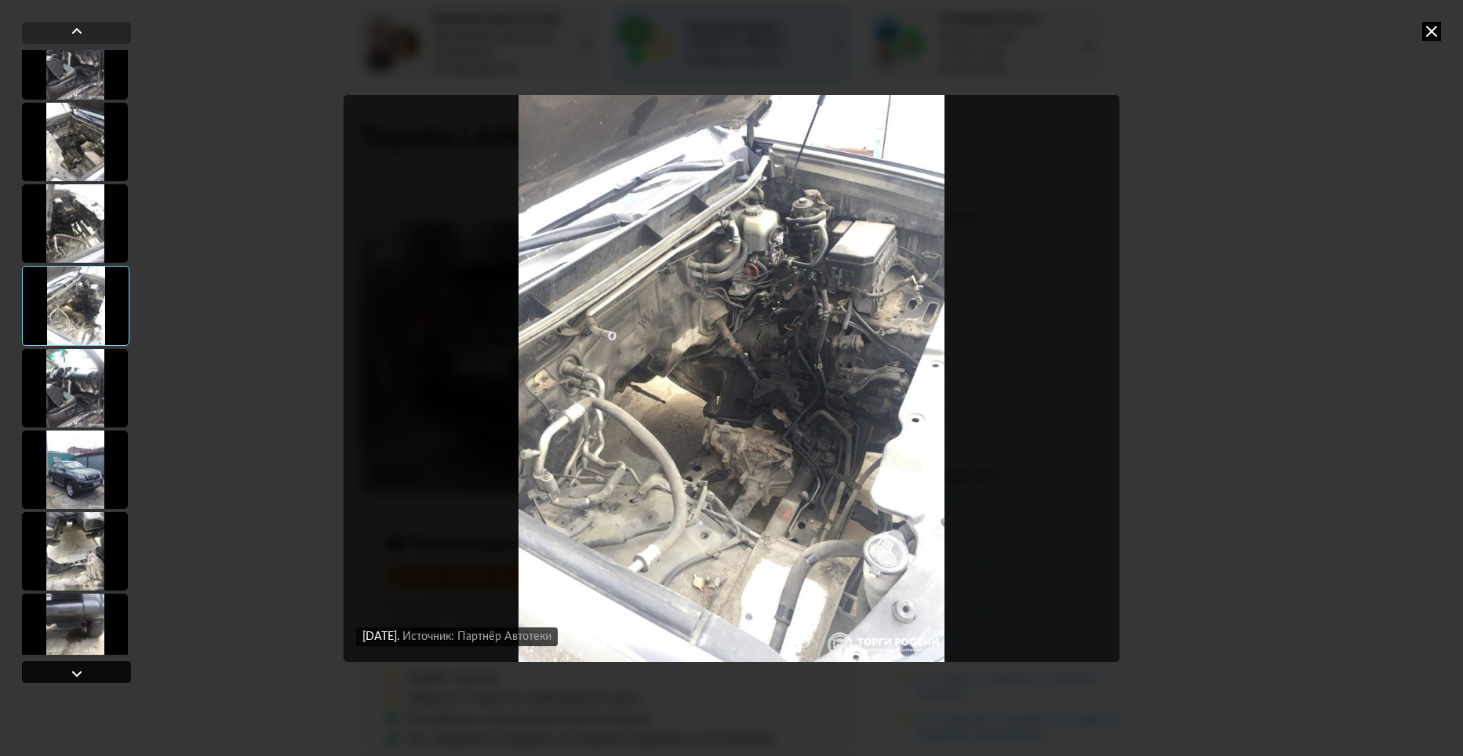
click at [86, 668] on div at bounding box center [76, 672] width 109 height 22
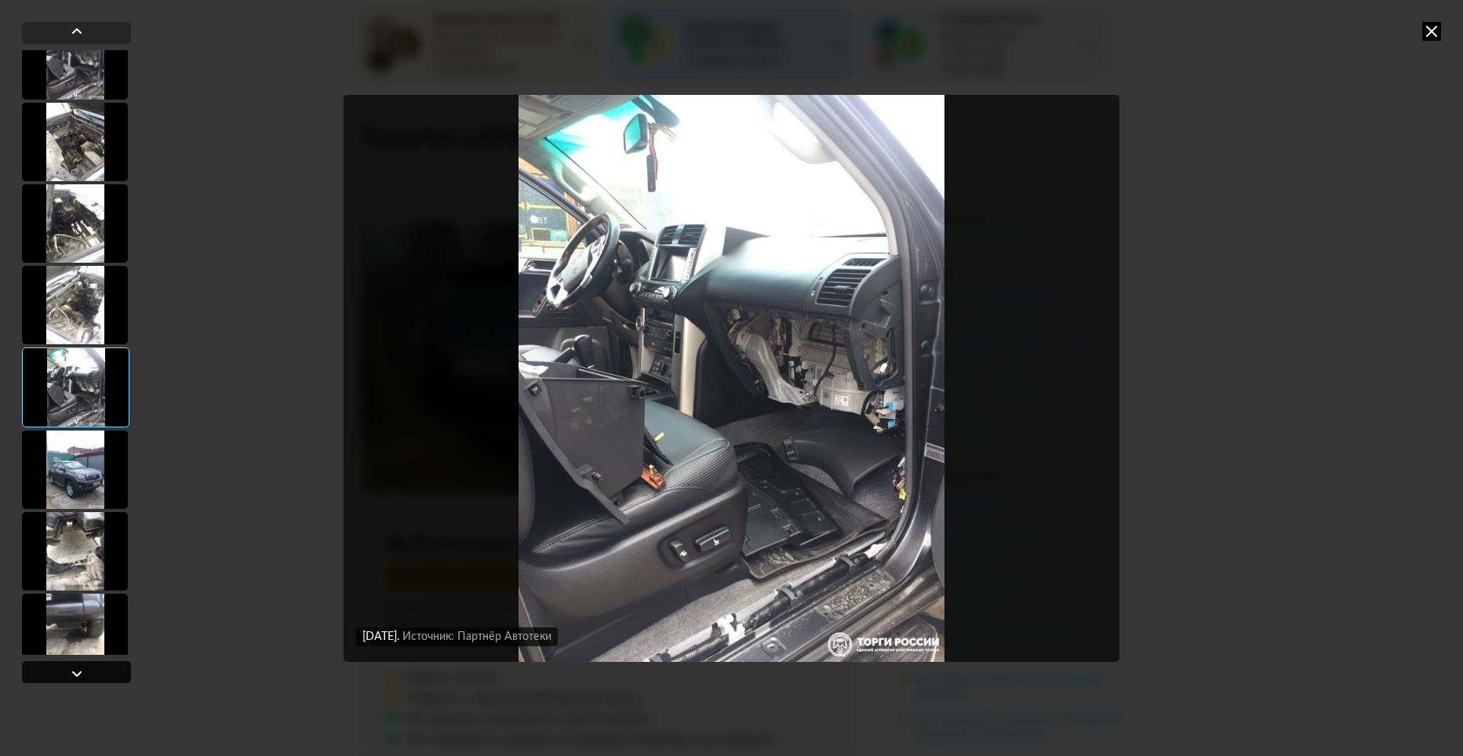
click at [77, 666] on div at bounding box center [76, 673] width 19 height 19
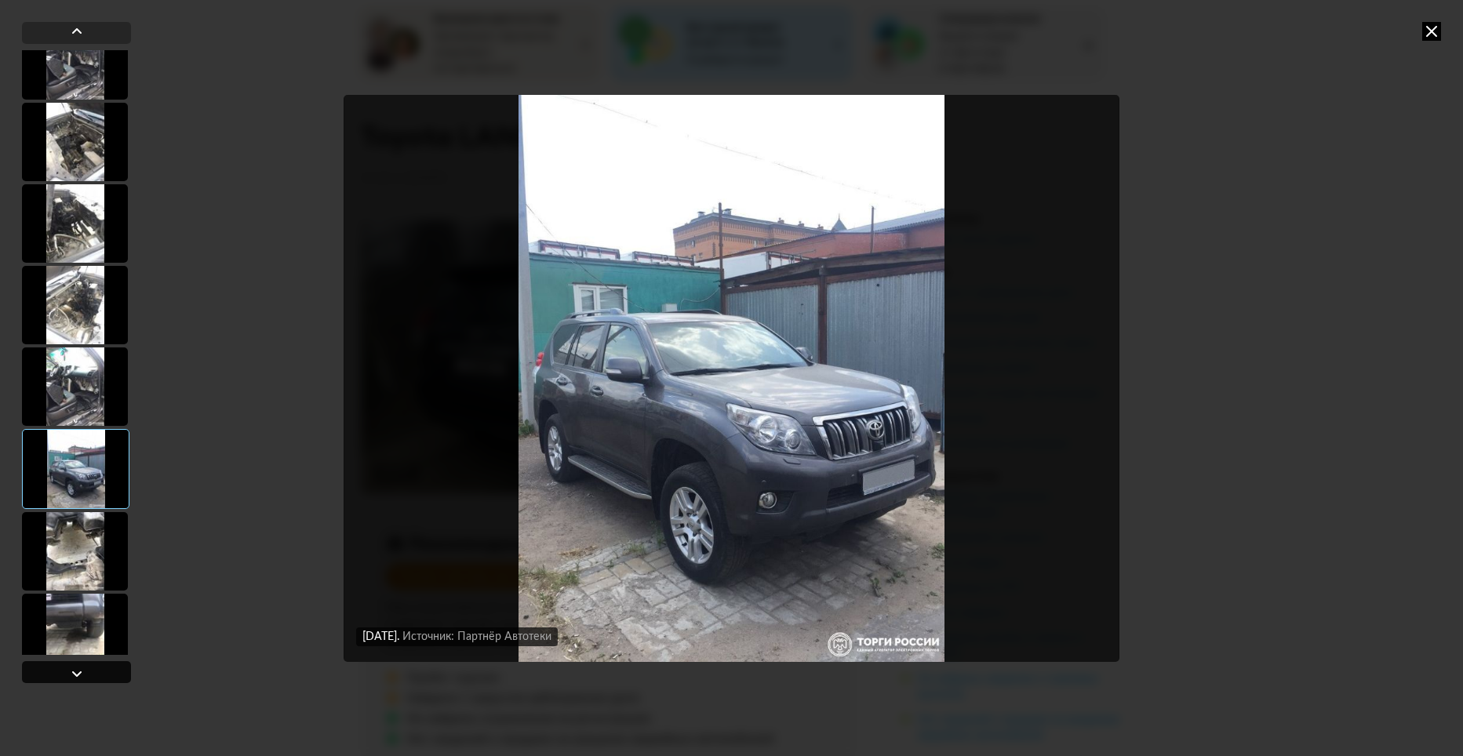
click at [78, 666] on div at bounding box center [76, 673] width 19 height 19
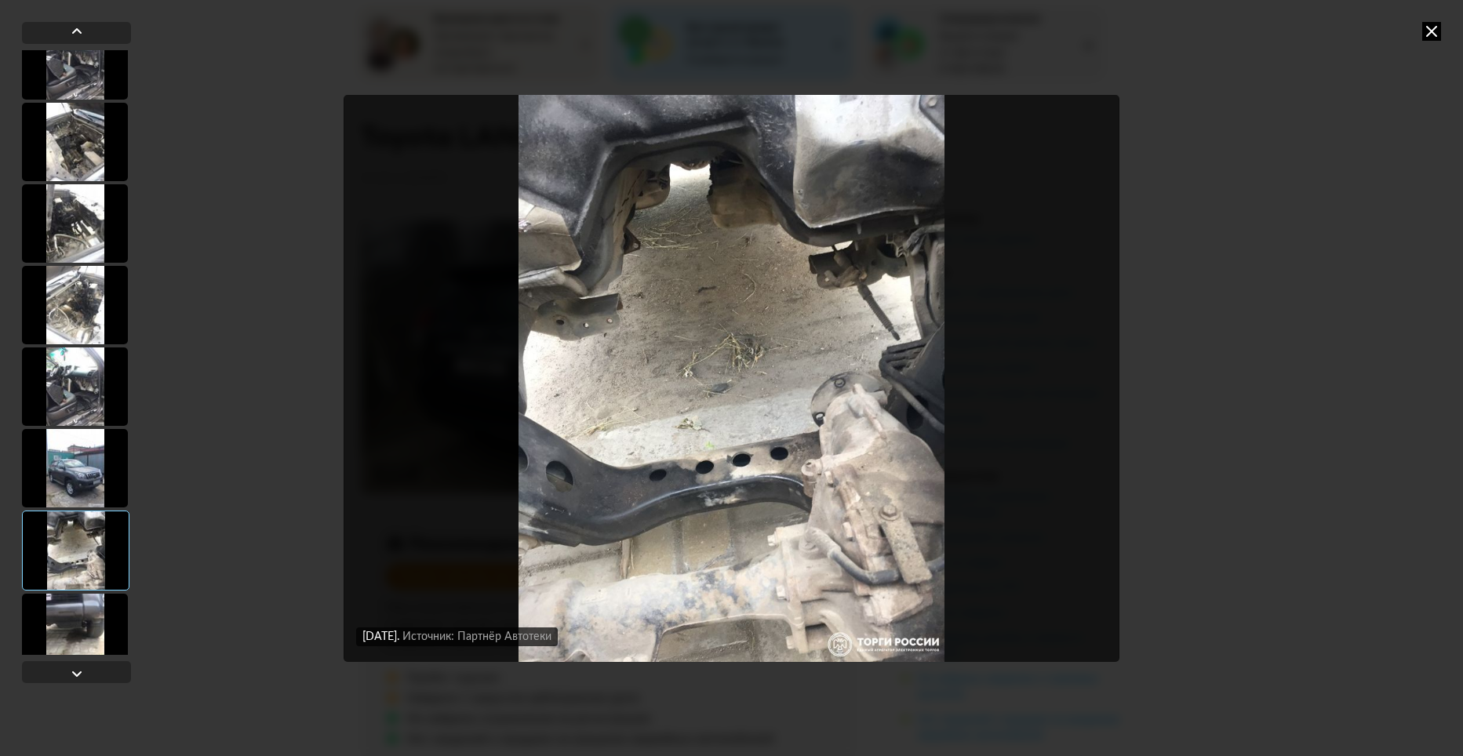
click at [734, 427] on img "Go to Slide 56" at bounding box center [730, 378] width 775 height 567
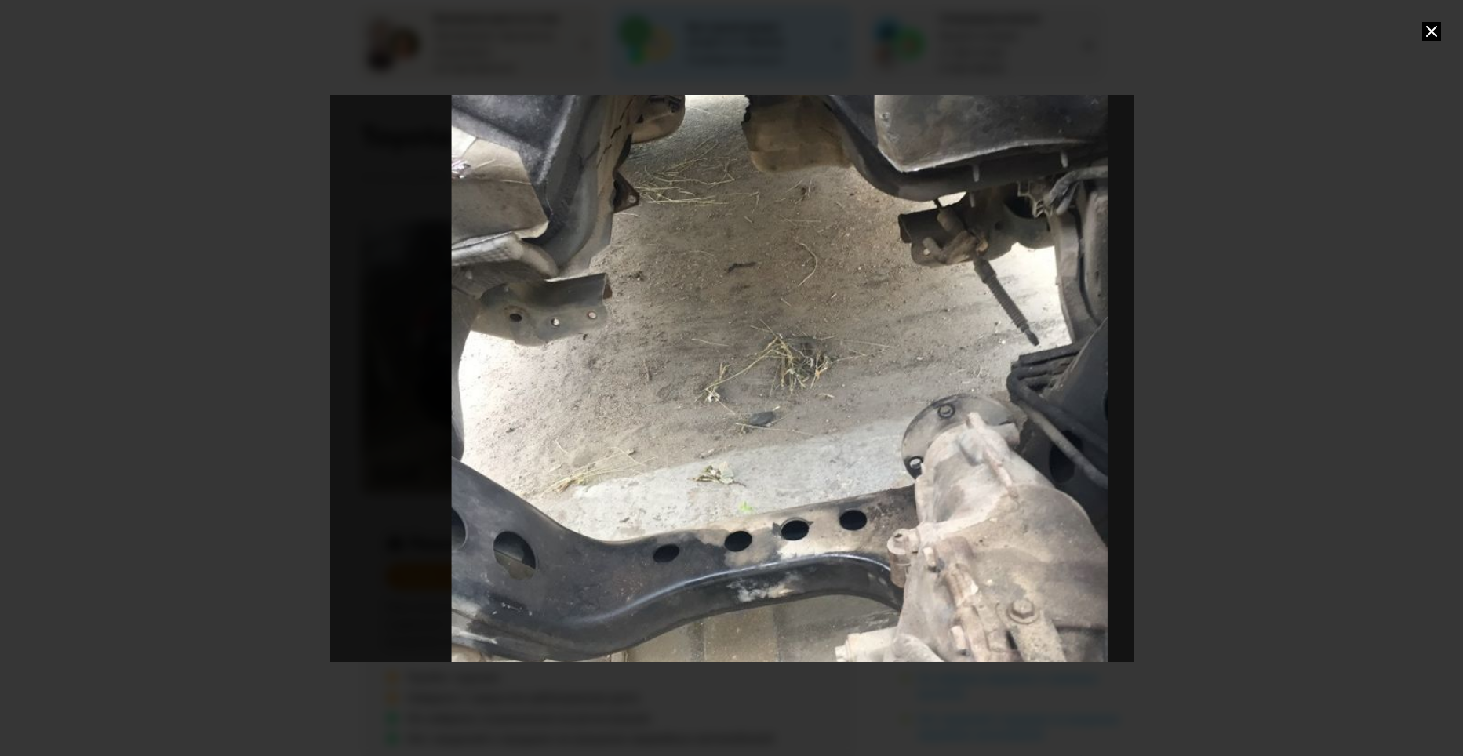
click at [879, 266] on div "Go to Slide 56" at bounding box center [778, 403] width 1239 height 875
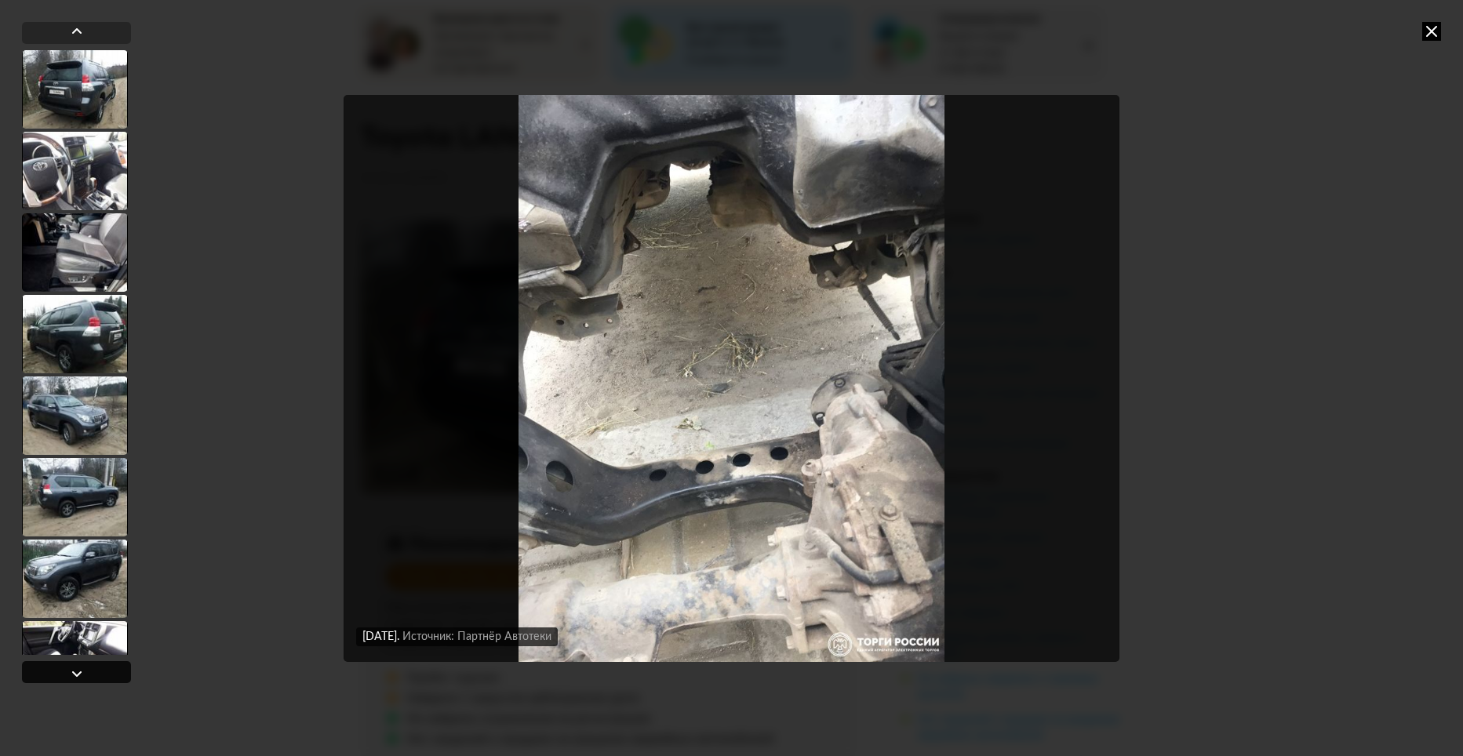
click at [77, 670] on div at bounding box center [76, 673] width 19 height 19
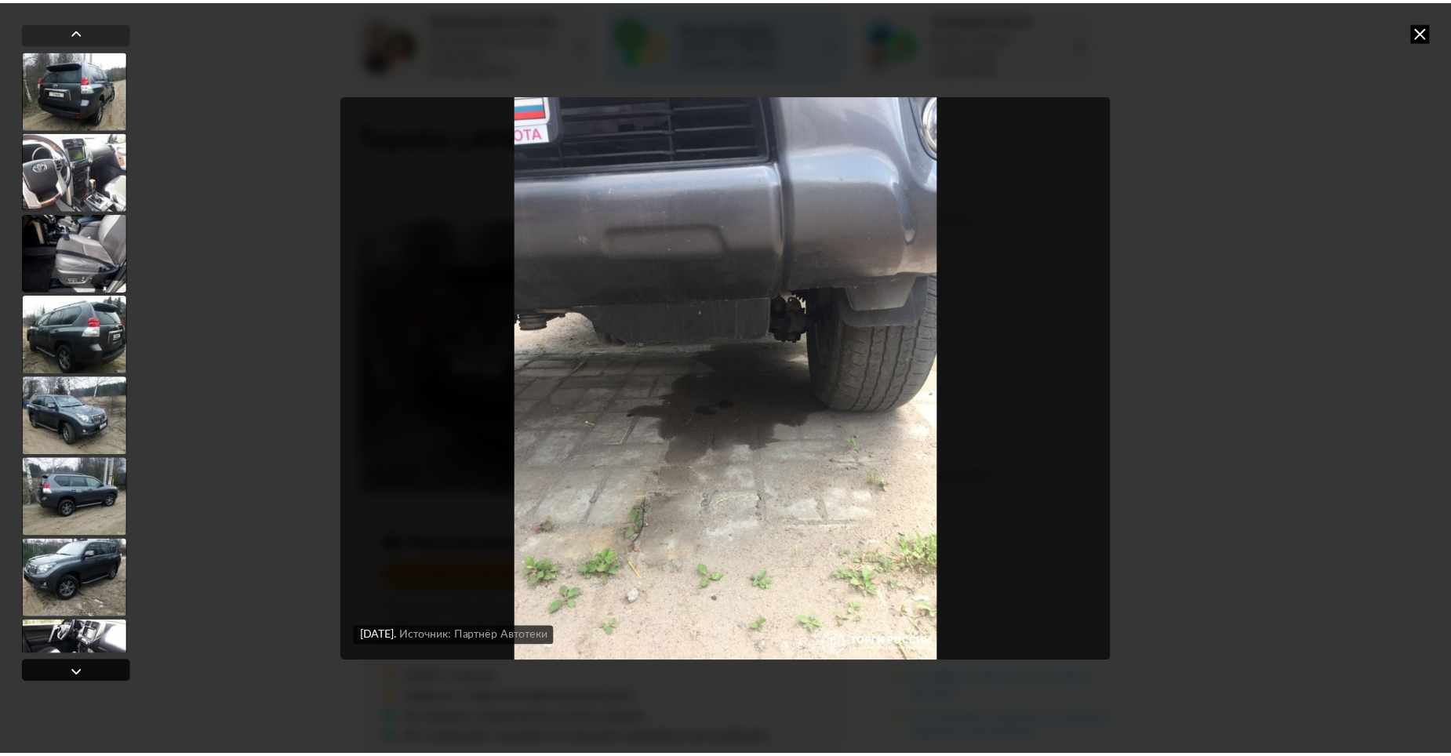
scroll to position [4209, 0]
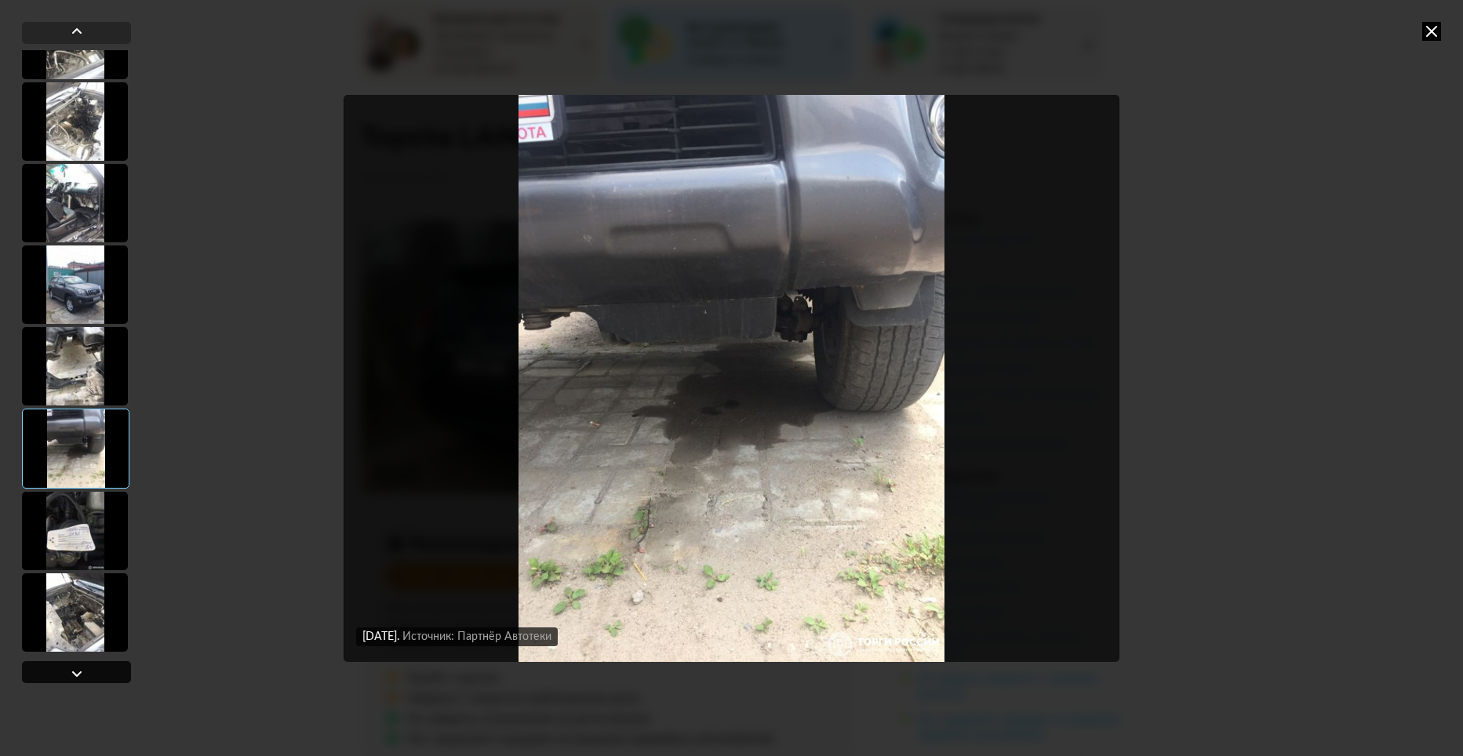
click at [77, 670] on div at bounding box center [76, 673] width 19 height 19
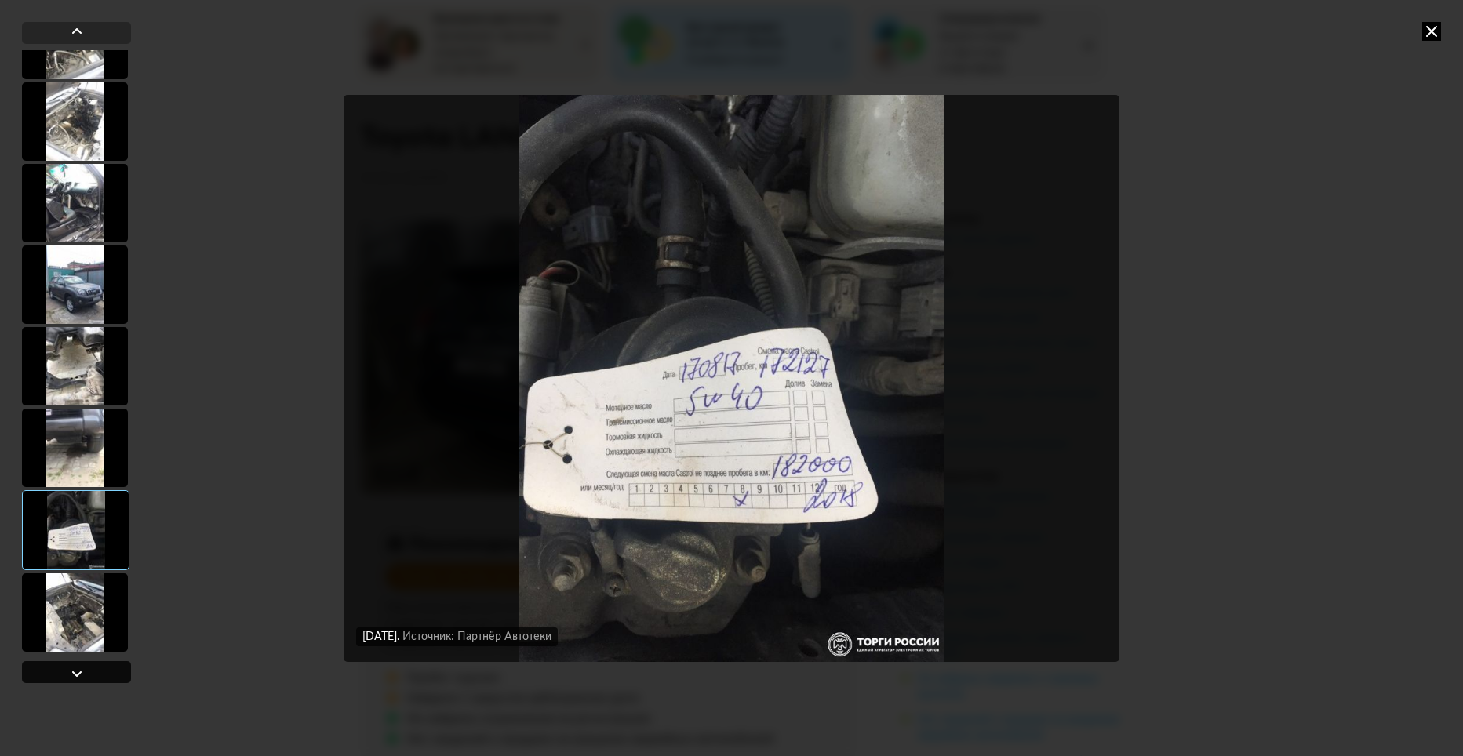
click at [86, 669] on div at bounding box center [76, 672] width 109 height 22
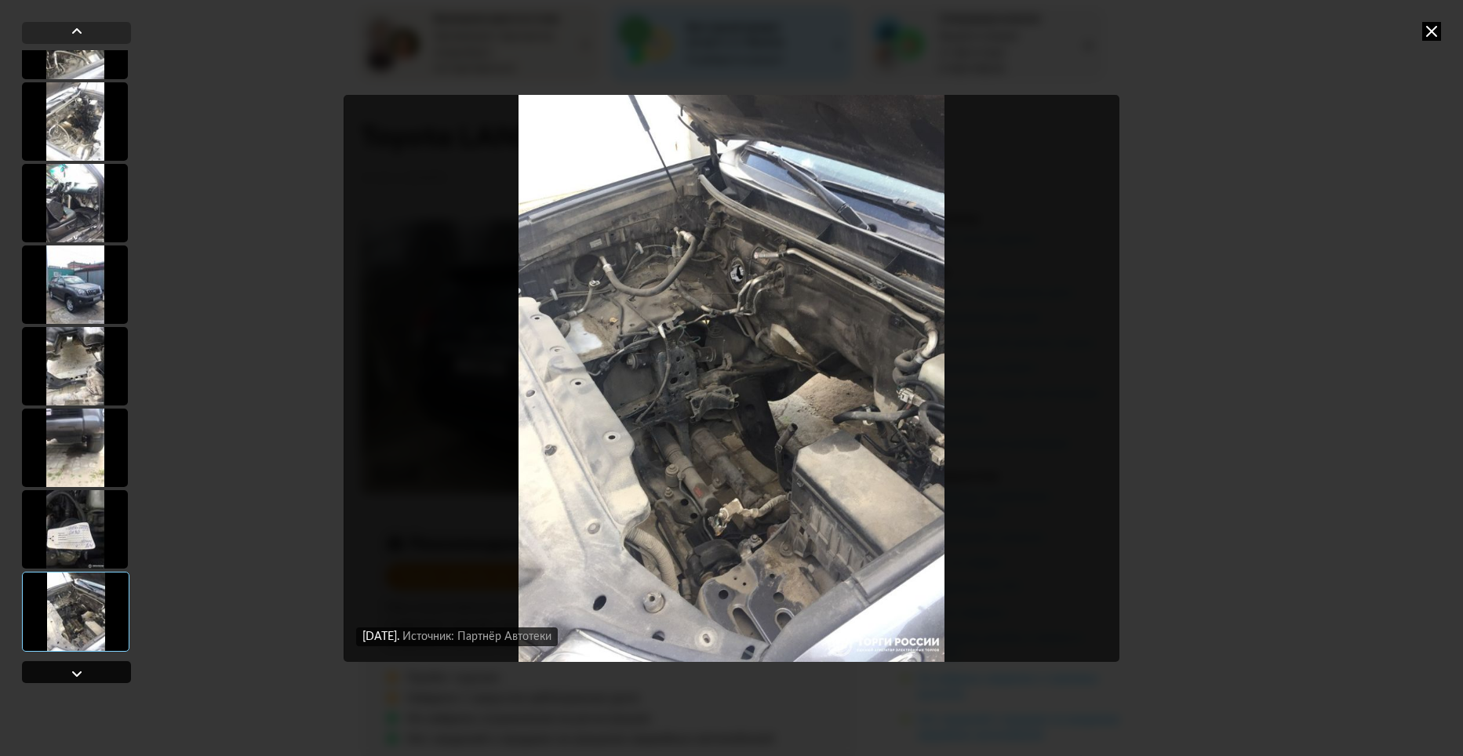
click at [86, 669] on div at bounding box center [76, 672] width 109 height 22
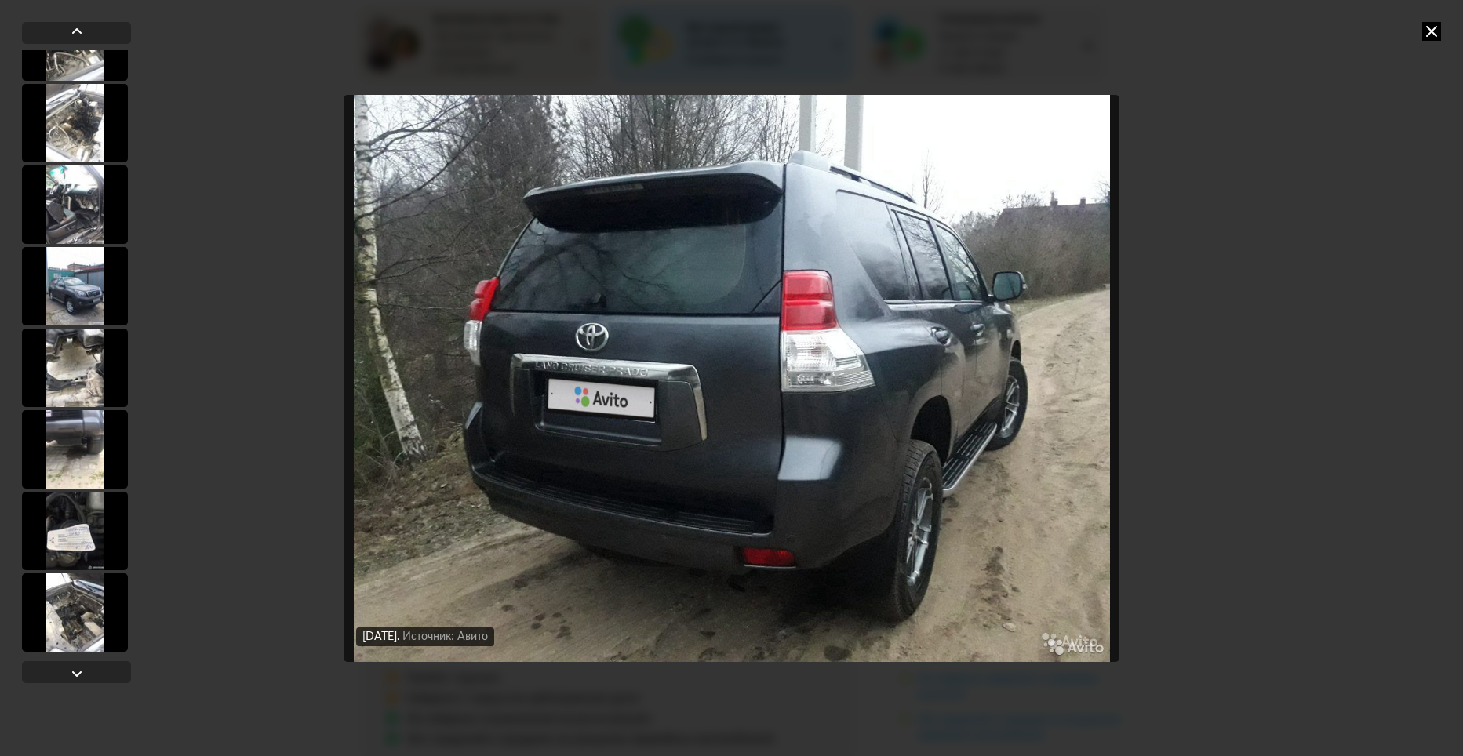
click at [1433, 25] on icon at bounding box center [1431, 31] width 19 height 19
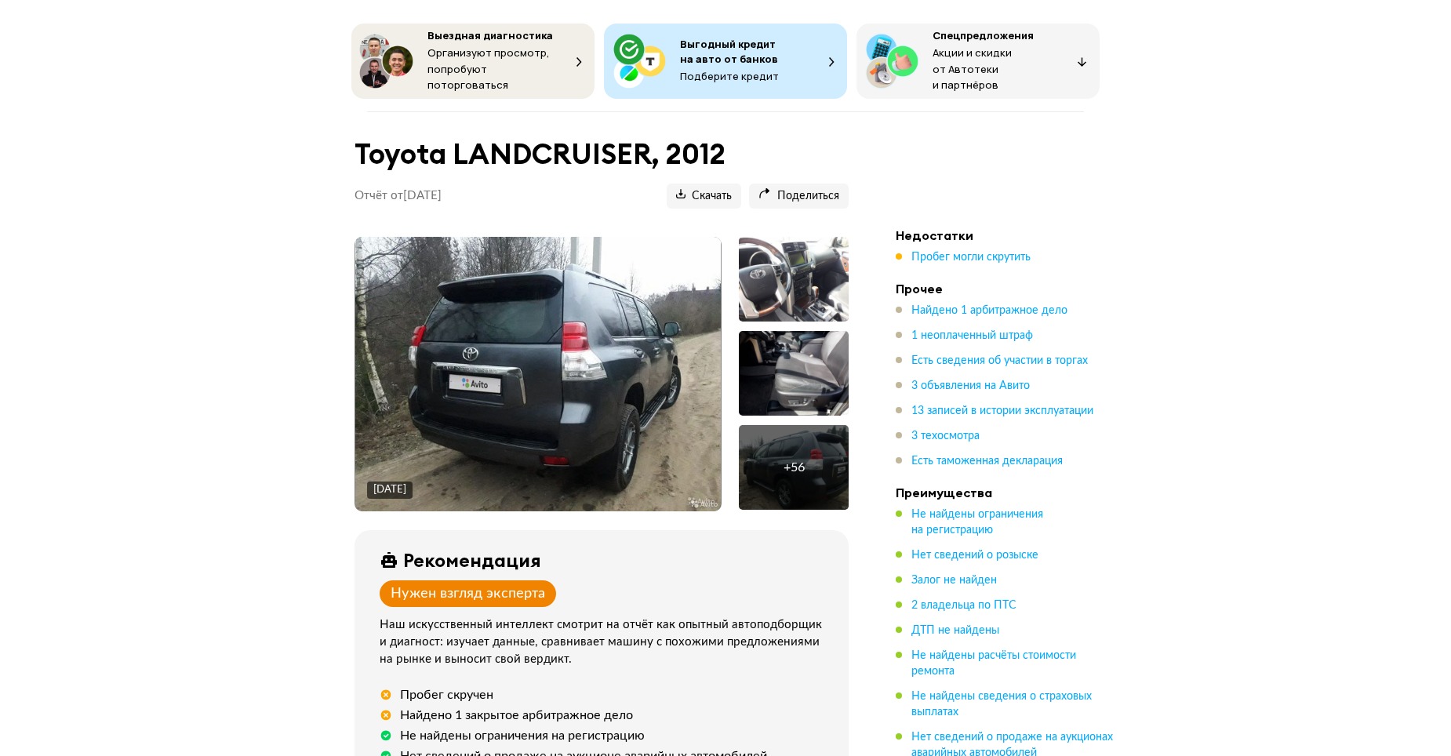
scroll to position [0, 0]
